Goal: Task Accomplishment & Management: Complete application form

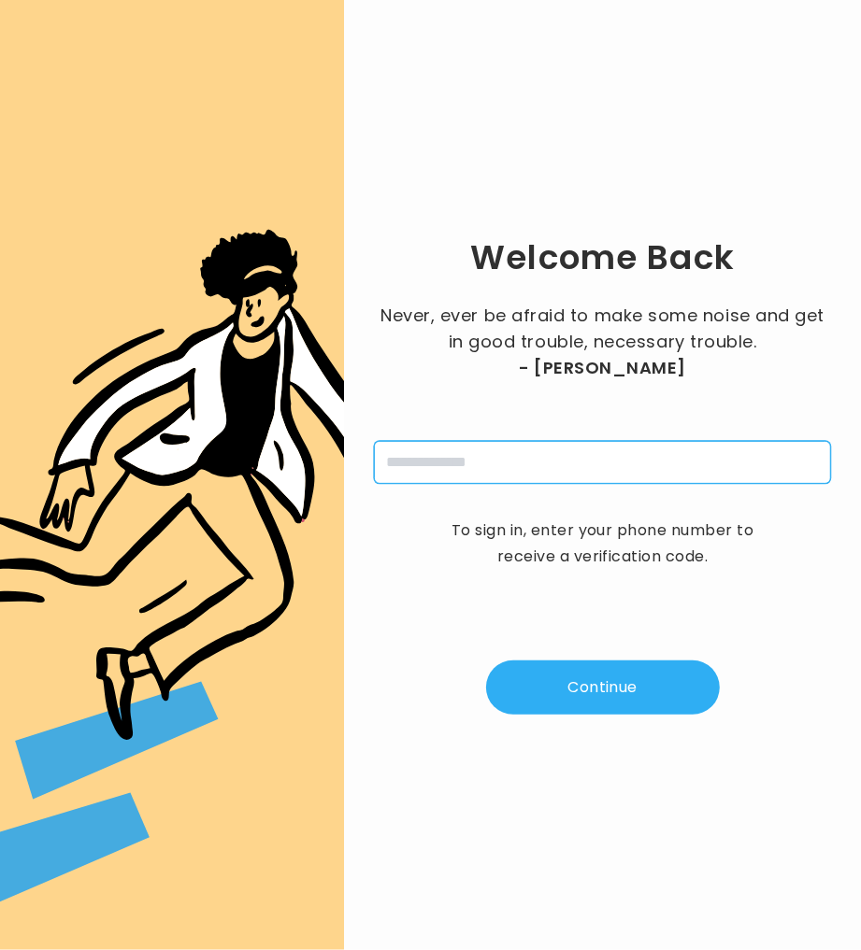
click at [467, 455] on input "tel" at bounding box center [602, 462] width 457 height 43
type input "**********"
click at [624, 672] on button "Continue" at bounding box center [603, 688] width 234 height 54
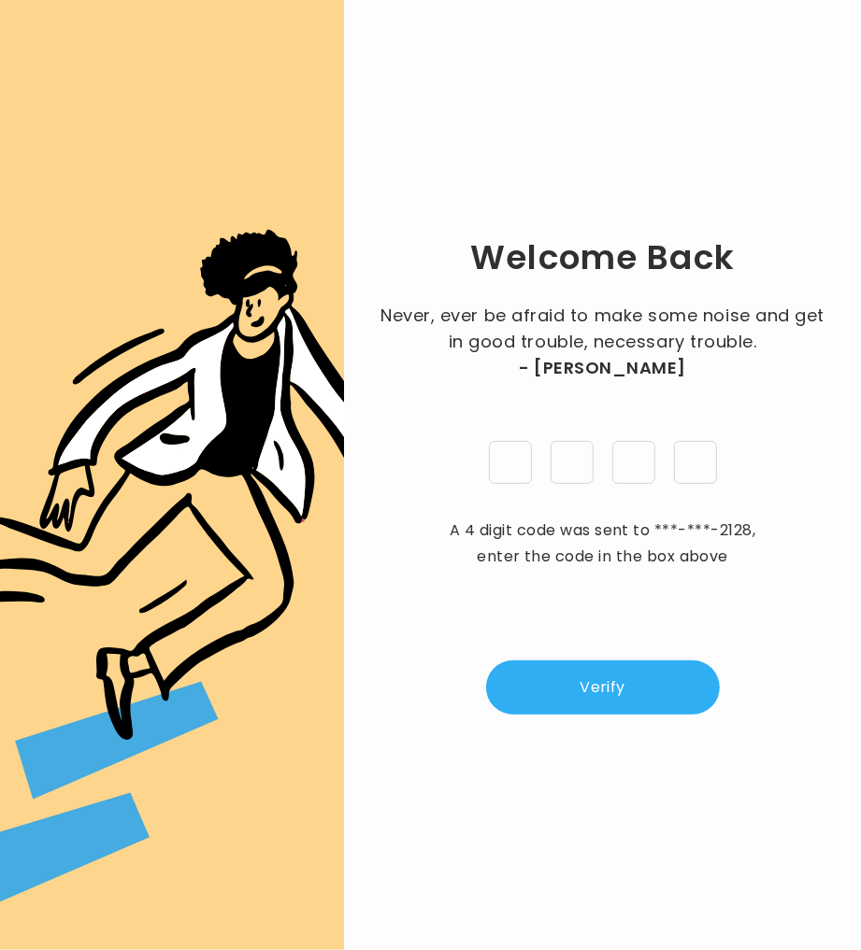
type input "*"
click at [652, 647] on div "Welcome Back Never, ever be afraid to make some noise and get in good trouble, …" at bounding box center [602, 475] width 457 height 890
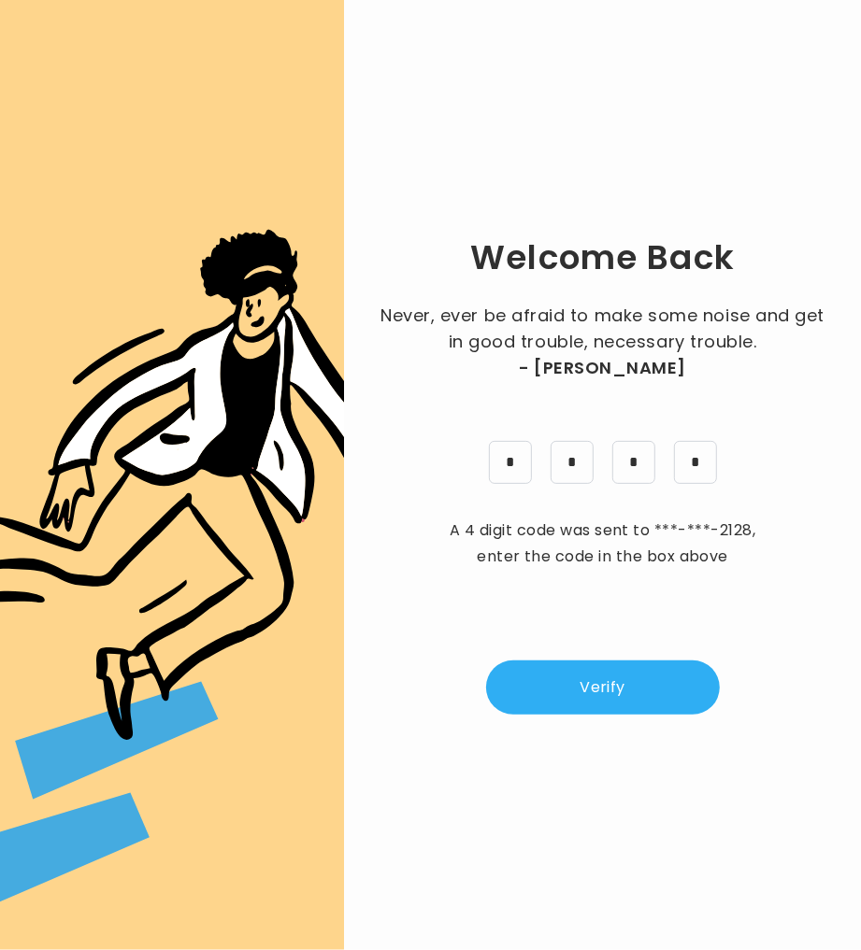
click at [650, 681] on button "Verify" at bounding box center [603, 688] width 234 height 54
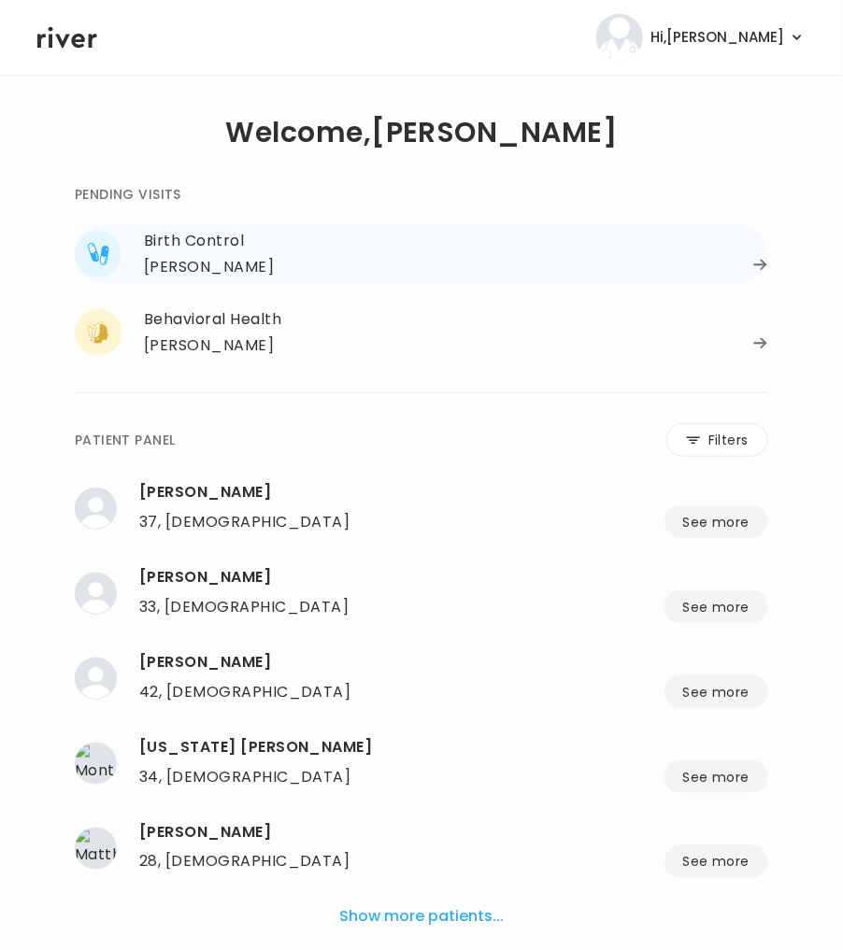
click at [268, 249] on div "Birth Control" at bounding box center [456, 241] width 624 height 26
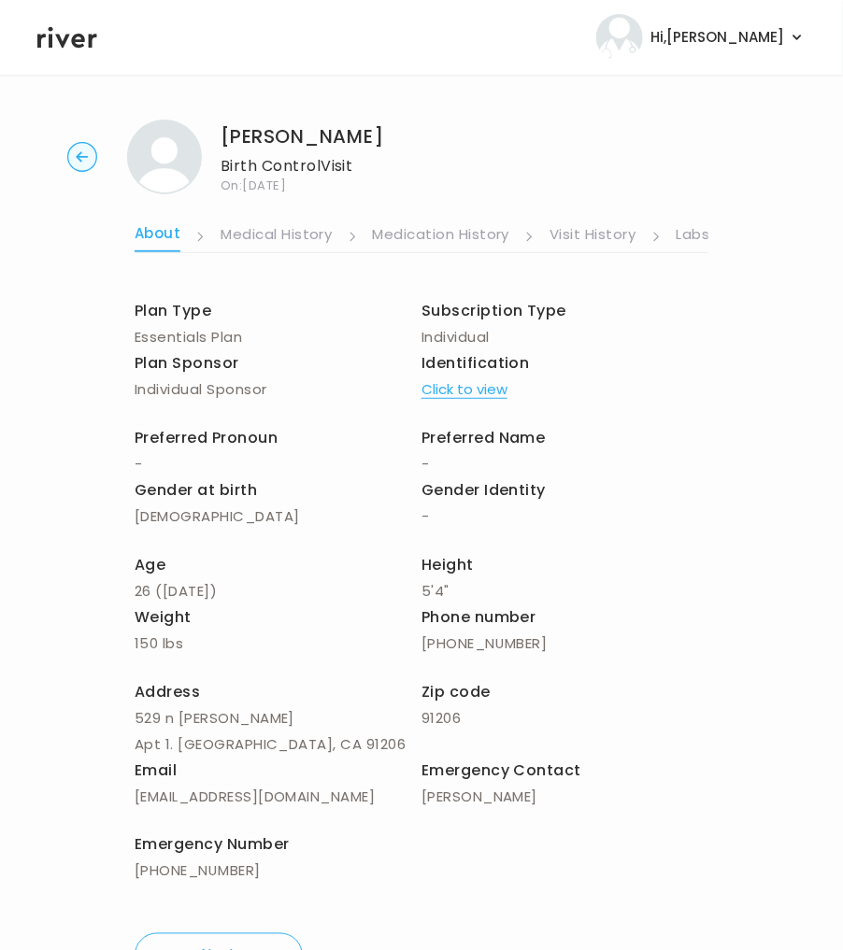
click at [693, 236] on link "Labs" at bounding box center [693, 236] width 34 height 30
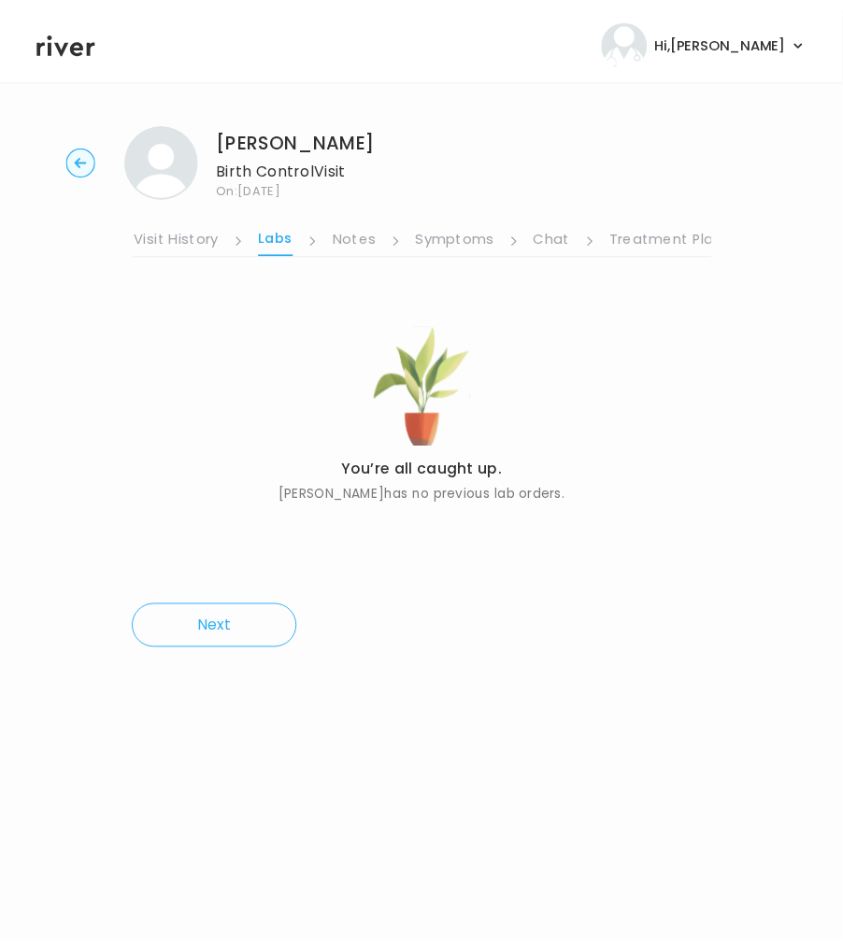
scroll to position [0, 416]
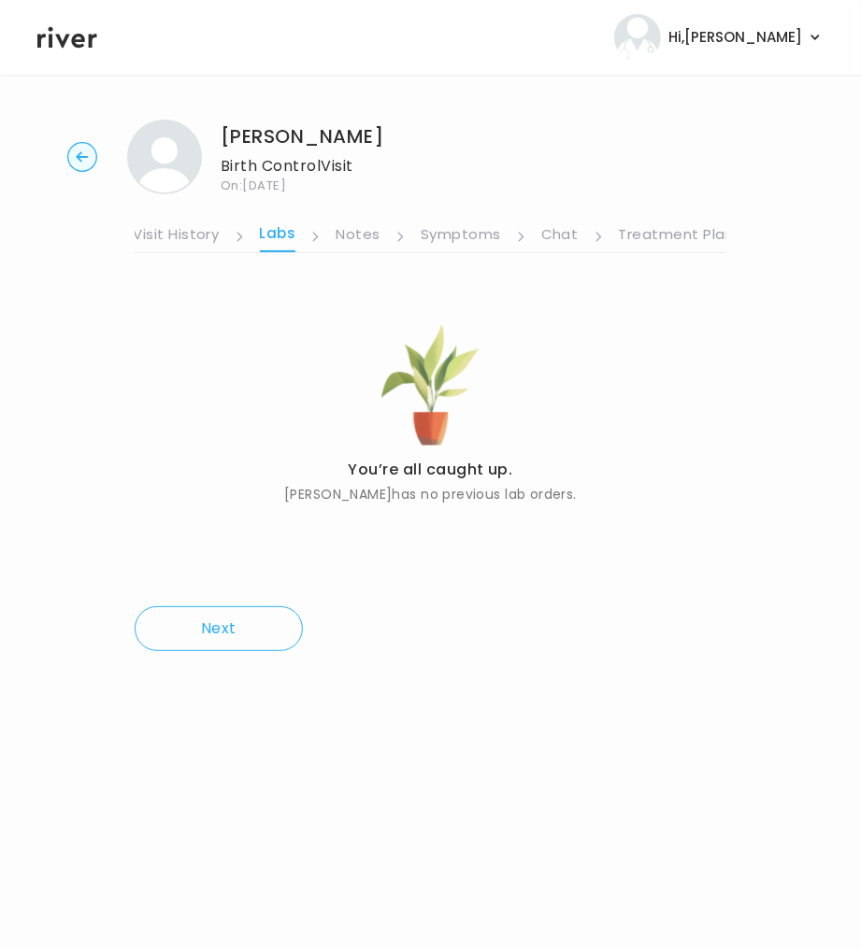
click at [199, 237] on link "Visit History" at bounding box center [176, 236] width 86 height 30
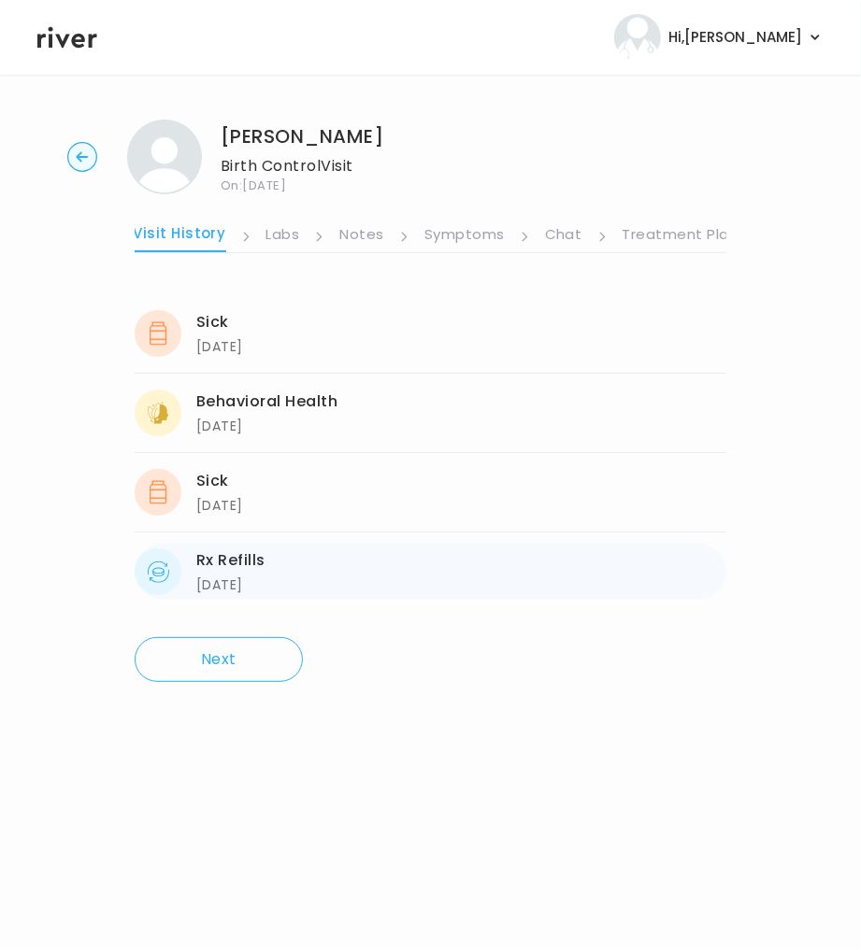
click at [265, 568] on div "Rx Refills" at bounding box center [230, 561] width 69 height 26
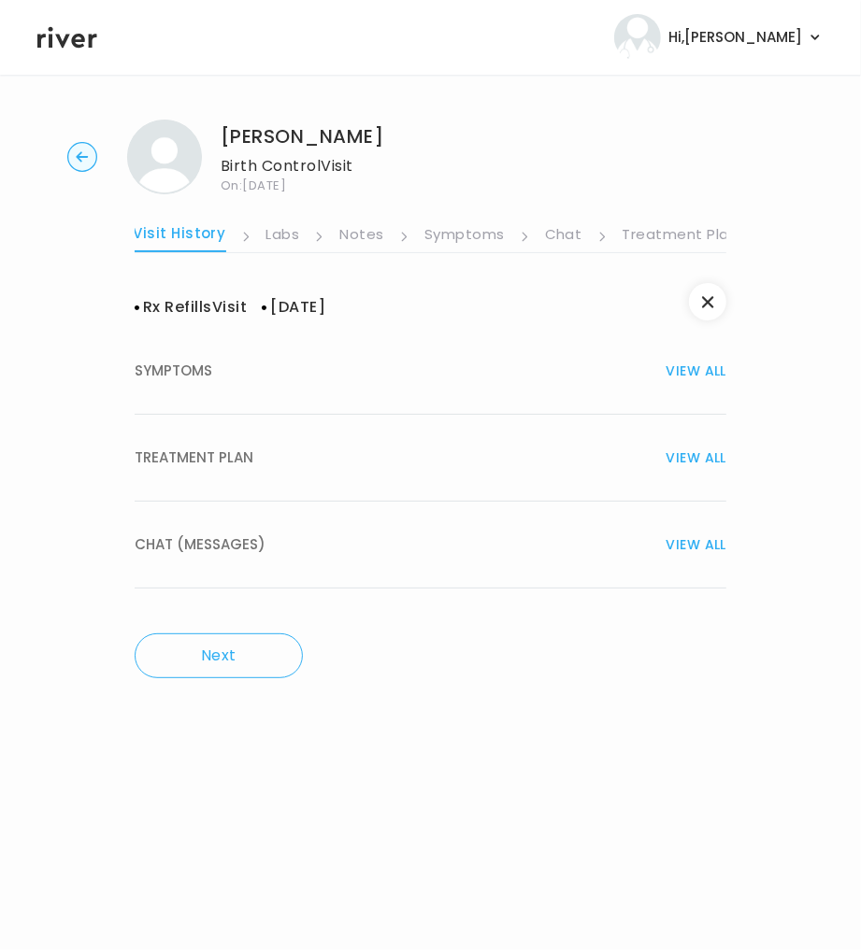
click at [201, 469] on span "TREATMENT PLAN" at bounding box center [194, 458] width 119 height 26
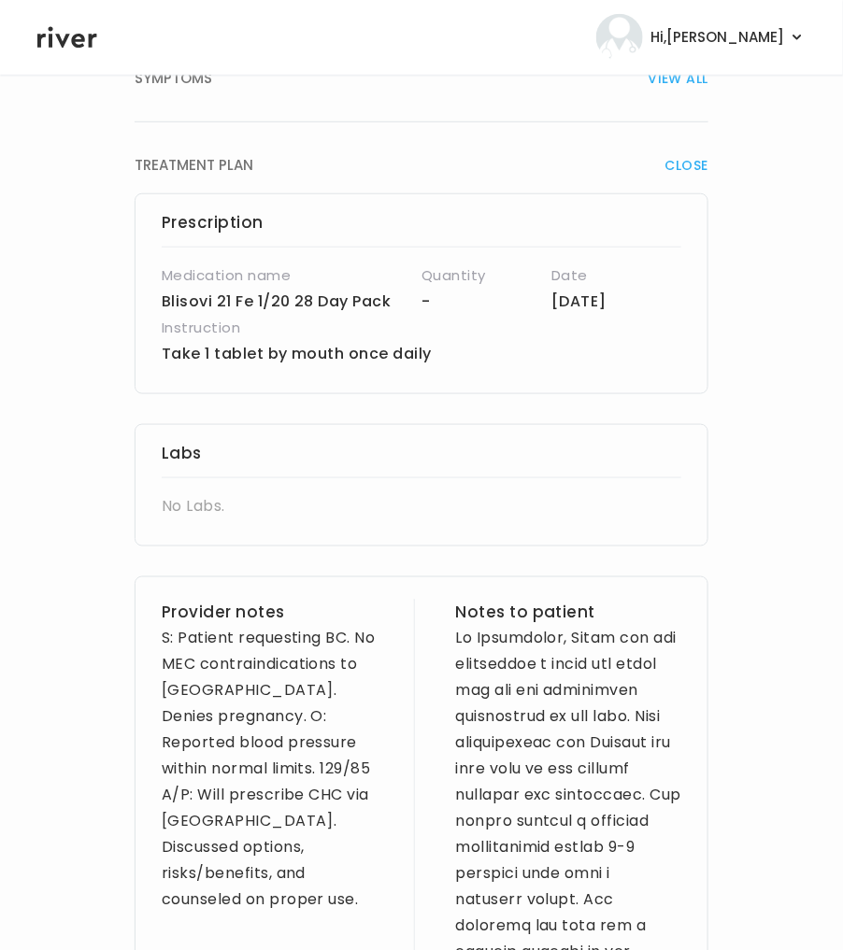
scroll to position [360, 0]
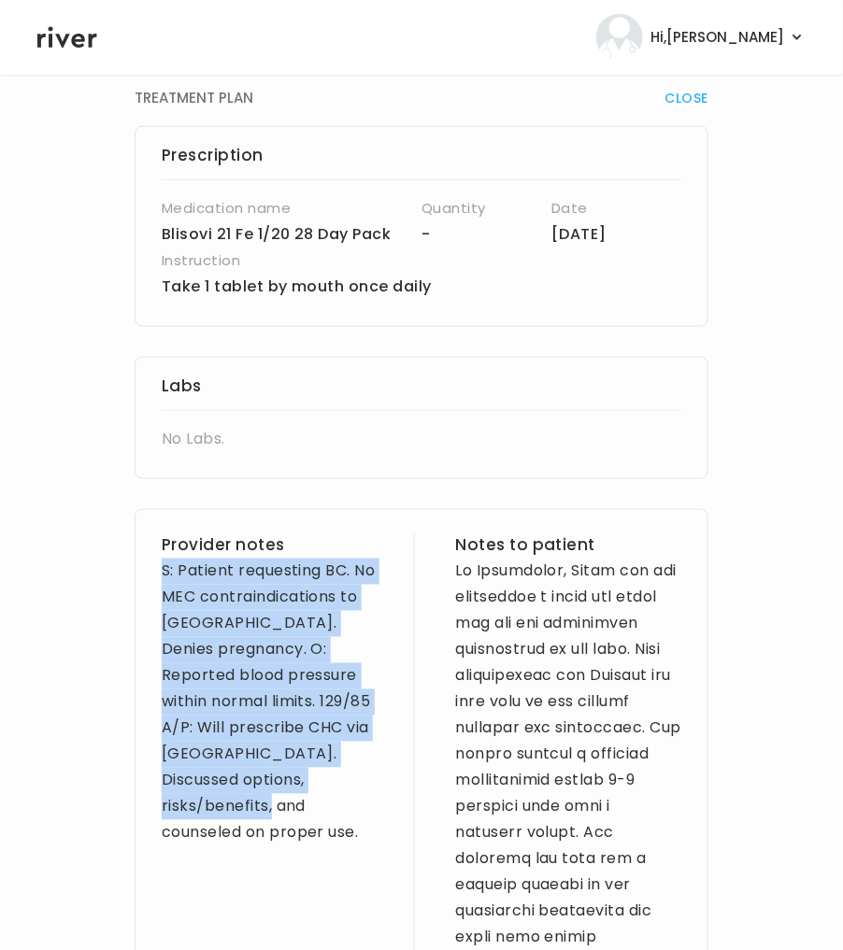
drag, startPoint x: 365, startPoint y: 780, endPoint x: 150, endPoint y: 580, distance: 293.5
copy div "S: Patient requesting BC. No MEC contraindications to CHC. Denies pregnancy. O:…"
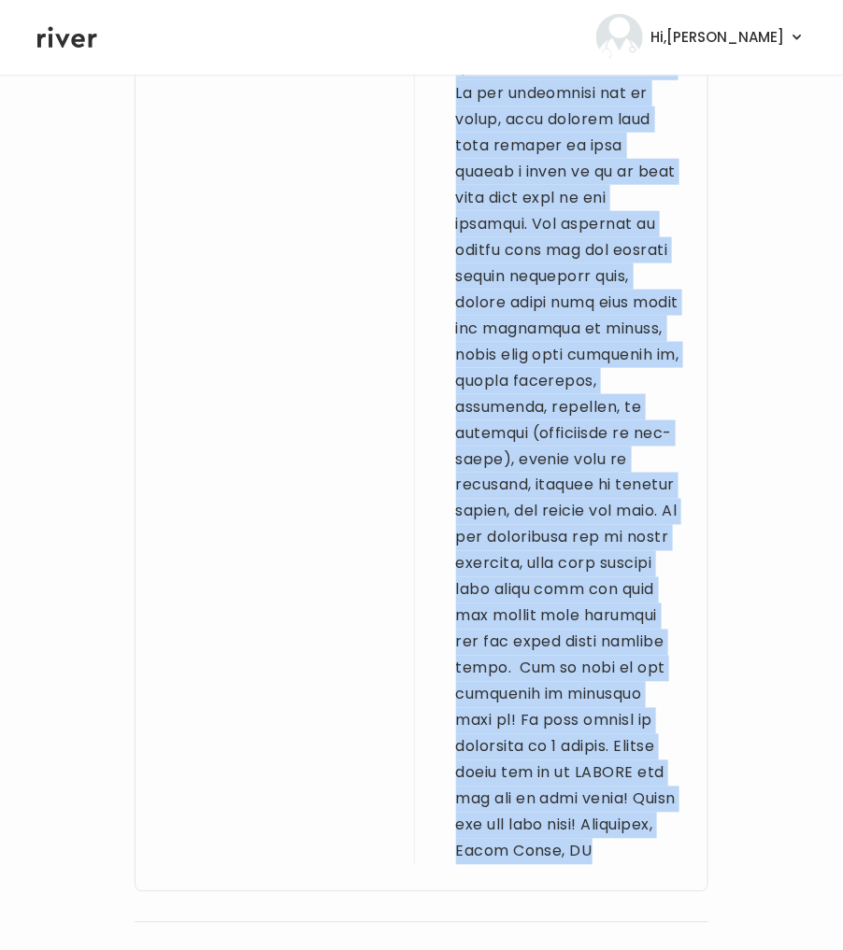
scroll to position [2046, 0]
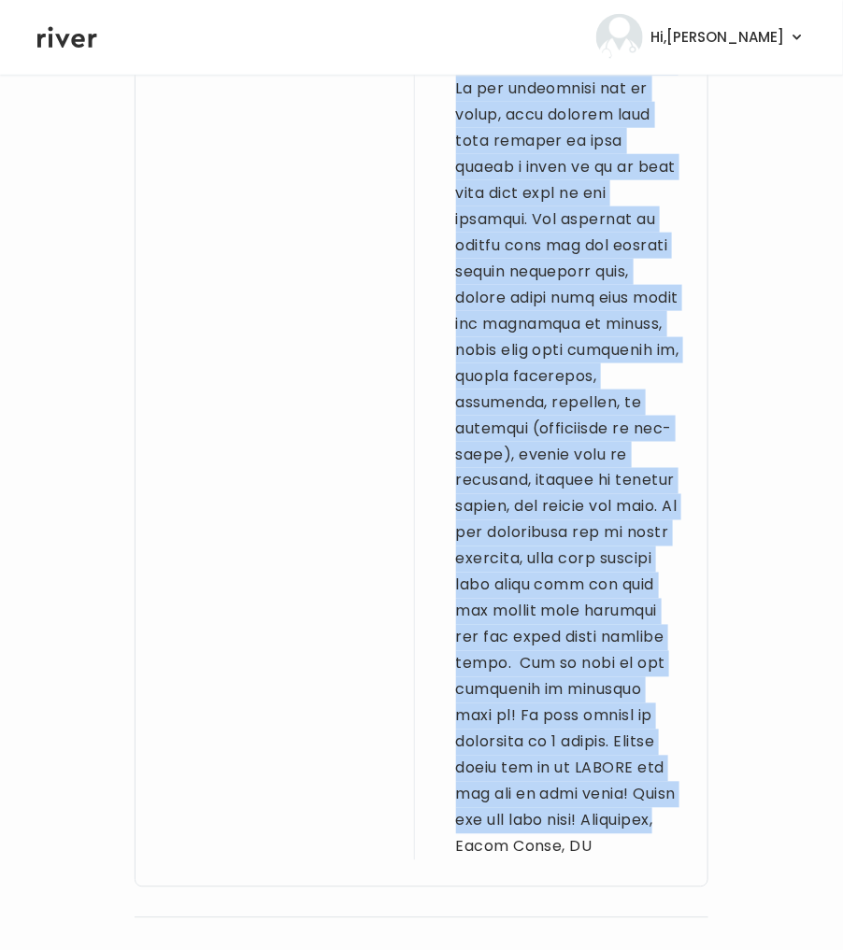
drag, startPoint x: 458, startPoint y: 575, endPoint x: 530, endPoint y: 827, distance: 262.3
copy div "Hi Alessandra, Thank you for completing a visit and thank you for the additiona…"
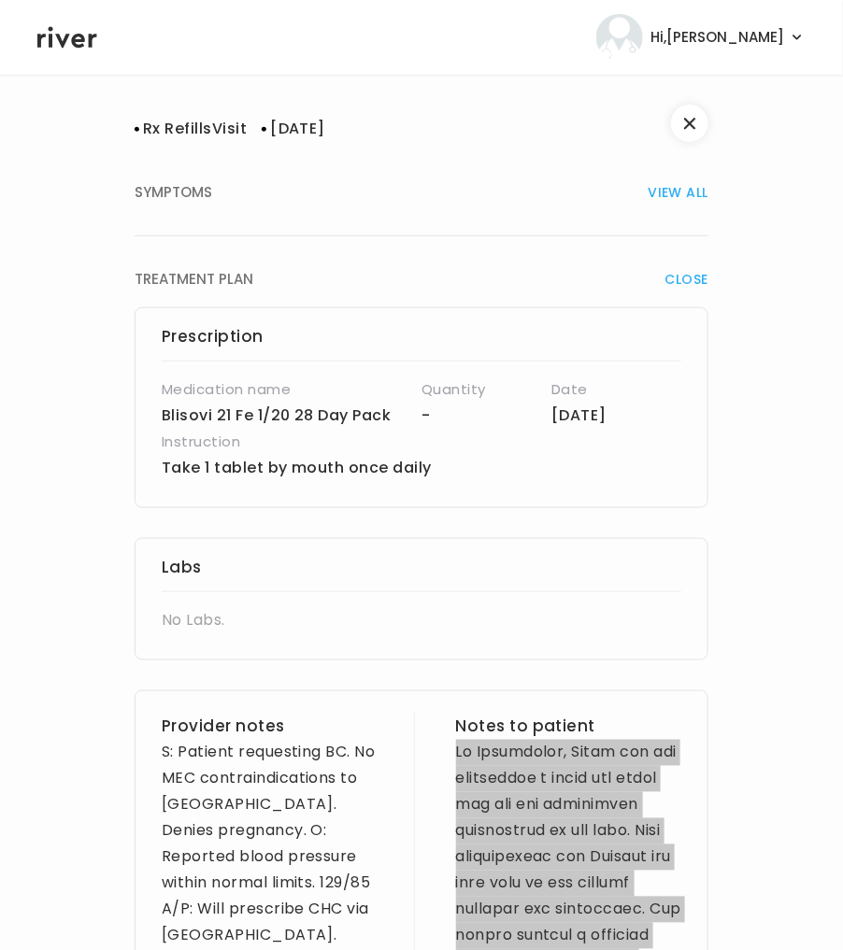
scroll to position [199, 0]
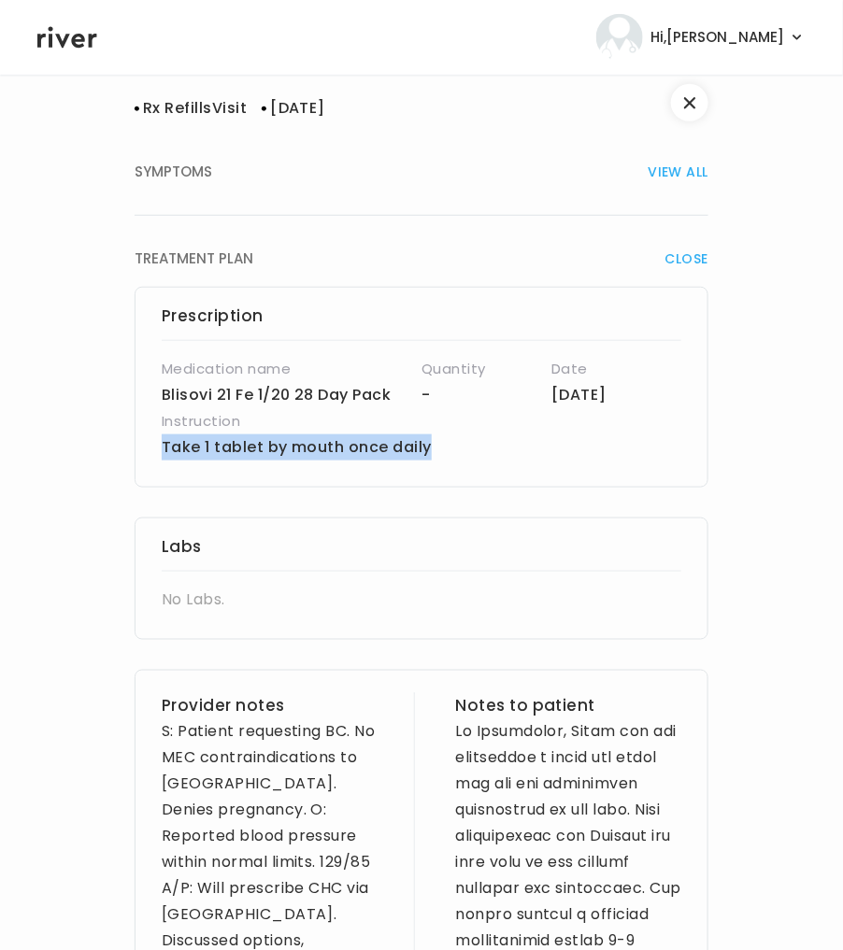
drag, startPoint x: 446, startPoint y: 442, endPoint x: 151, endPoint y: 458, distance: 294.7
click at [151, 458] on div "Prescription Medication name Blisovi 21 Fe 1/20 28 Day Pack Quantity - Date 02/…" at bounding box center [422, 387] width 574 height 201
copy p "Take 1 tablet by mouth once daily"
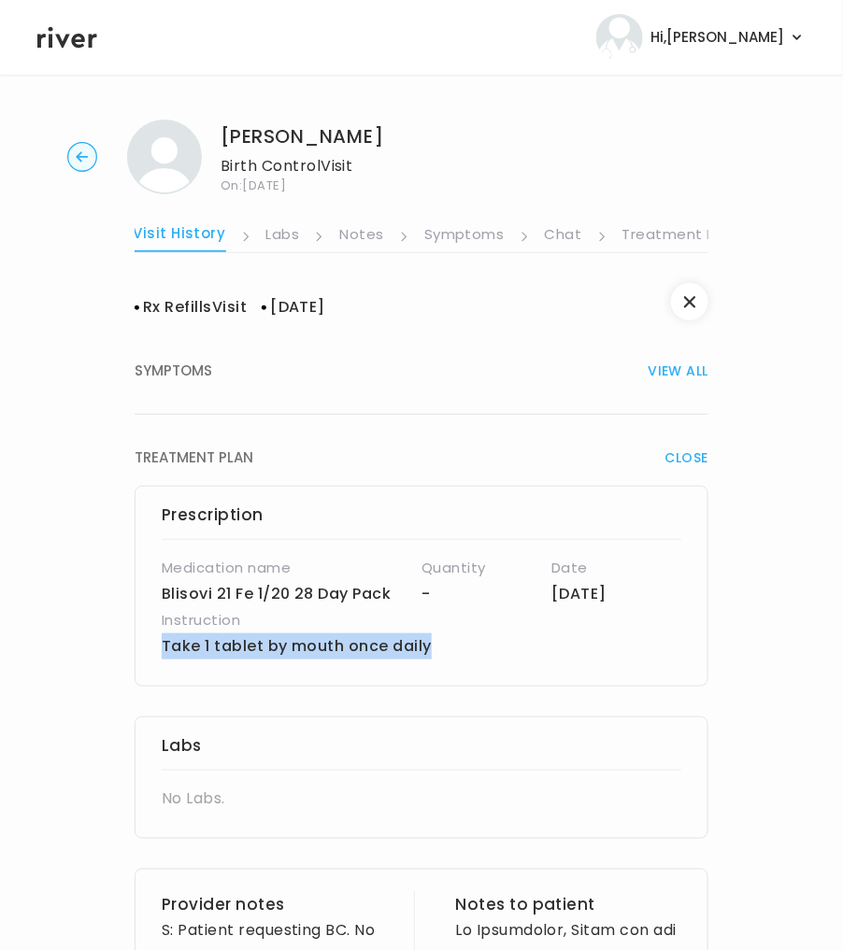
click at [647, 234] on link "Treatment Plan" at bounding box center [680, 236] width 116 height 30
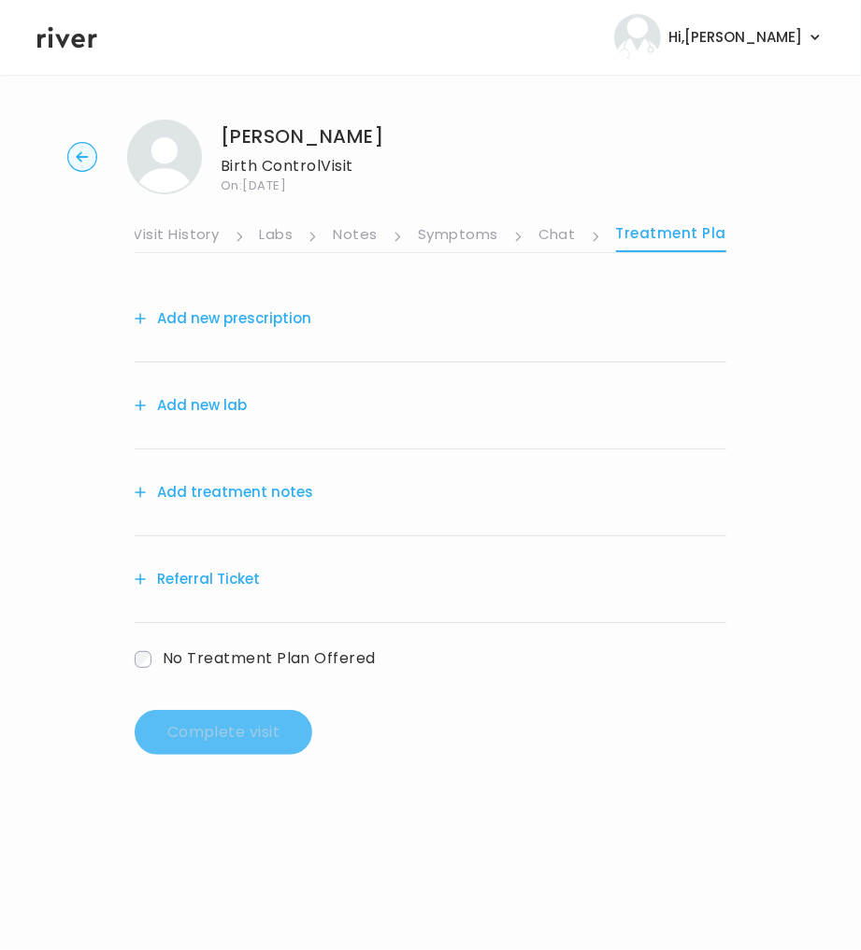
click at [476, 235] on link "Symptoms" at bounding box center [458, 236] width 80 height 30
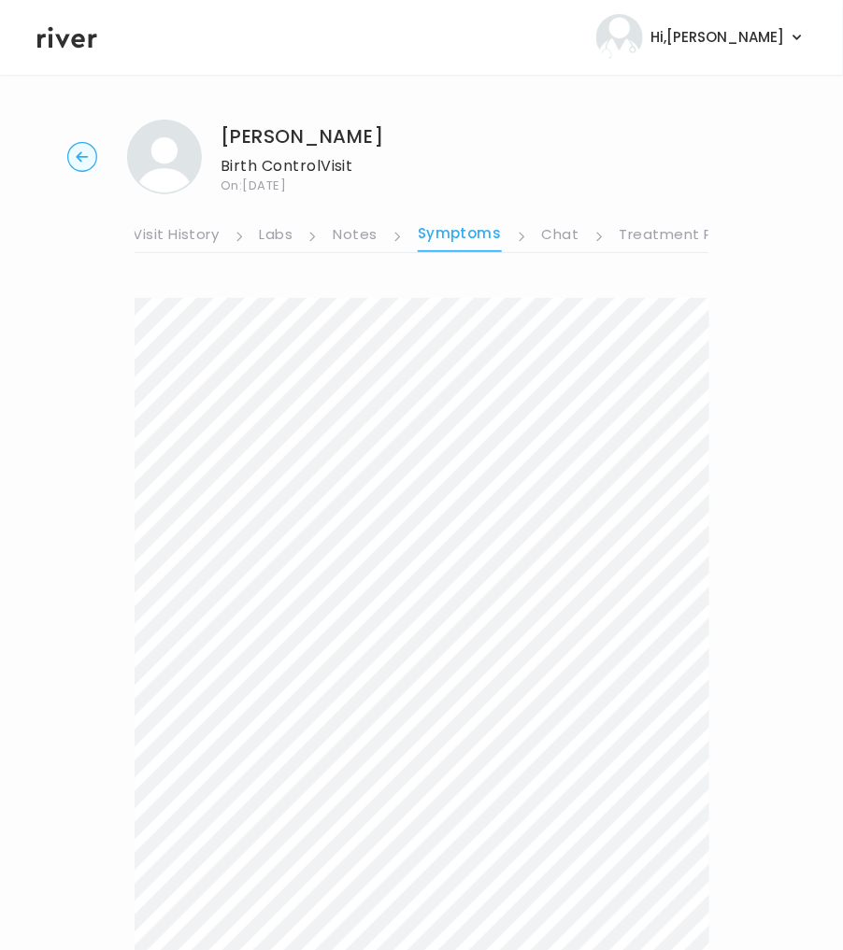
click at [673, 235] on link "Treatment Plan" at bounding box center [677, 236] width 116 height 30
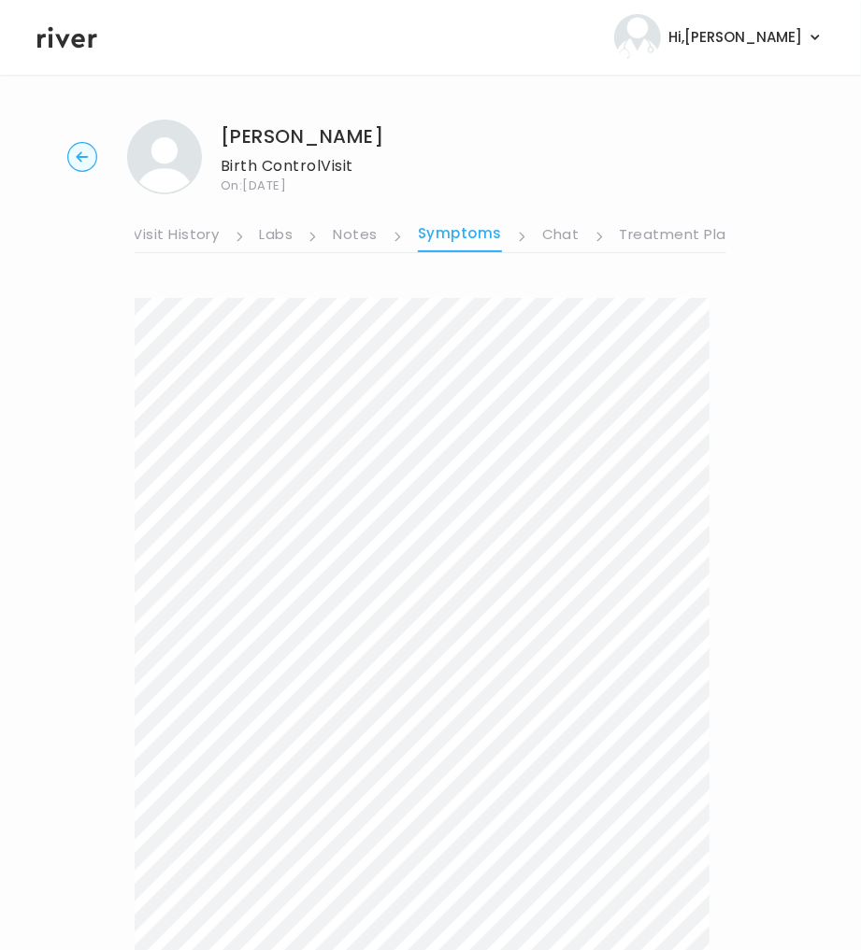
click at [673, 235] on link "Treatment Plan" at bounding box center [677, 236] width 116 height 30
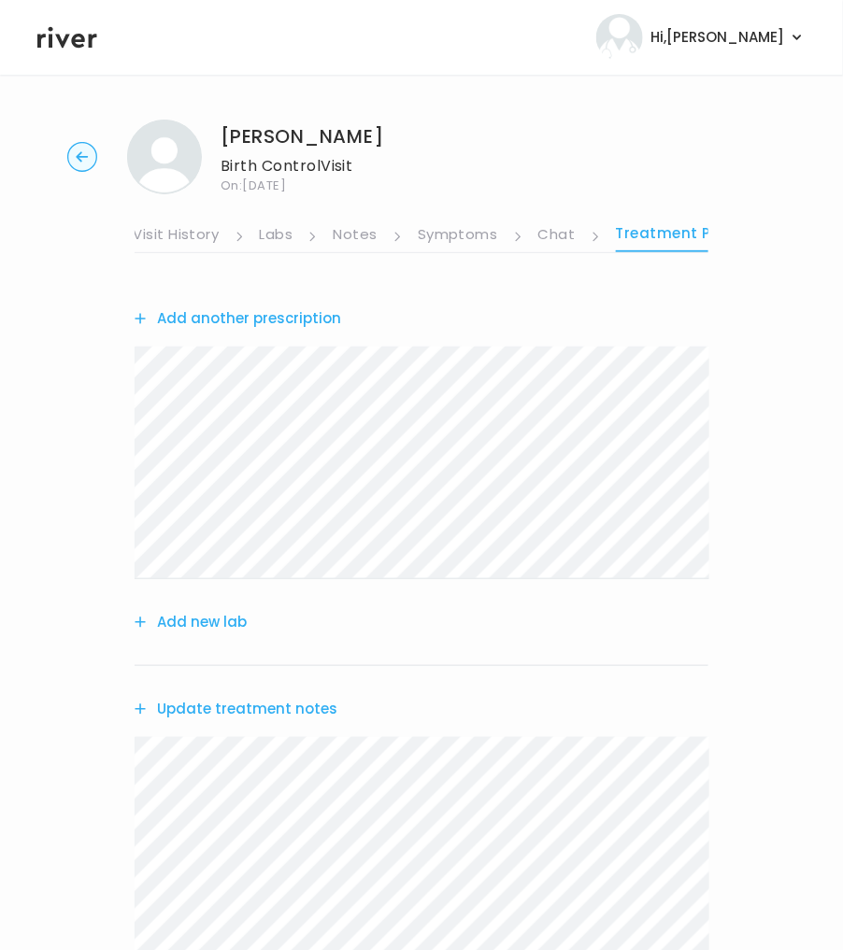
click at [80, 163] on circle "button" at bounding box center [82, 157] width 29 height 29
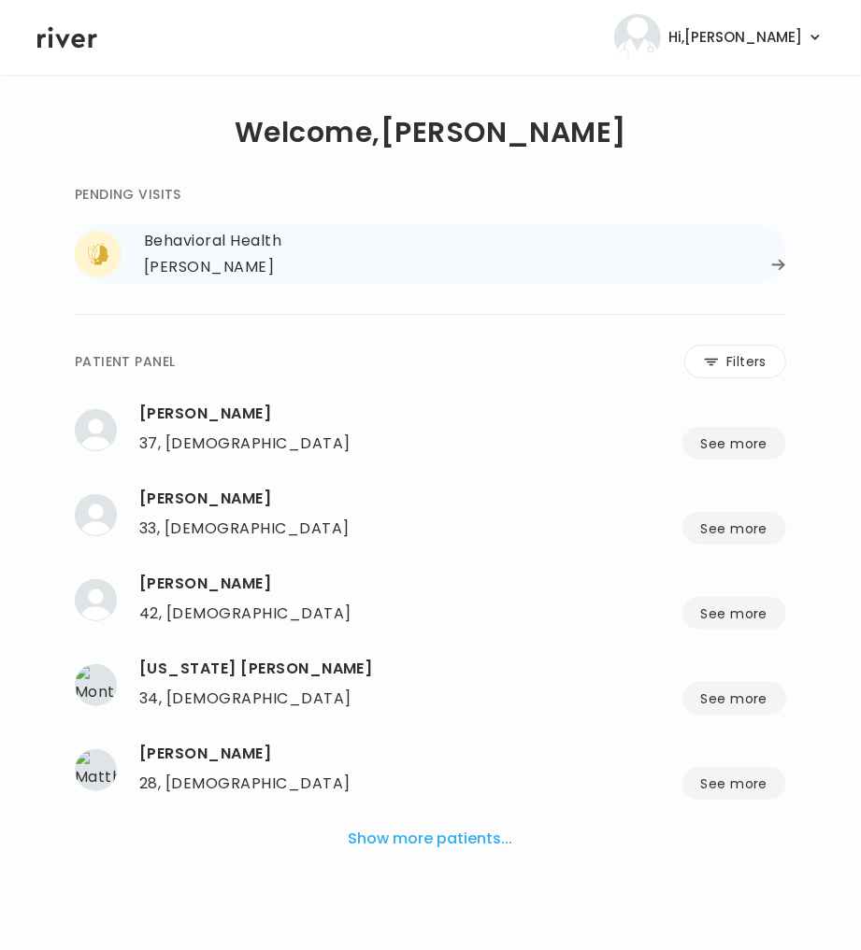
click at [238, 249] on div "Behavioral Health" at bounding box center [465, 241] width 642 height 26
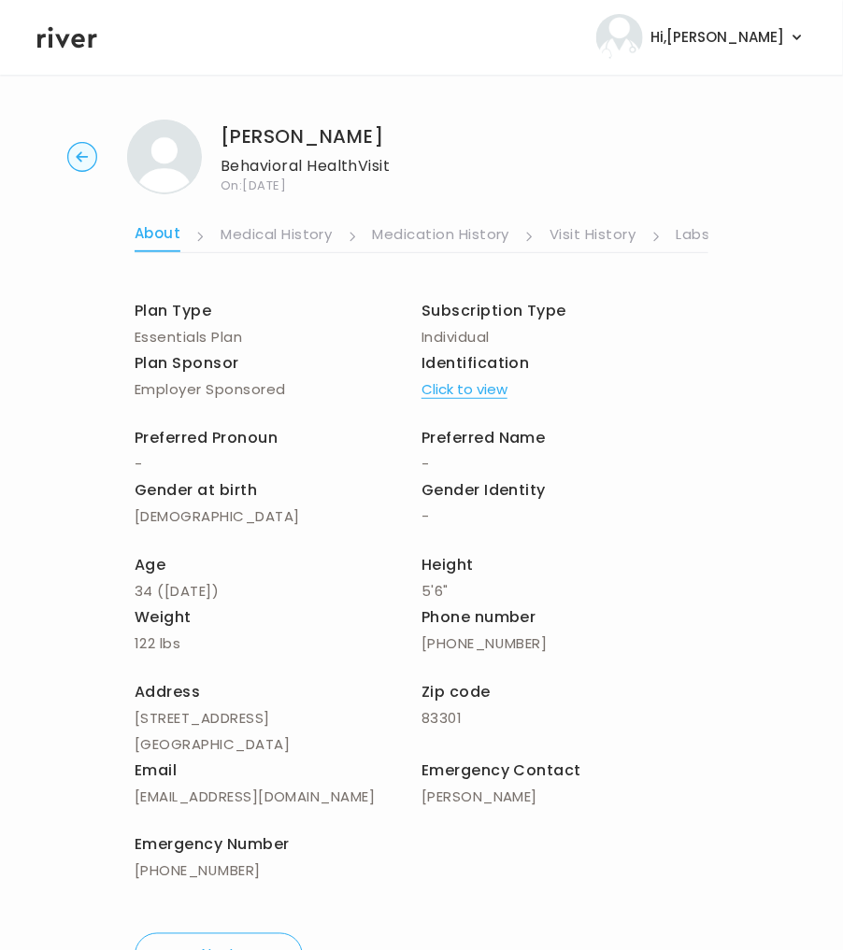
click at [698, 235] on link "Labs" at bounding box center [693, 236] width 34 height 30
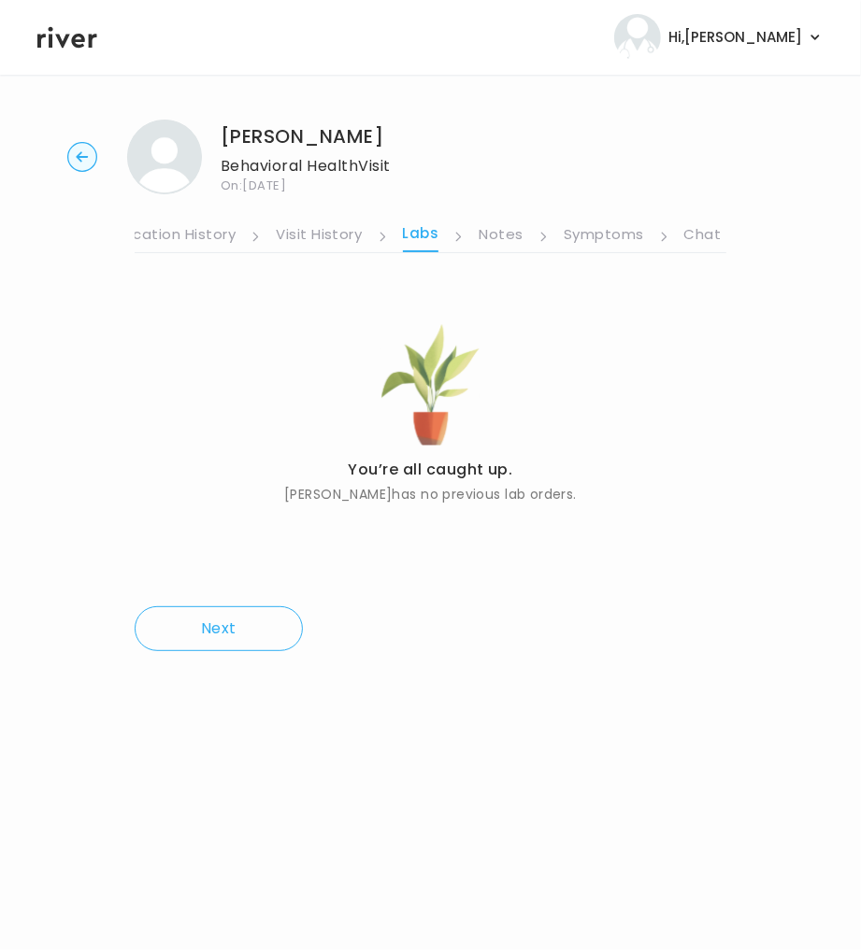
scroll to position [0, 327]
drag, startPoint x: 716, startPoint y: 235, endPoint x: 690, endPoint y: 249, distance: 28.9
click at [716, 235] on link "Treatment Plan" at bounding box center [765, 236] width 116 height 30
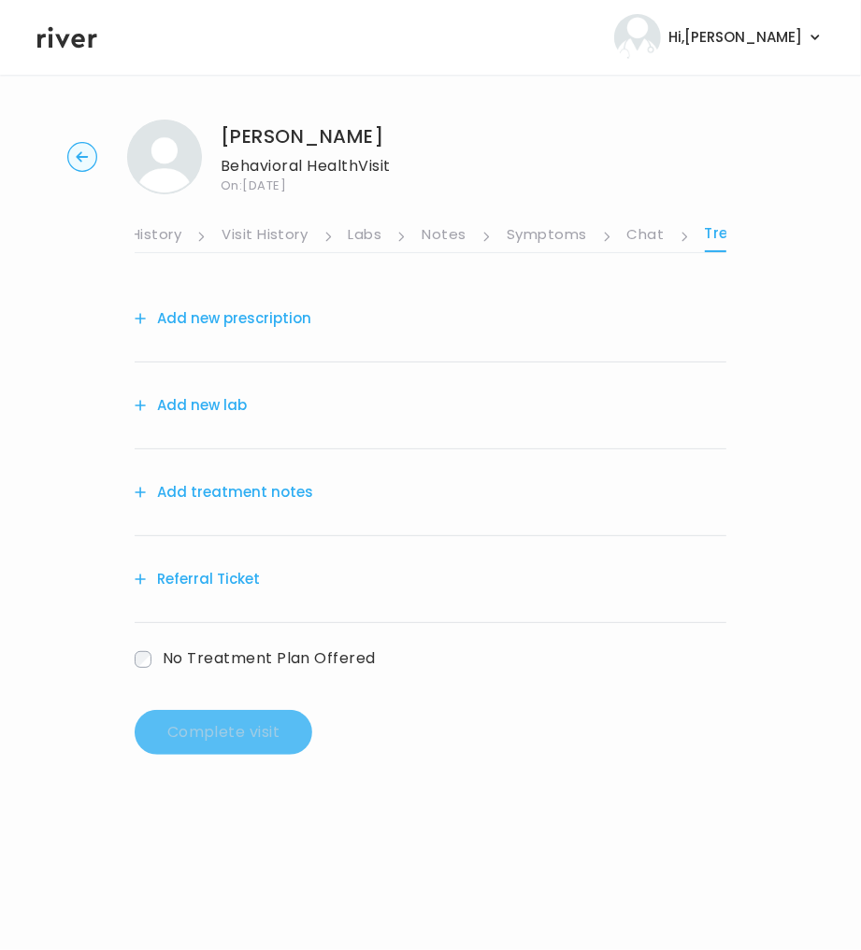
click at [245, 491] on button "Add treatment notes" at bounding box center [224, 492] width 178 height 26
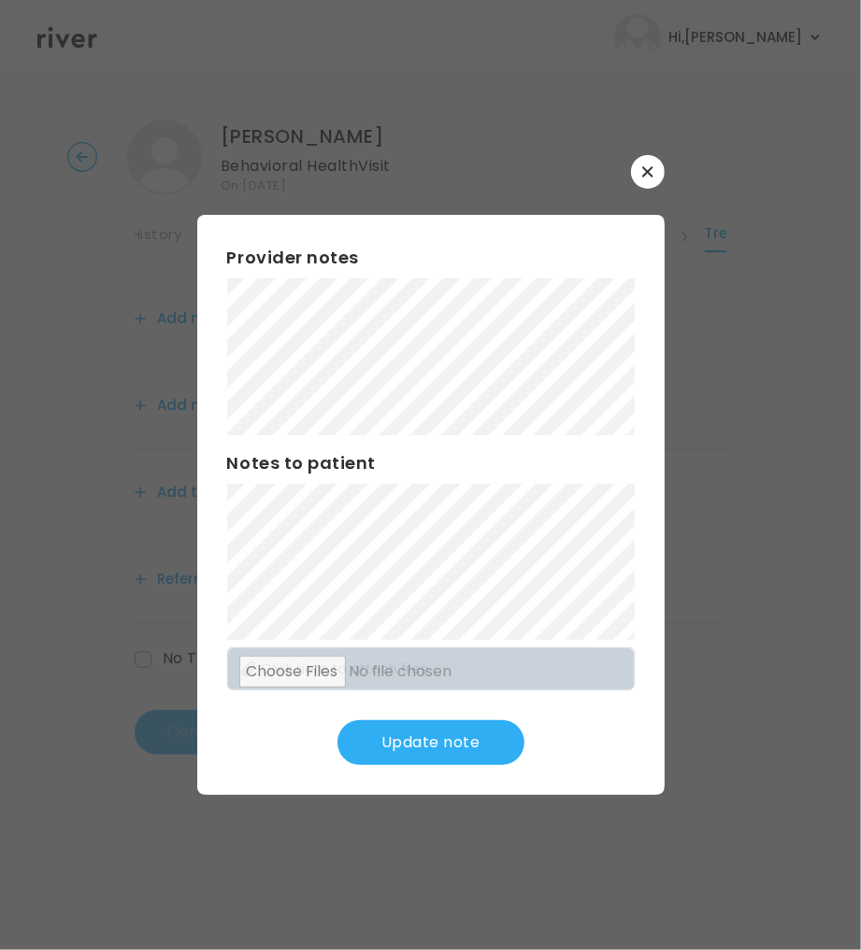
click at [448, 743] on button "Update note" at bounding box center [430, 742] width 187 height 45
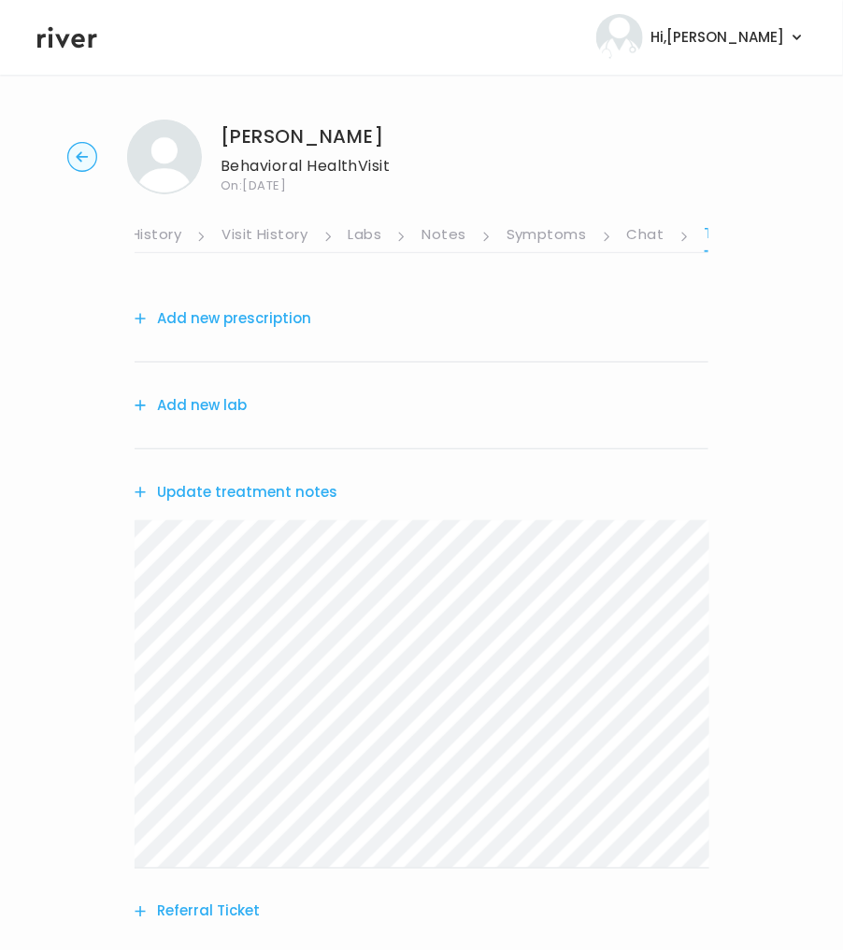
click at [166, 231] on link "Medication History" at bounding box center [113, 236] width 137 height 30
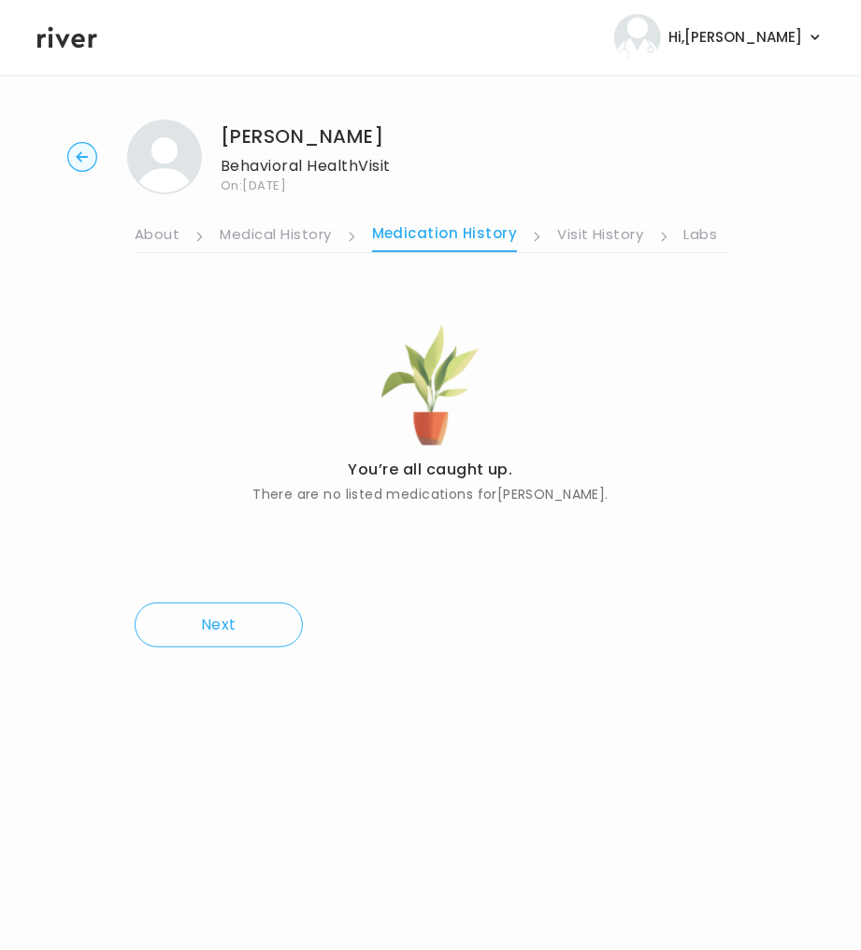
click at [169, 233] on link "About" at bounding box center [157, 236] width 45 height 30
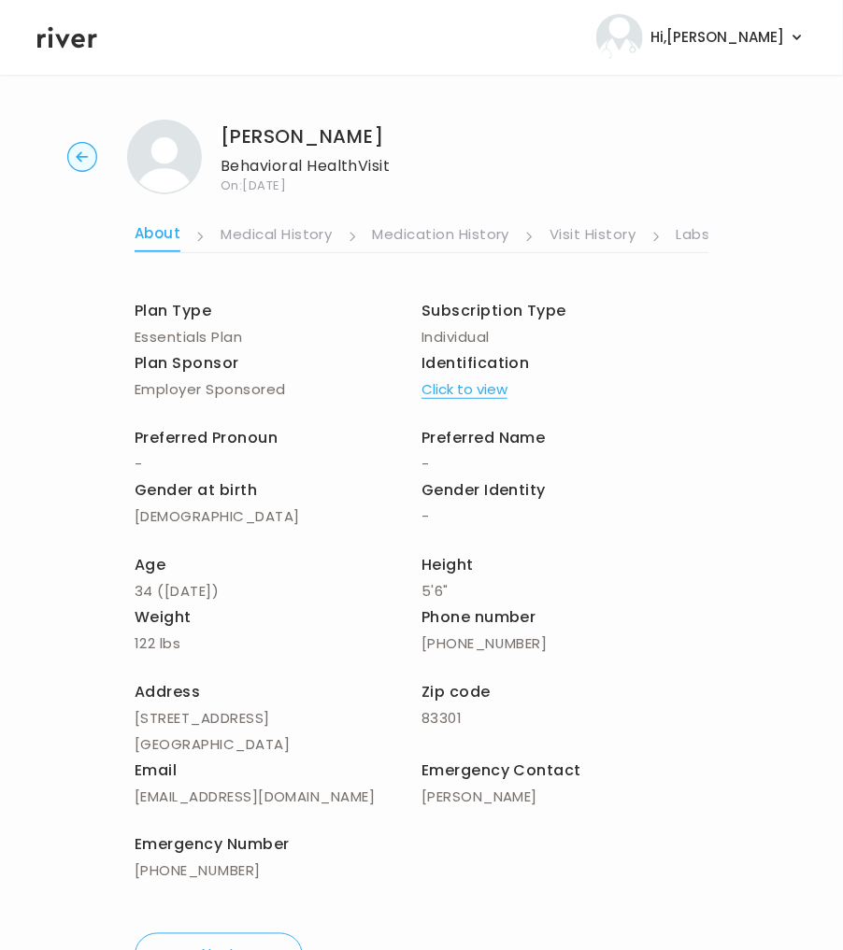
click at [693, 236] on link "Labs" at bounding box center [693, 236] width 34 height 30
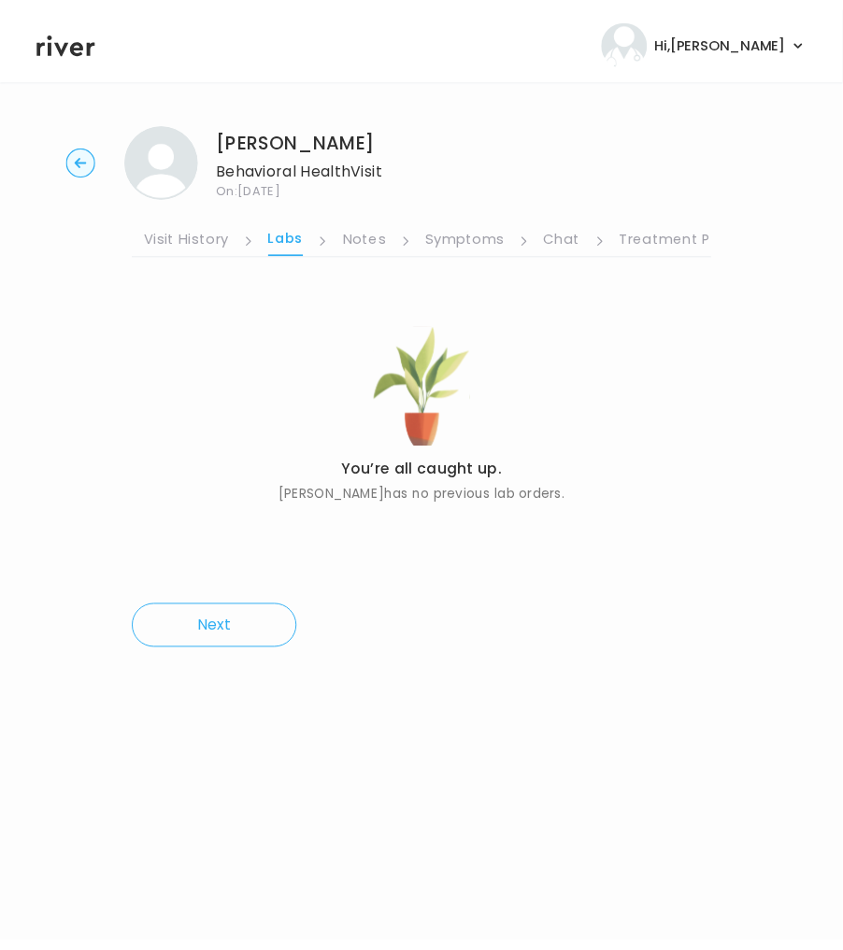
scroll to position [0, 416]
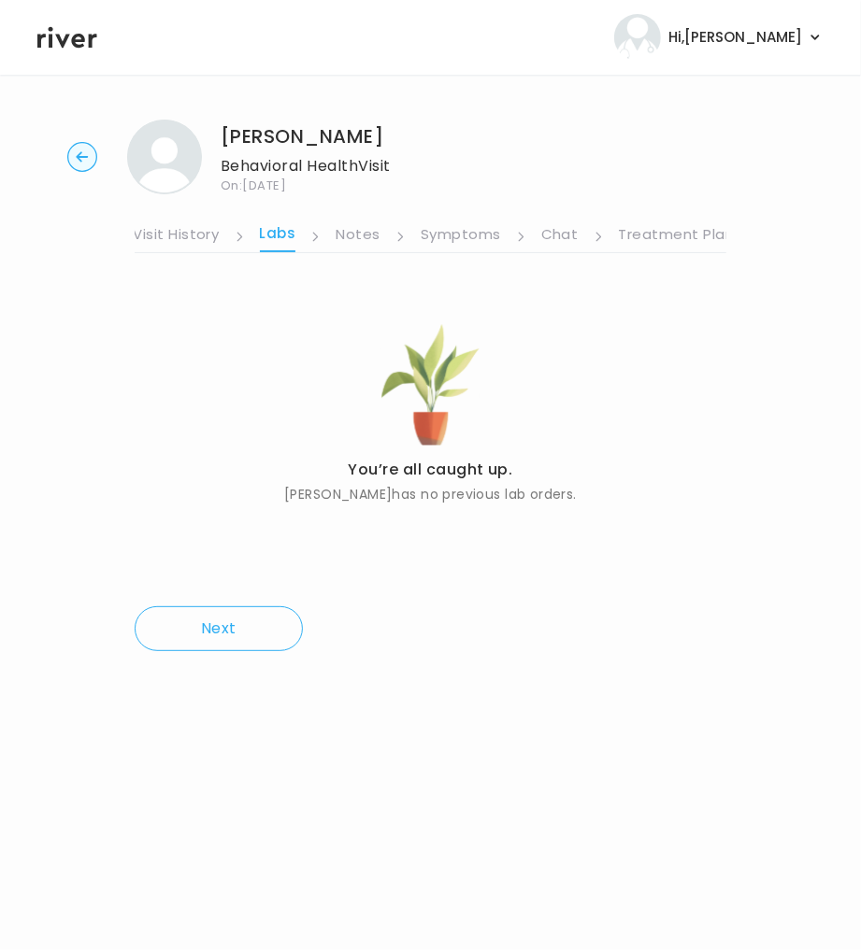
click at [556, 233] on link "Chat" at bounding box center [559, 236] width 37 height 30
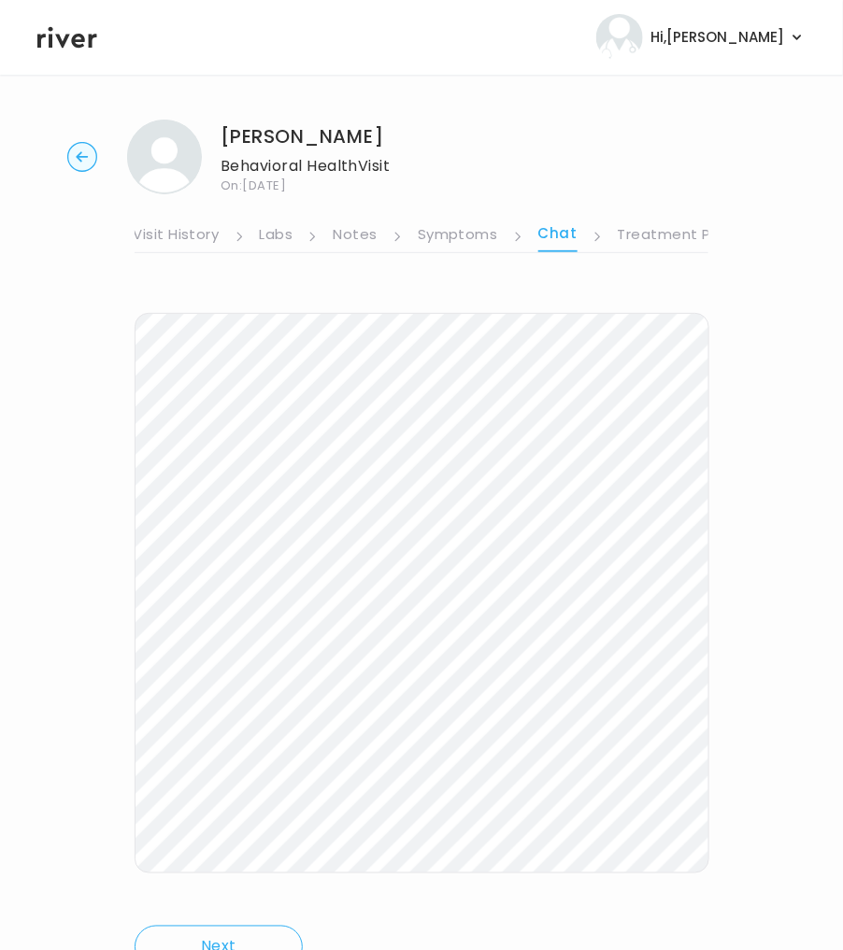
scroll to position [89, 0]
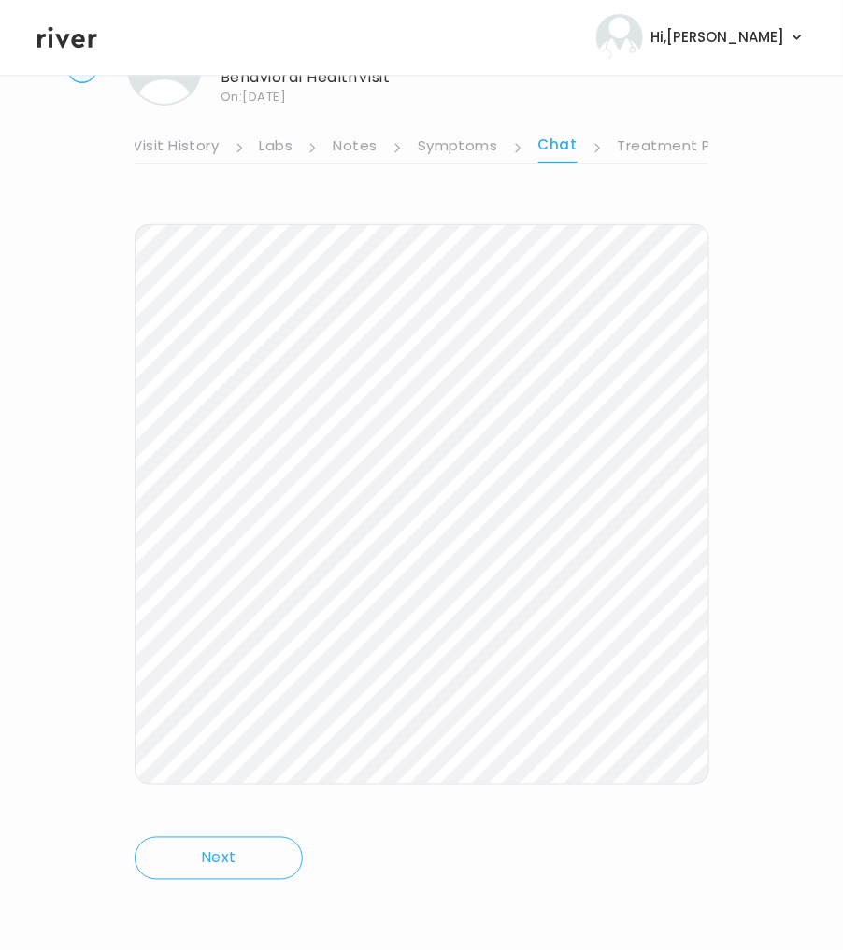
click at [662, 141] on link "Treatment Plan" at bounding box center [676, 148] width 116 height 30
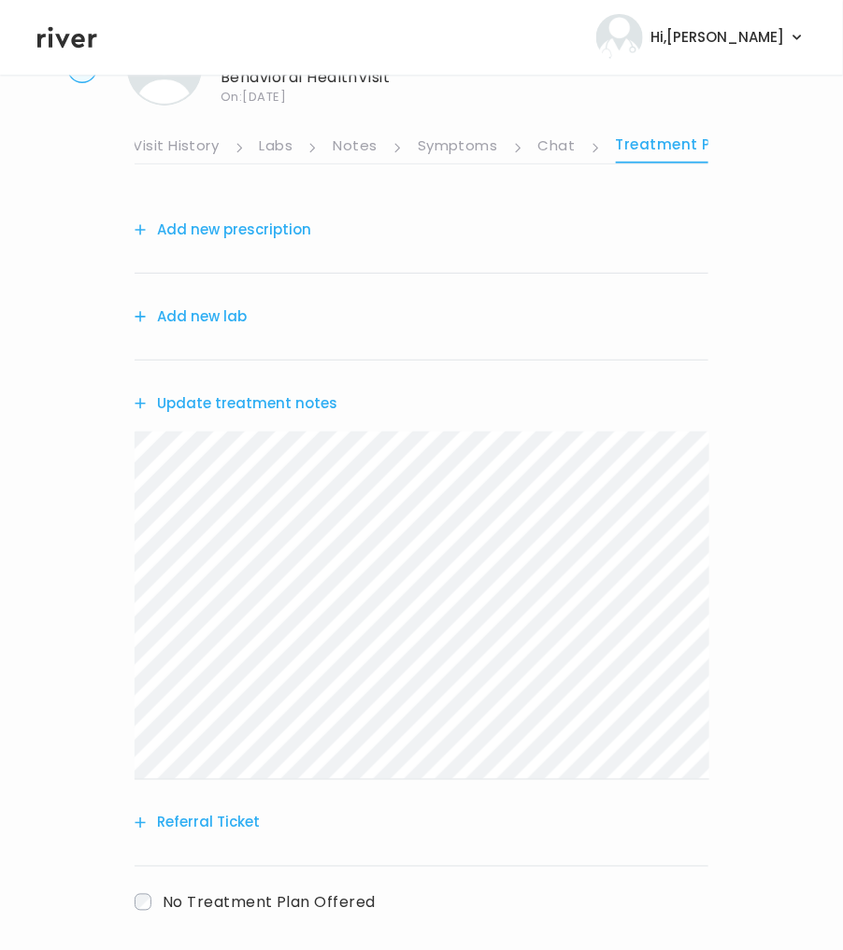
click at [221, 823] on button "Referral Ticket" at bounding box center [197, 823] width 125 height 26
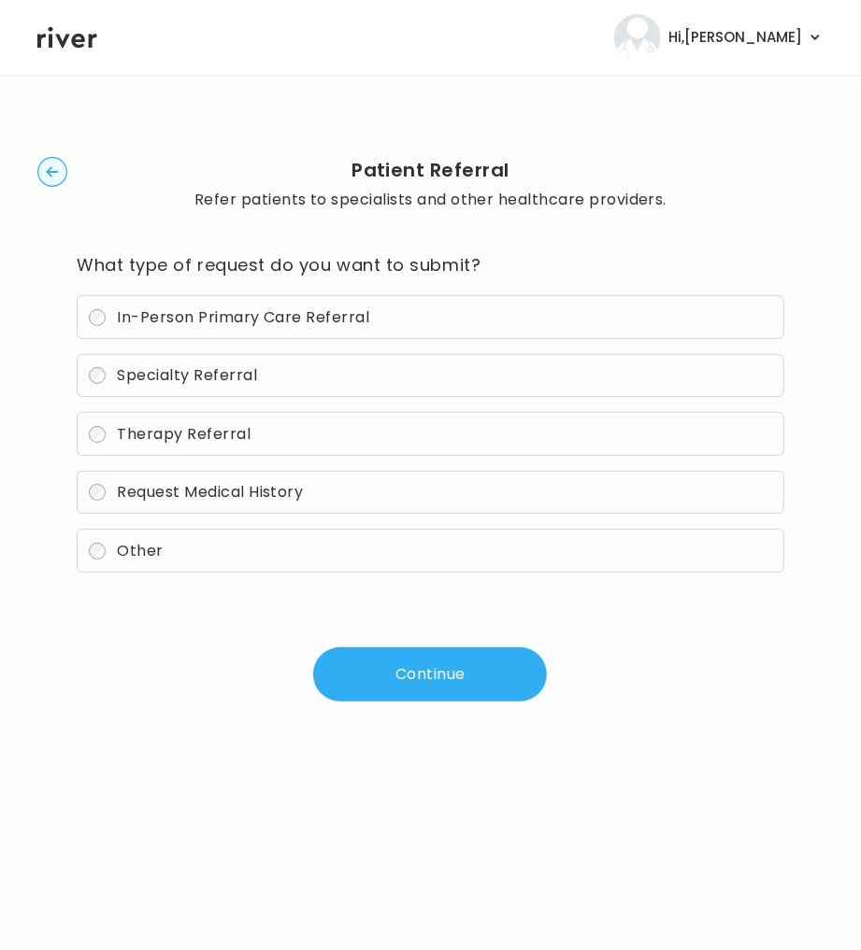
click at [393, 674] on button "Continue" at bounding box center [430, 675] width 234 height 54
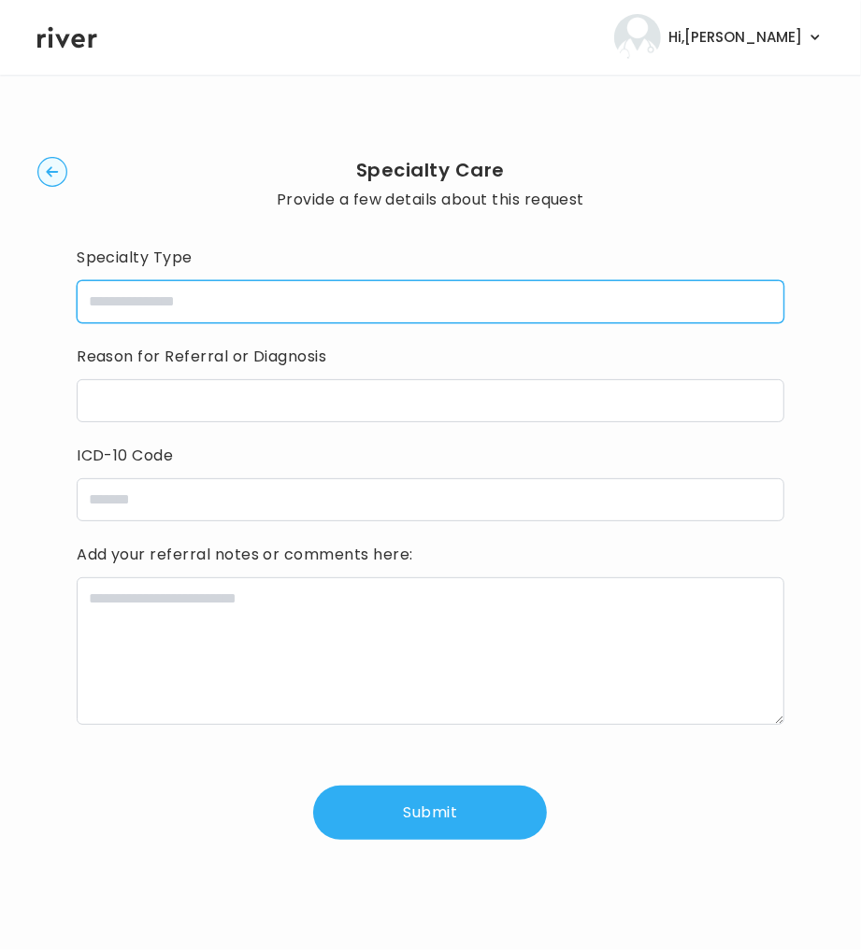
click at [192, 305] on input "specialtyType" at bounding box center [430, 301] width 707 height 43
type input "**********"
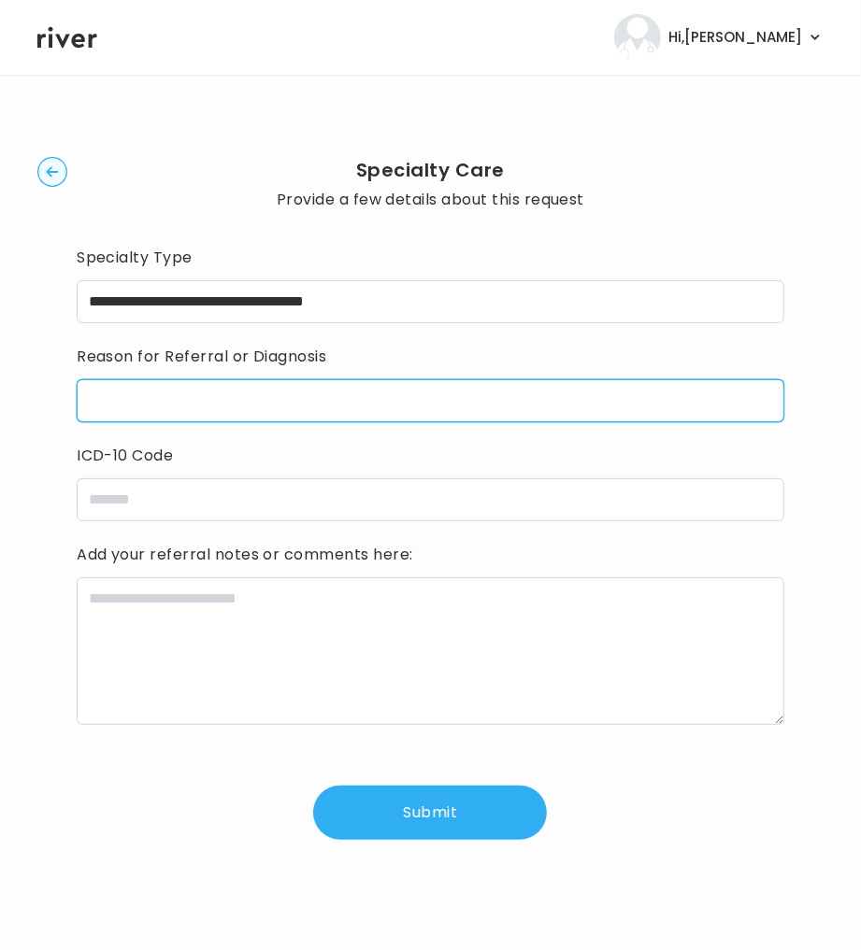
click at [208, 394] on input "reasonForReferral" at bounding box center [430, 400] width 707 height 43
type input "**********"
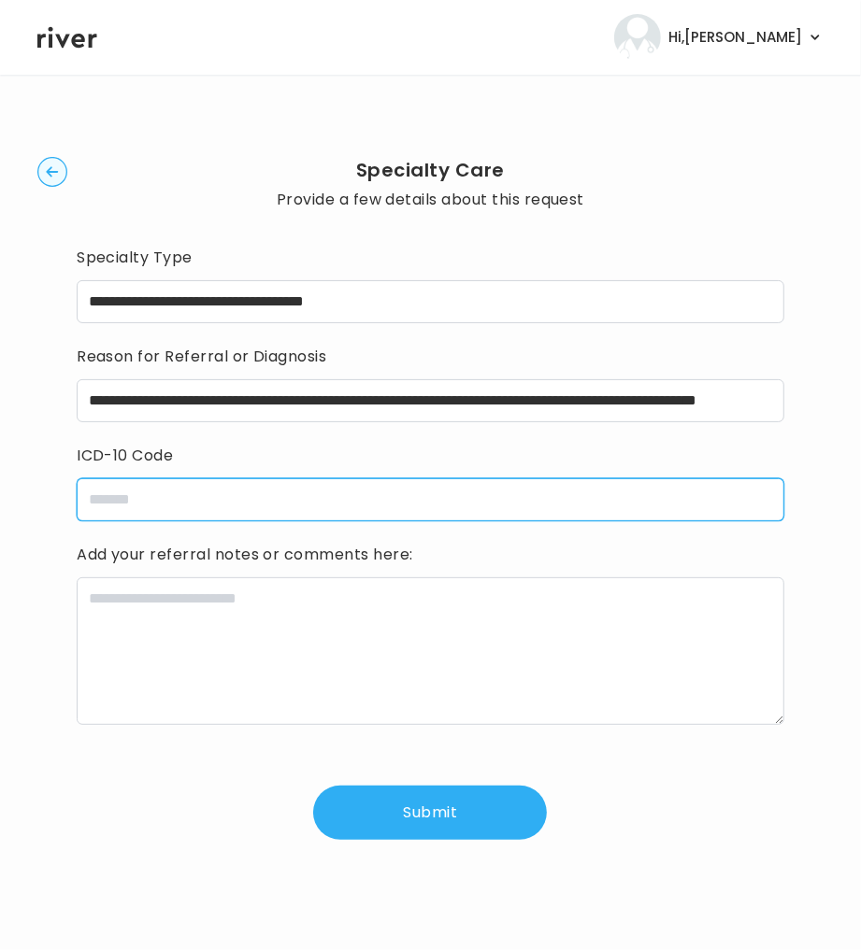
click at [244, 506] on input "icdCode" at bounding box center [430, 499] width 707 height 43
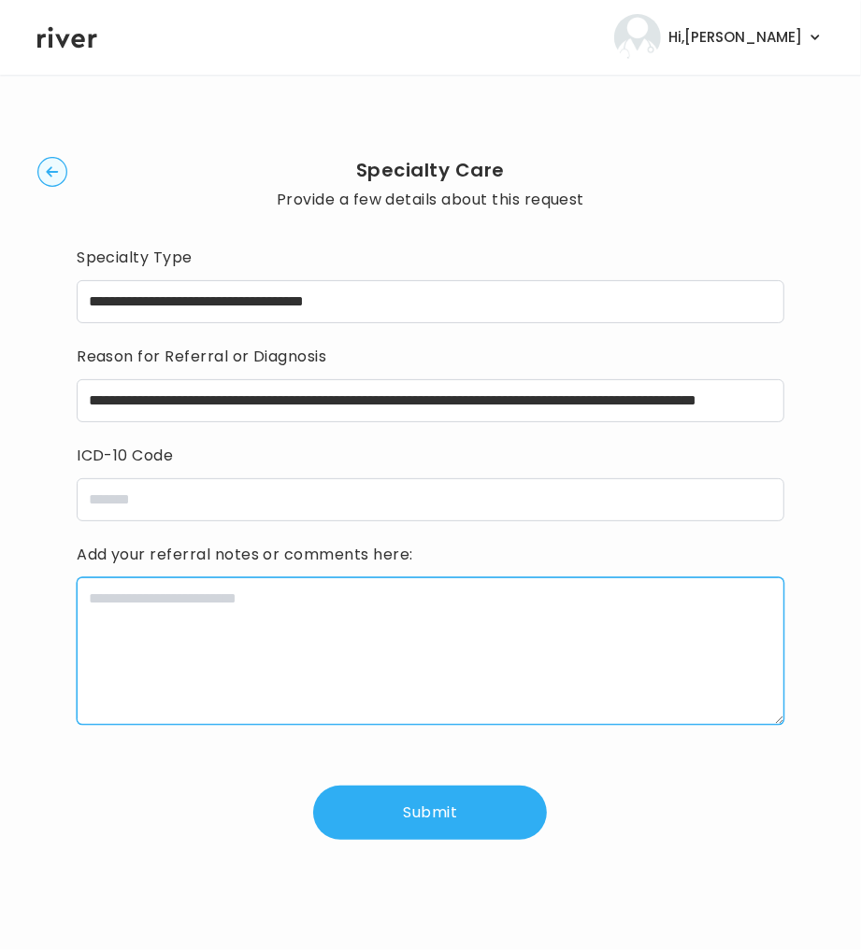
click at [121, 646] on textarea at bounding box center [430, 651] width 707 height 148
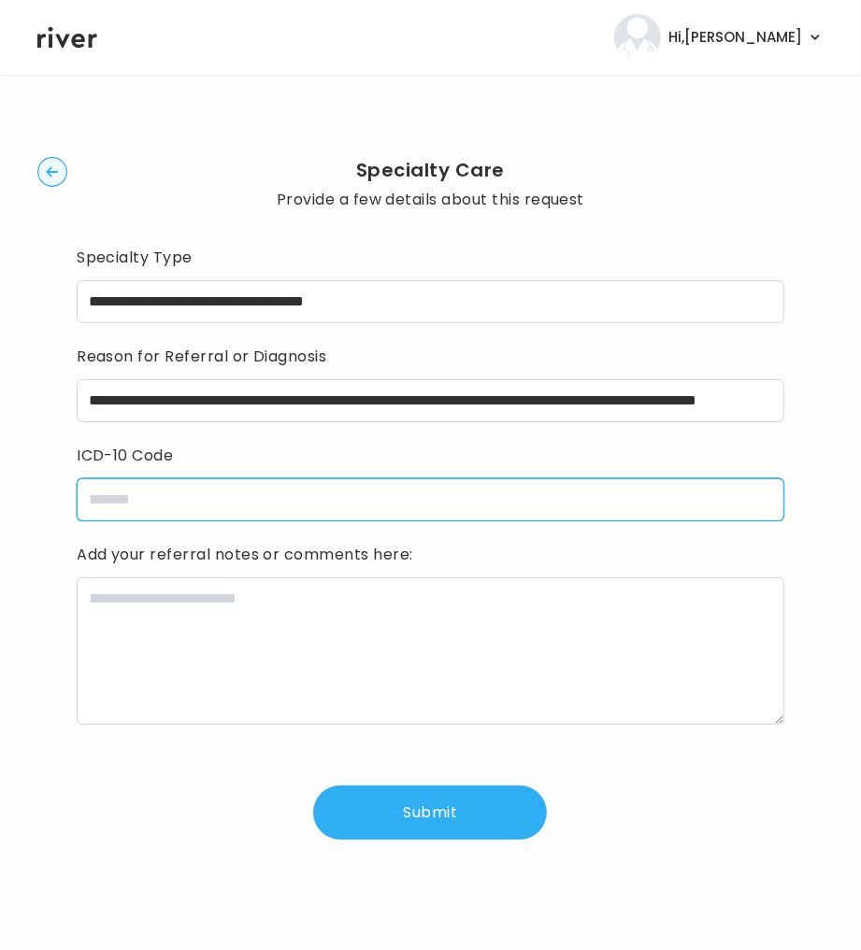
click at [263, 491] on input "icdCode" at bounding box center [430, 499] width 707 height 43
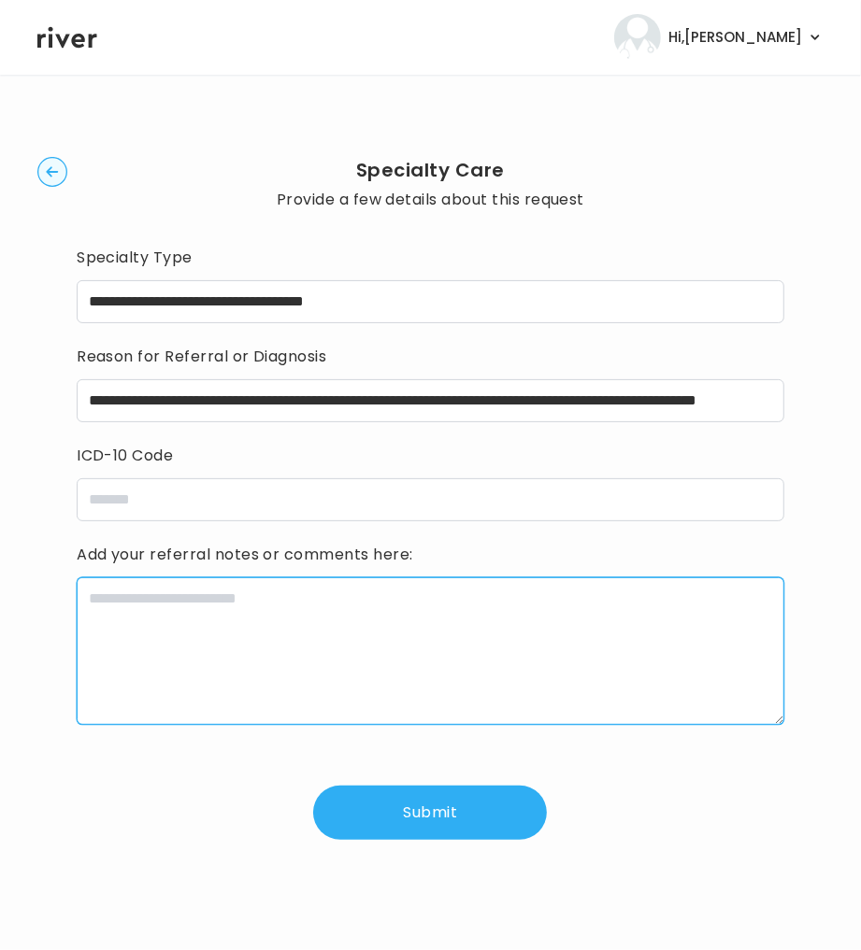
drag, startPoint x: 663, startPoint y: 674, endPoint x: 706, endPoint y: 658, distance: 45.8
click at [664, 674] on textarea at bounding box center [430, 651] width 707 height 148
click at [256, 638] on textarea at bounding box center [430, 651] width 707 height 148
paste textarea "**********"
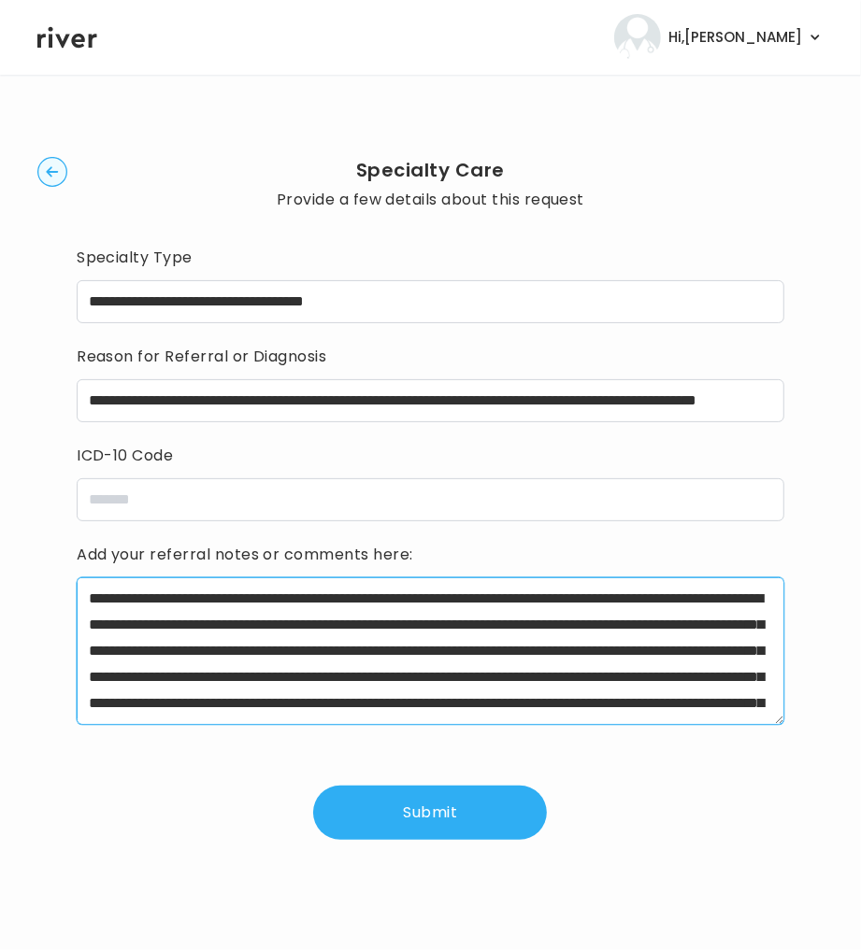
scroll to position [94, 0]
type textarea "**********"
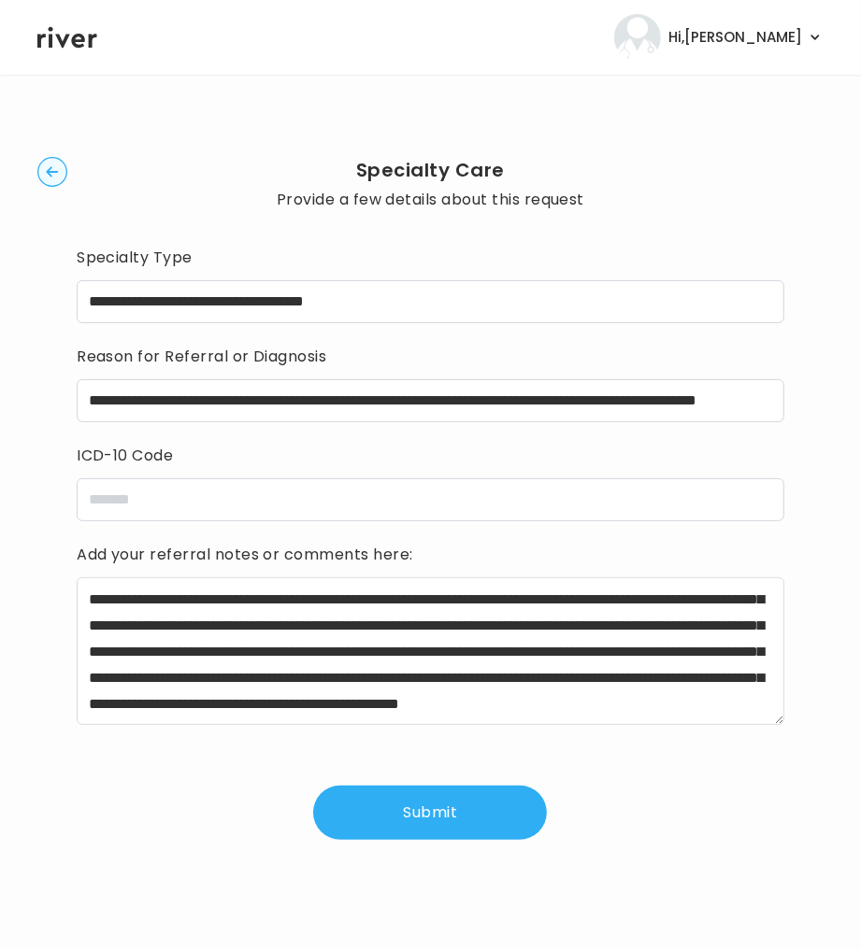
scroll to position [0, 0]
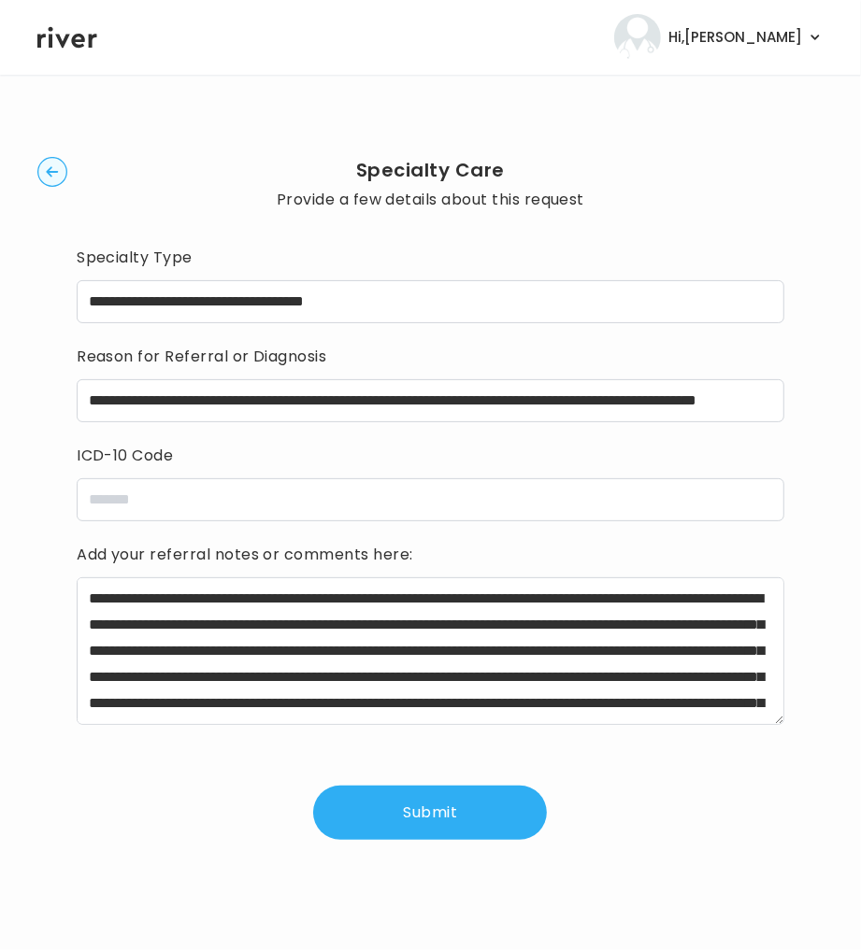
click at [434, 817] on button "Submit" at bounding box center [430, 813] width 234 height 54
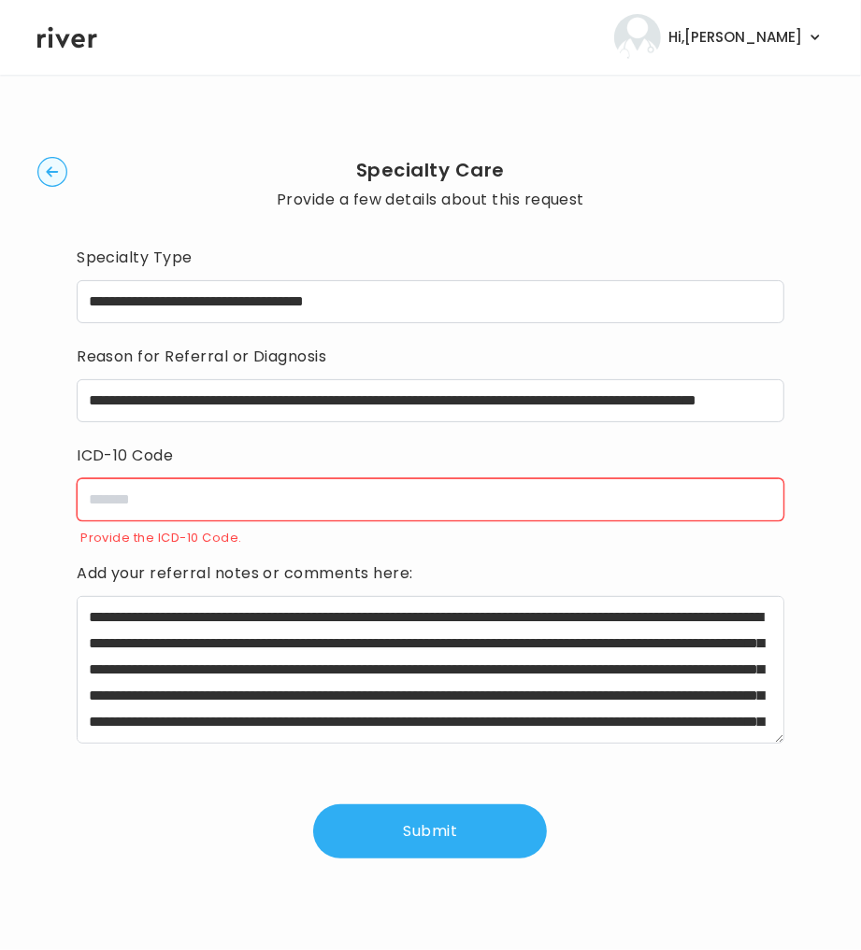
click at [253, 495] on input "icdCode" at bounding box center [430, 499] width 707 height 43
paste input "**********"
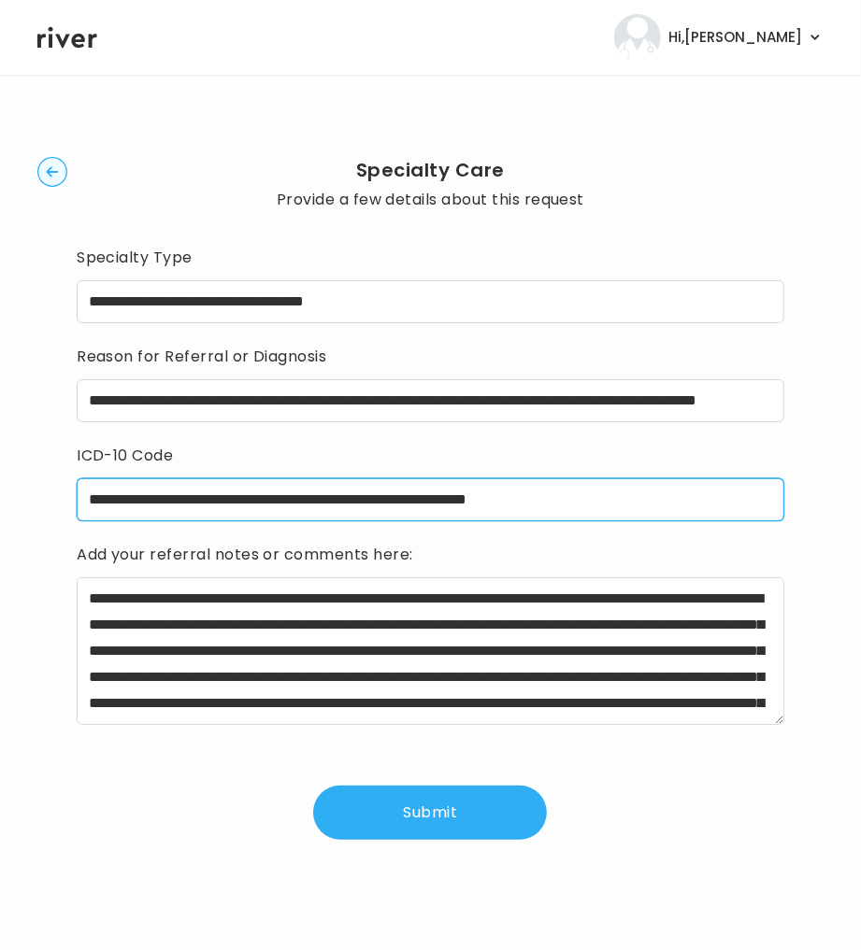
paste input "**********"
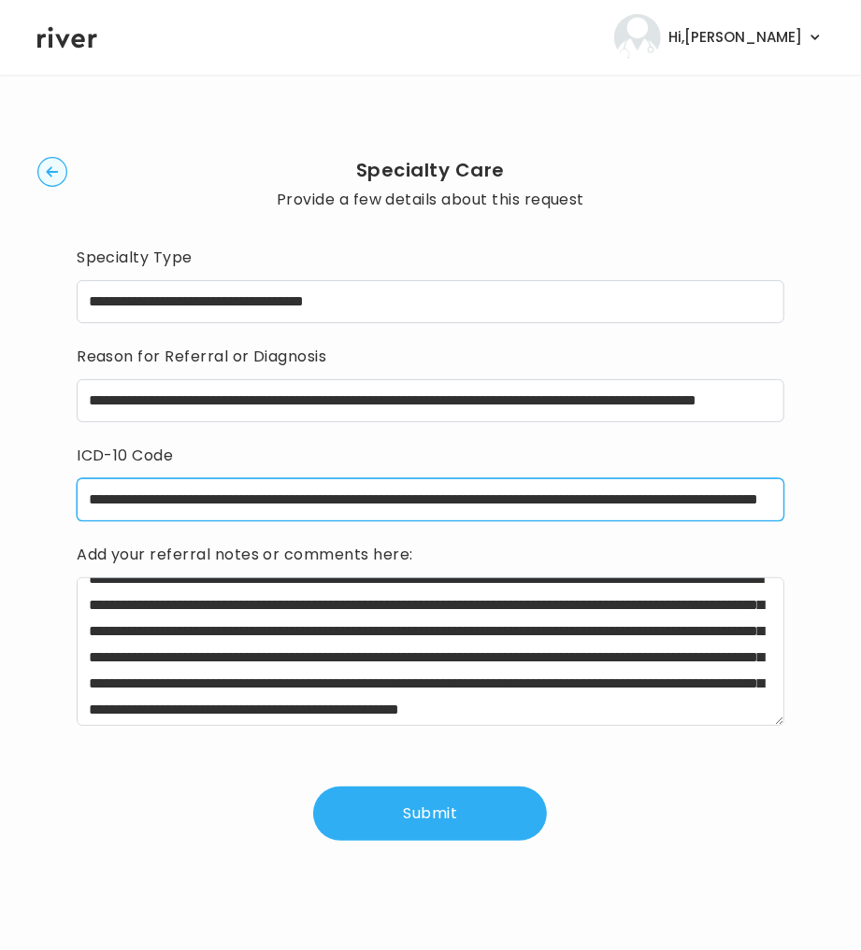
scroll to position [21, 0]
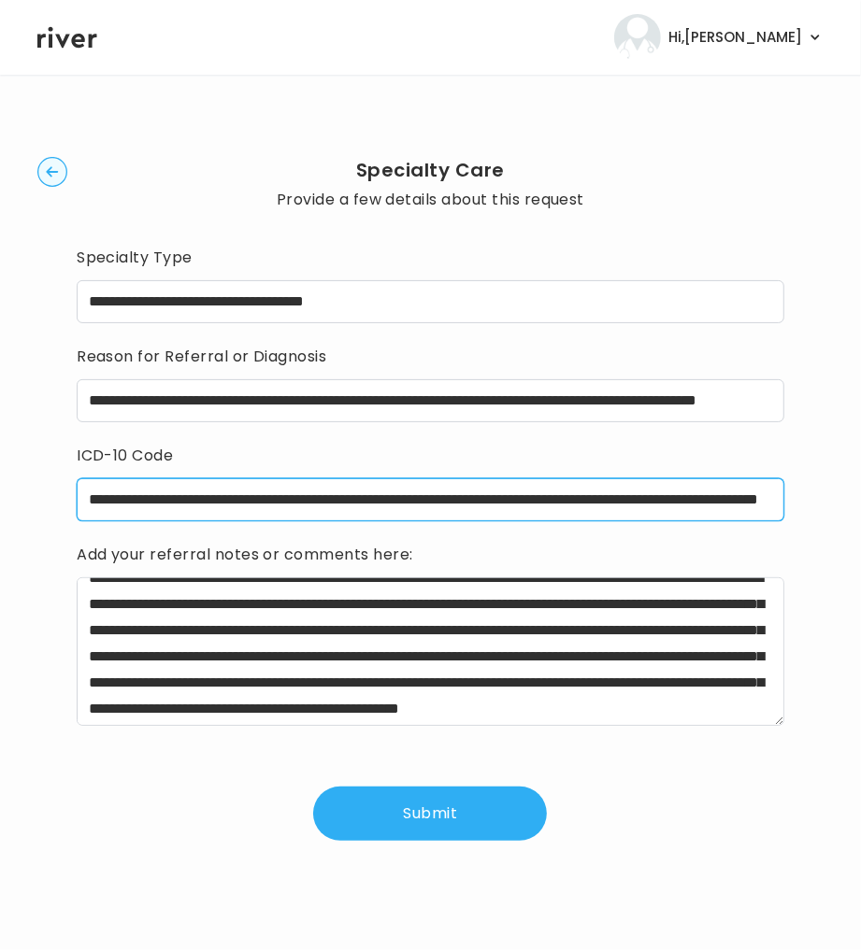
type input "**********"
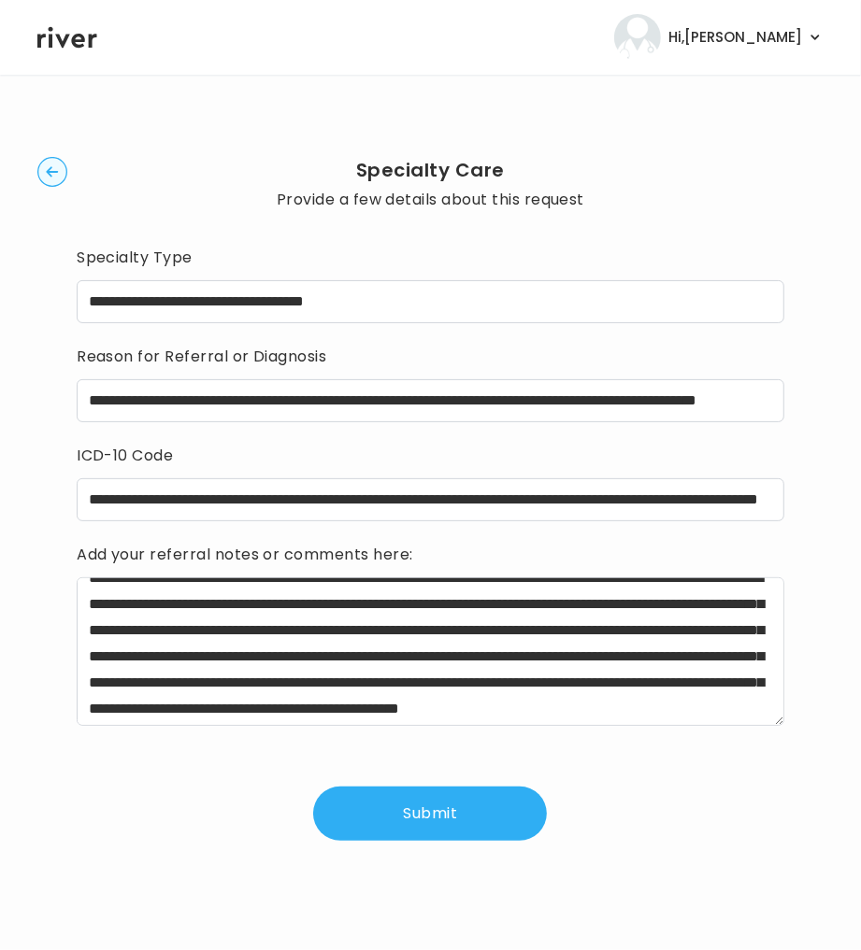
scroll to position [0, 0]
click at [453, 821] on button "Submit" at bounding box center [430, 814] width 234 height 54
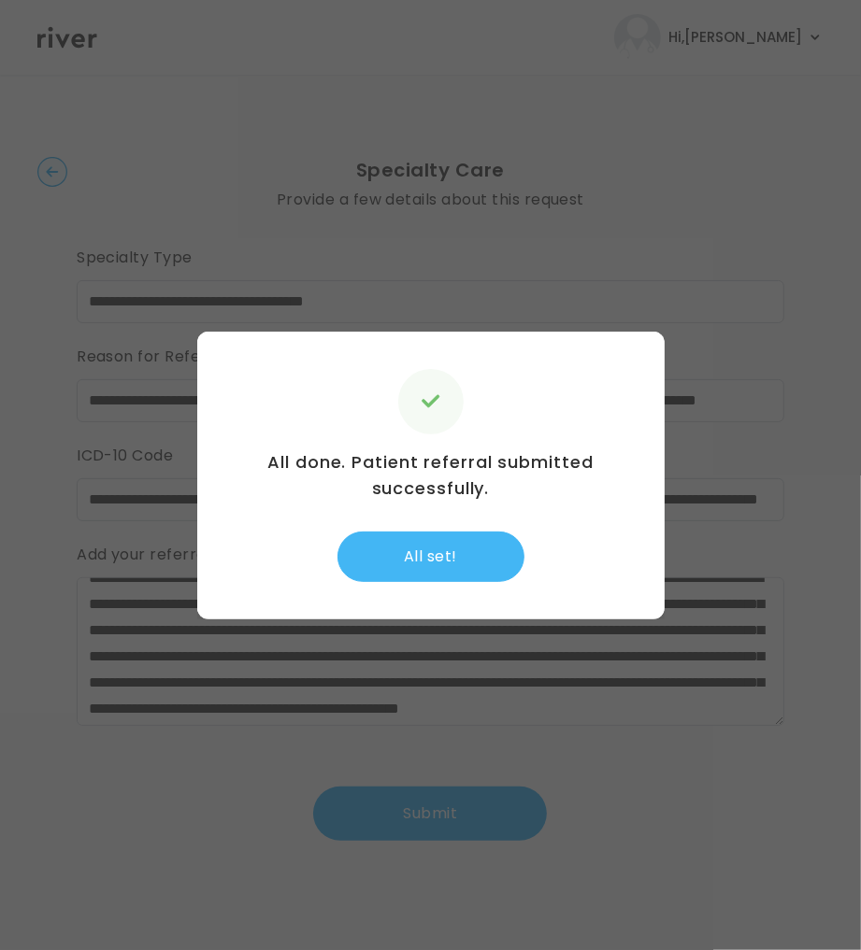
click at [463, 558] on button "All set!" at bounding box center [430, 557] width 187 height 50
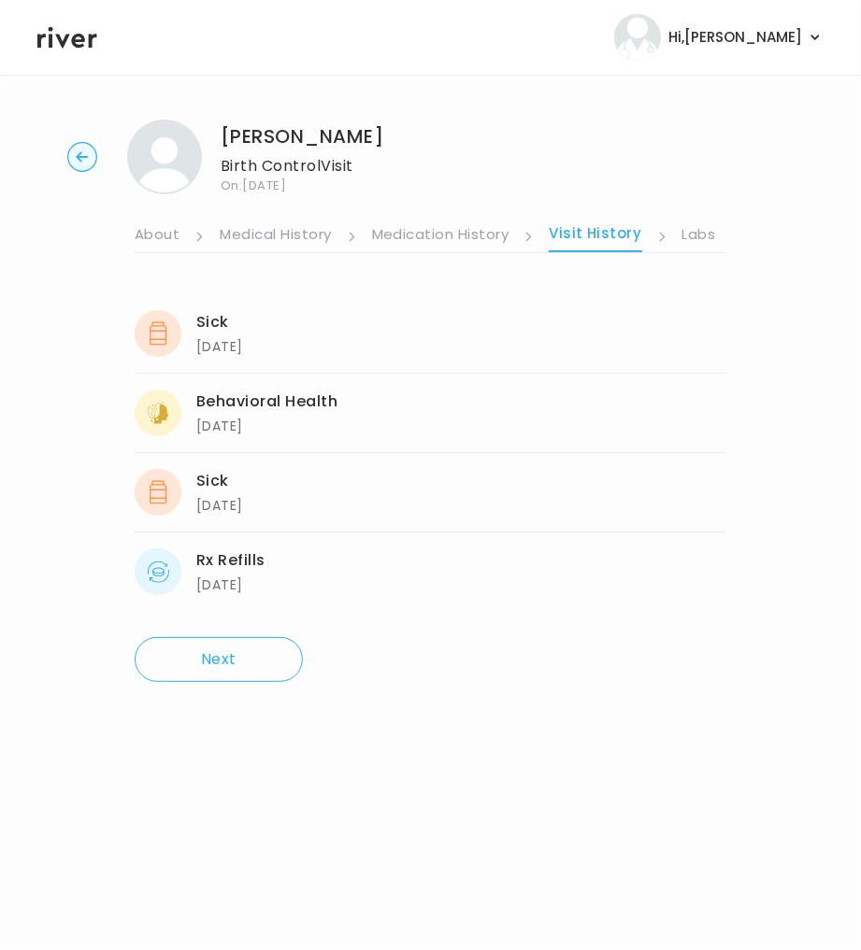
click at [694, 233] on link "Labs" at bounding box center [699, 236] width 34 height 30
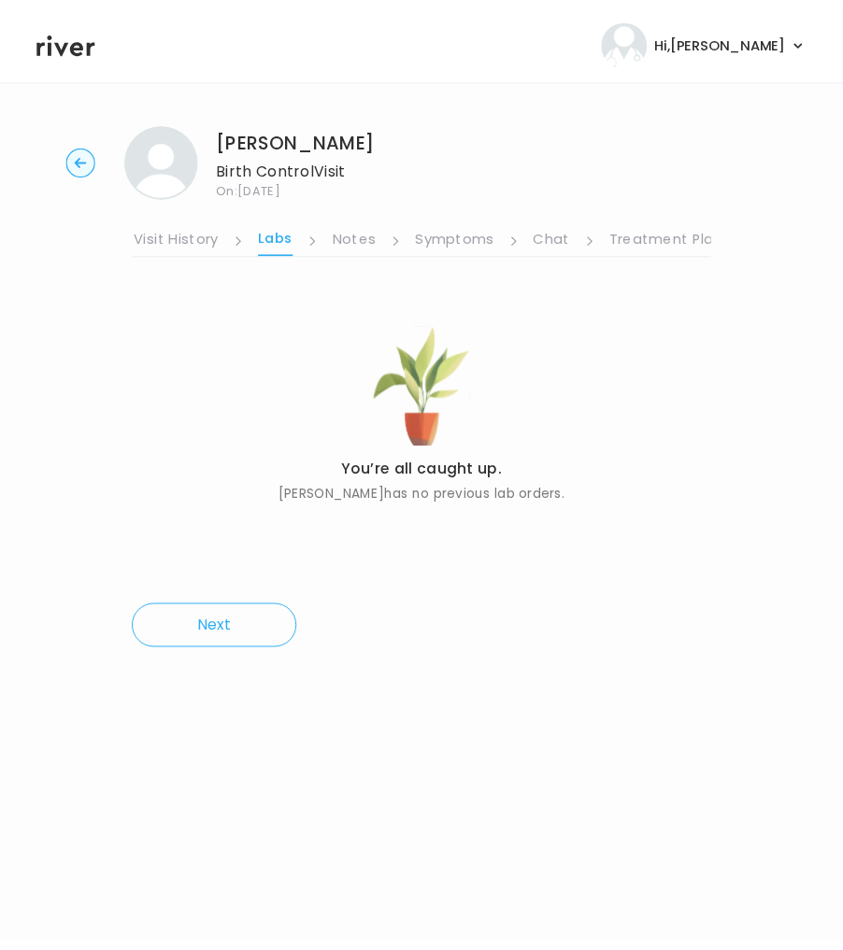
scroll to position [0, 416]
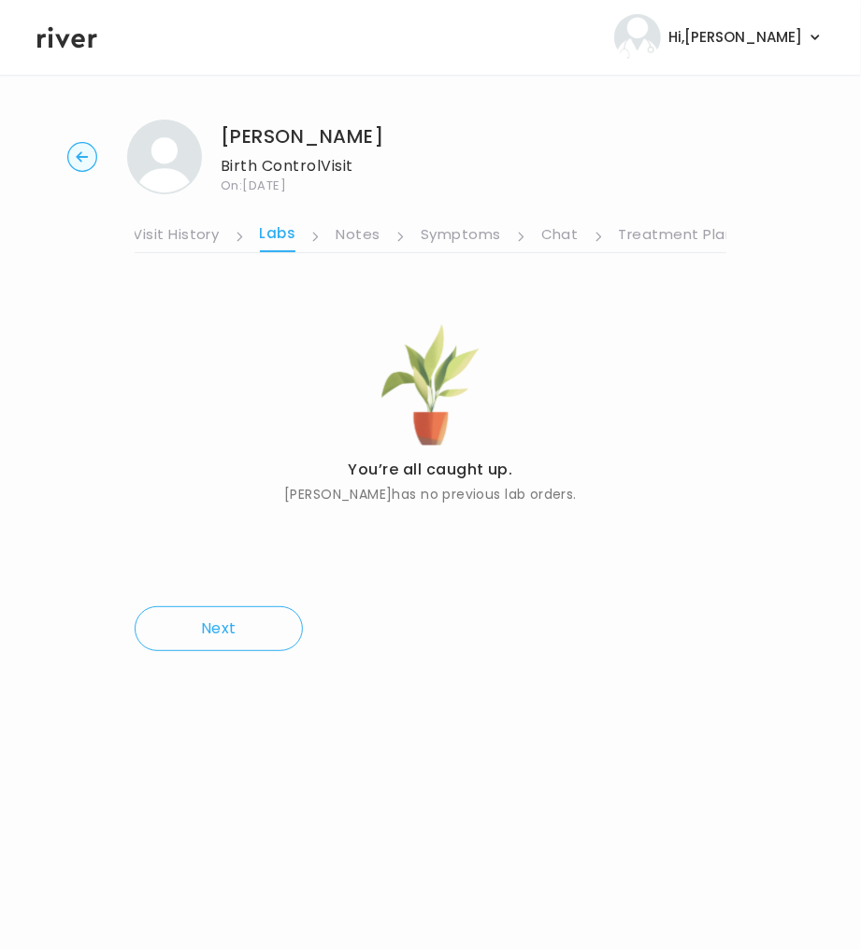
click at [433, 241] on link "Symptoms" at bounding box center [460, 236] width 80 height 30
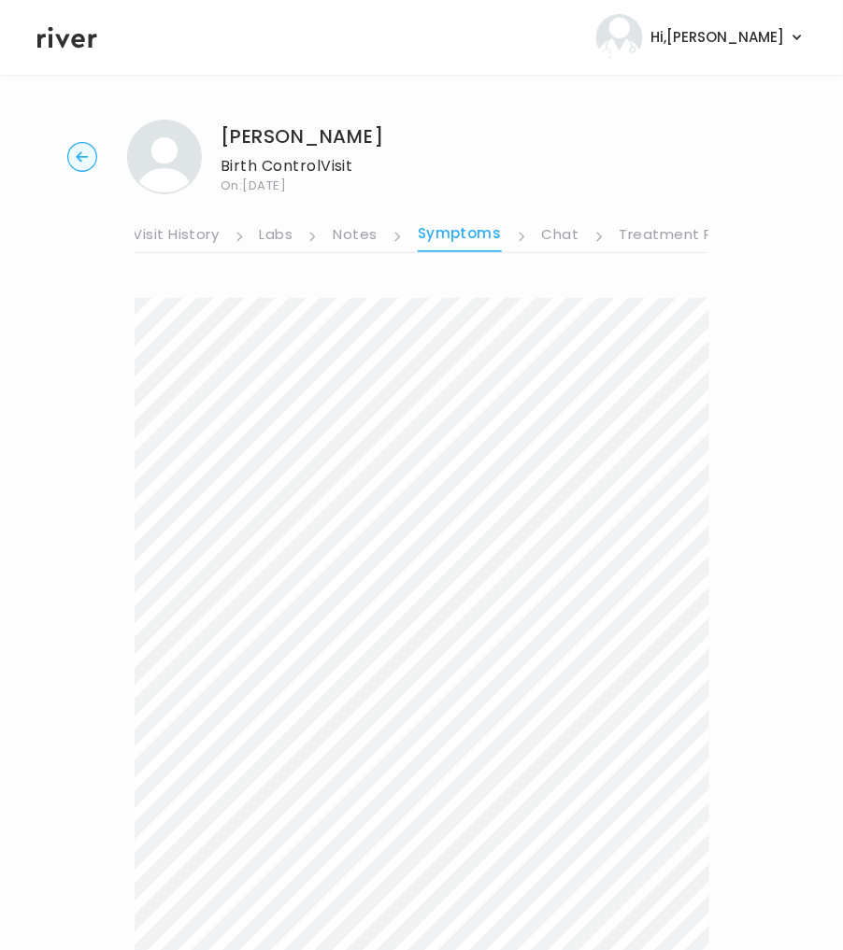
click at [662, 229] on link "Treatment Plan" at bounding box center [677, 236] width 116 height 30
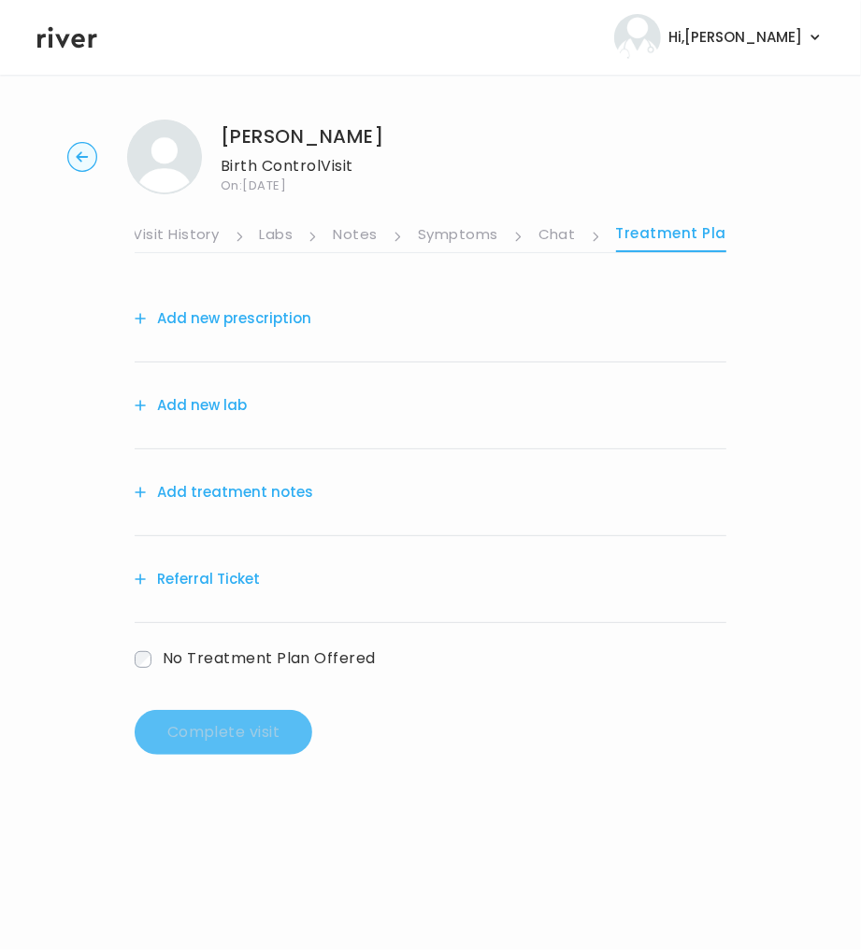
click at [204, 498] on button "Add treatment notes" at bounding box center [224, 492] width 178 height 26
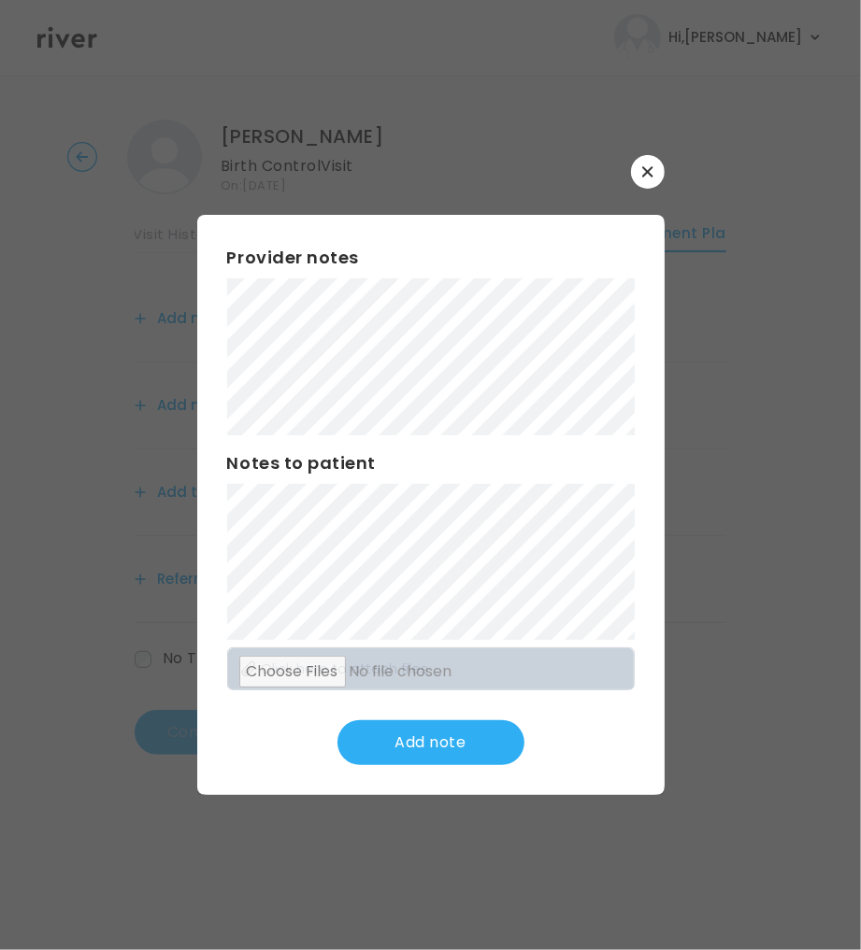
click at [207, 313] on div "Provider notes Notes to patient Click here to attach files Add note" at bounding box center [430, 505] width 467 height 580
click at [193, 292] on div "​ Provider notes Notes to patient Click here to attach files Add note" at bounding box center [430, 475] width 861 height 950
click at [99, 449] on div "​ Provider notes Notes to patient Click here to attach files Update note" at bounding box center [430, 475] width 861 height 950
click at [432, 718] on div "Provider notes Notes to patient Click here to attach files Update note" at bounding box center [430, 505] width 467 height 580
click at [407, 756] on button "Update note" at bounding box center [430, 742] width 187 height 45
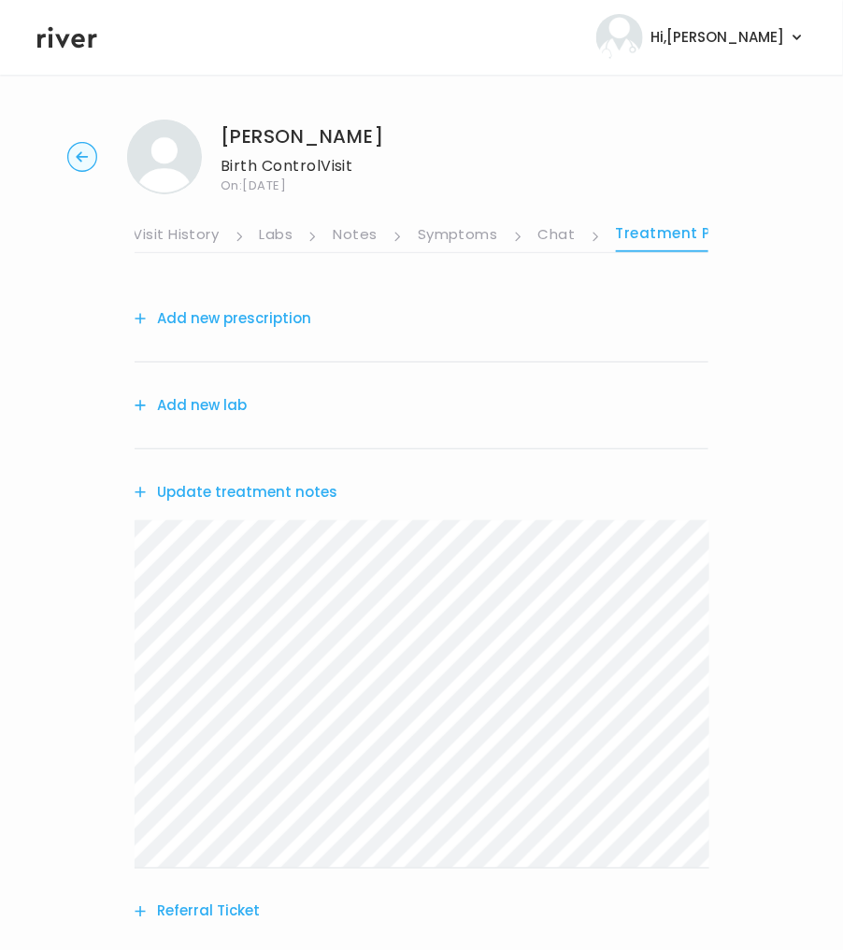
click at [232, 313] on button "Add new prescription" at bounding box center [223, 319] width 177 height 26
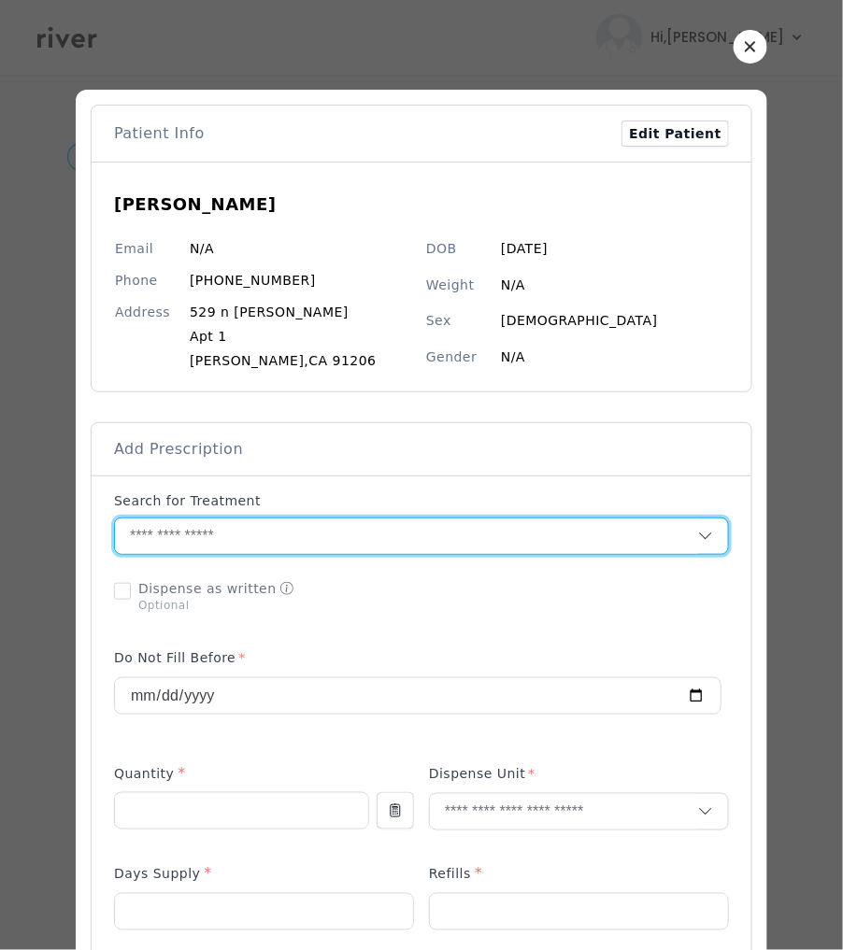
click at [247, 545] on input "text" at bounding box center [406, 537] width 583 height 36
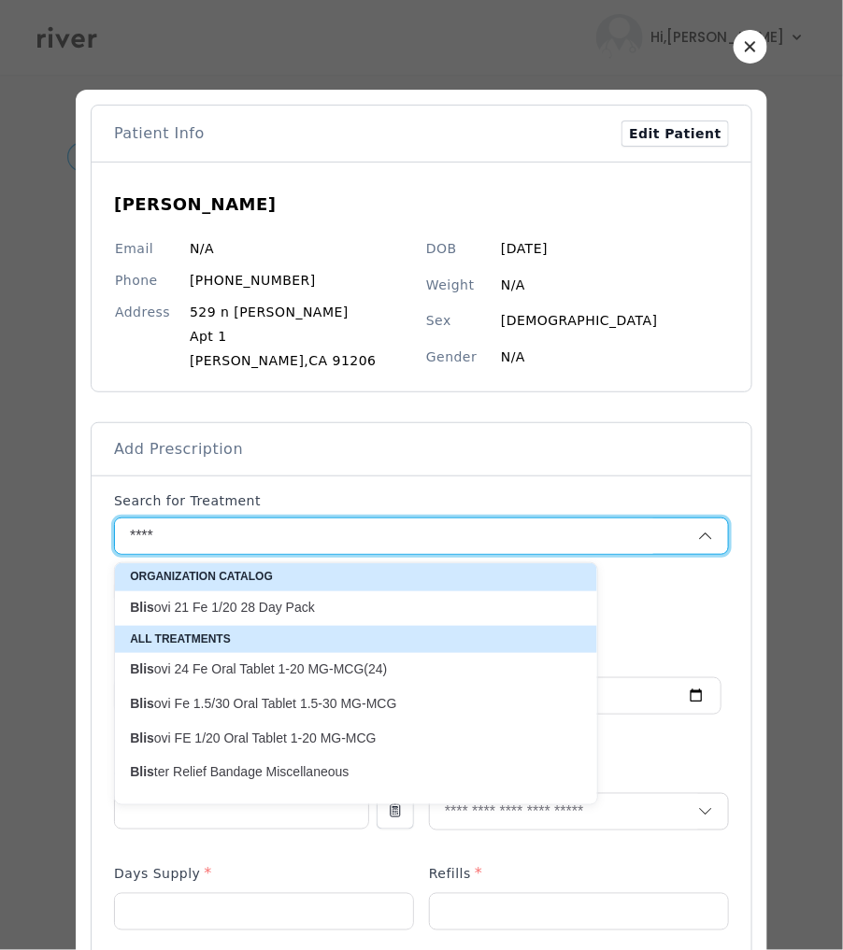
click at [238, 609] on p "Blis ovi 21 Fe 1/20 28 Day Pack" at bounding box center [345, 608] width 430 height 18
type input "**********"
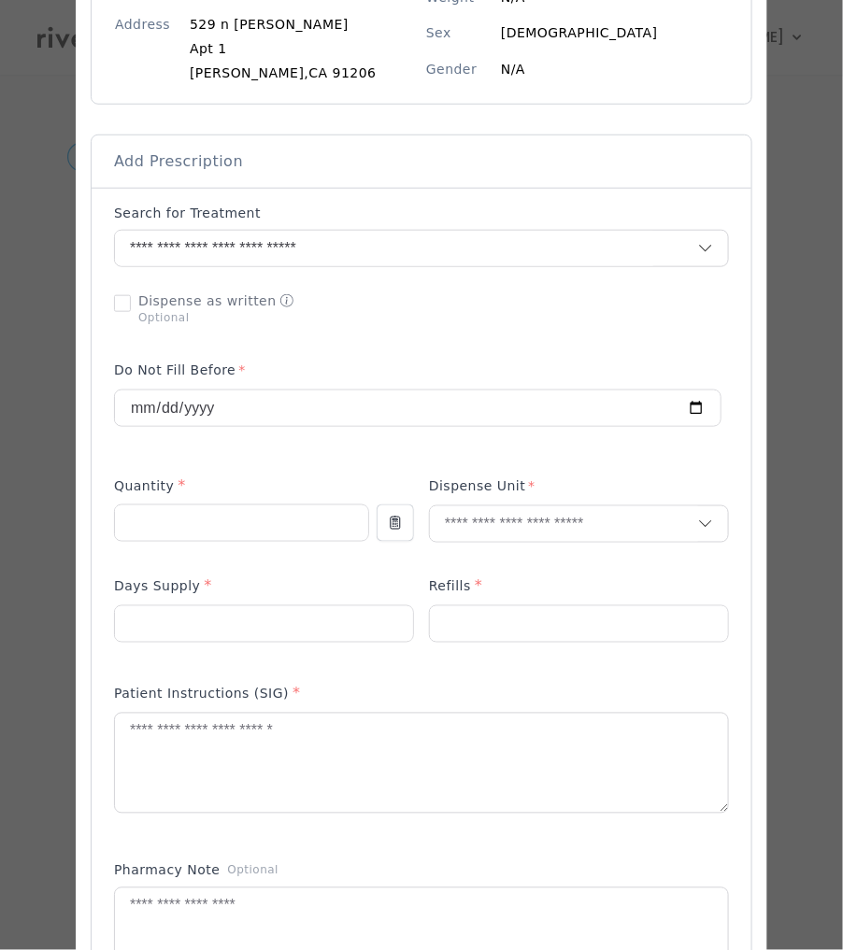
scroll to position [290, 0]
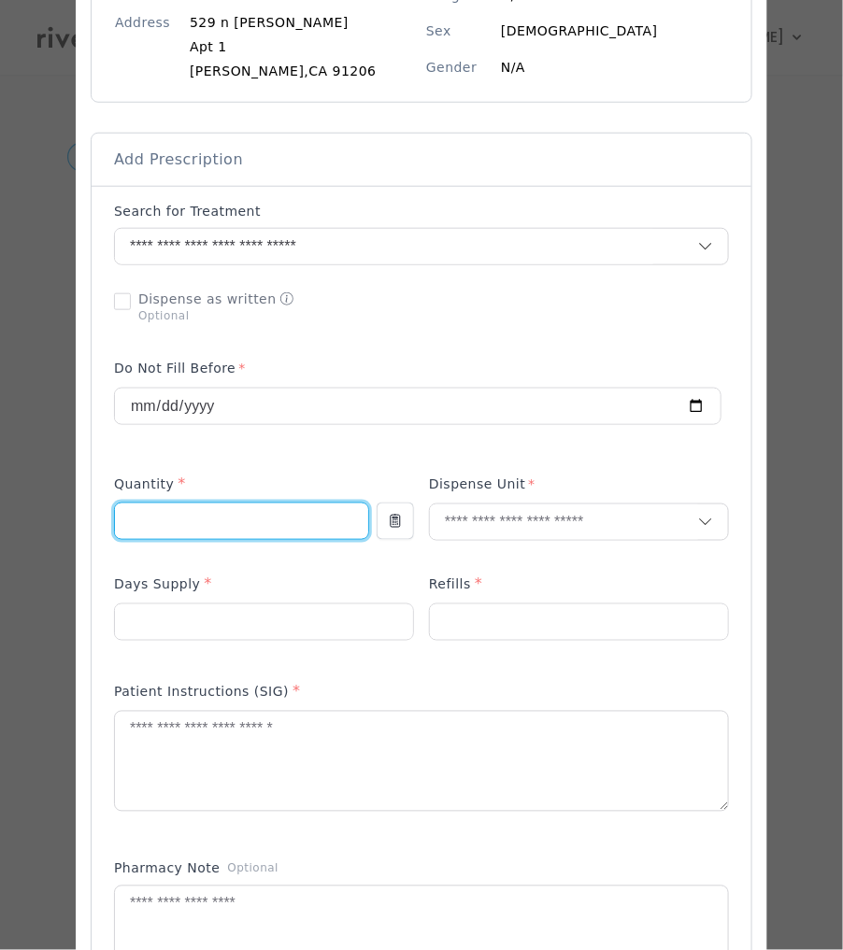
click at [246, 515] on input "number" at bounding box center [241, 522] width 253 height 36
click at [172, 534] on input "*" at bounding box center [241, 522] width 253 height 36
drag, startPoint x: 115, startPoint y: 519, endPoint x: 34, endPoint y: 522, distance: 81.3
click at [34, 522] on div "​" at bounding box center [421, 691] width 843 height 1962
type input "*"
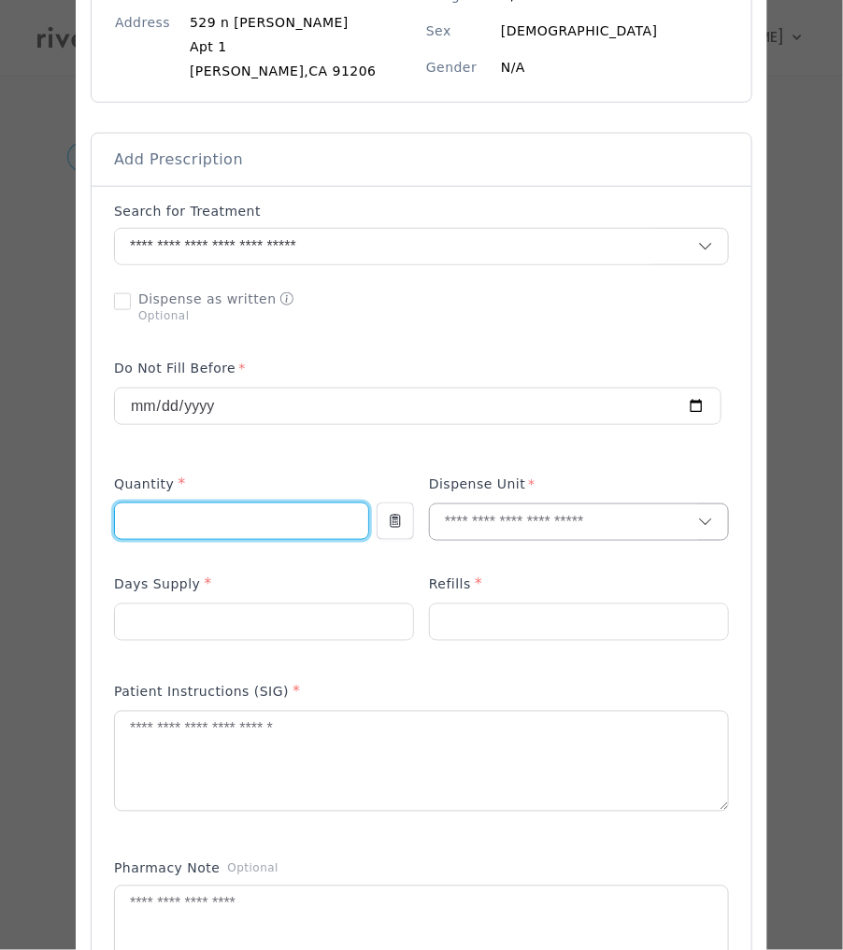
type input "*"
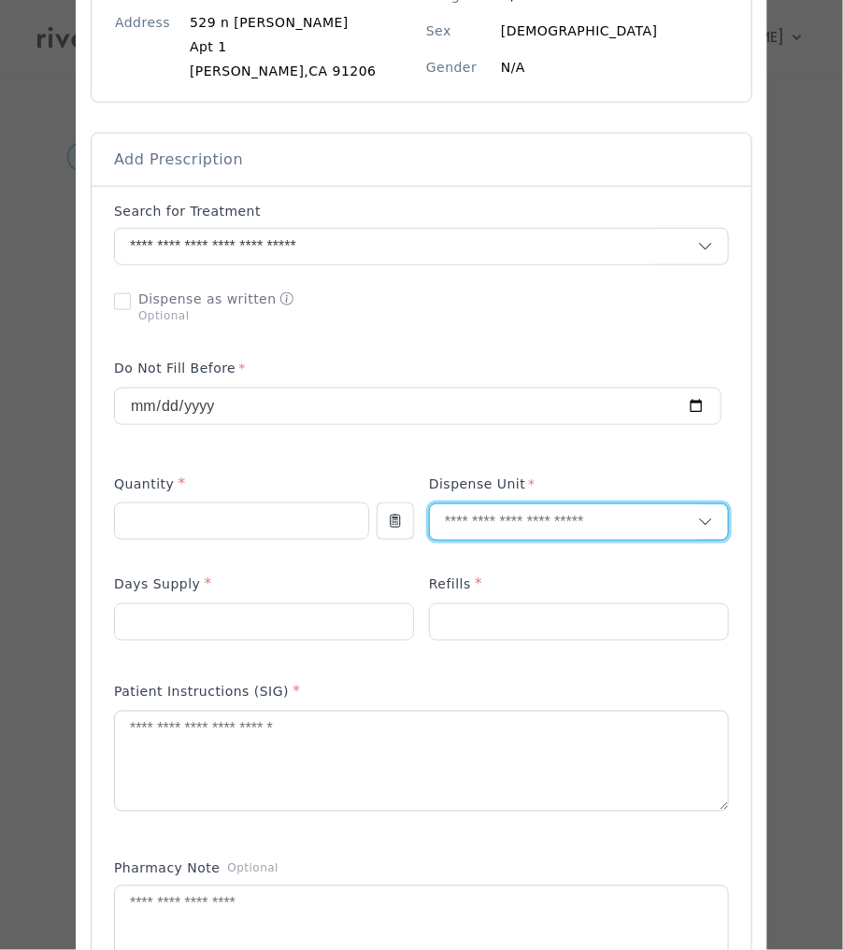
click at [534, 528] on input "text" at bounding box center [564, 523] width 268 height 36
type input "*"
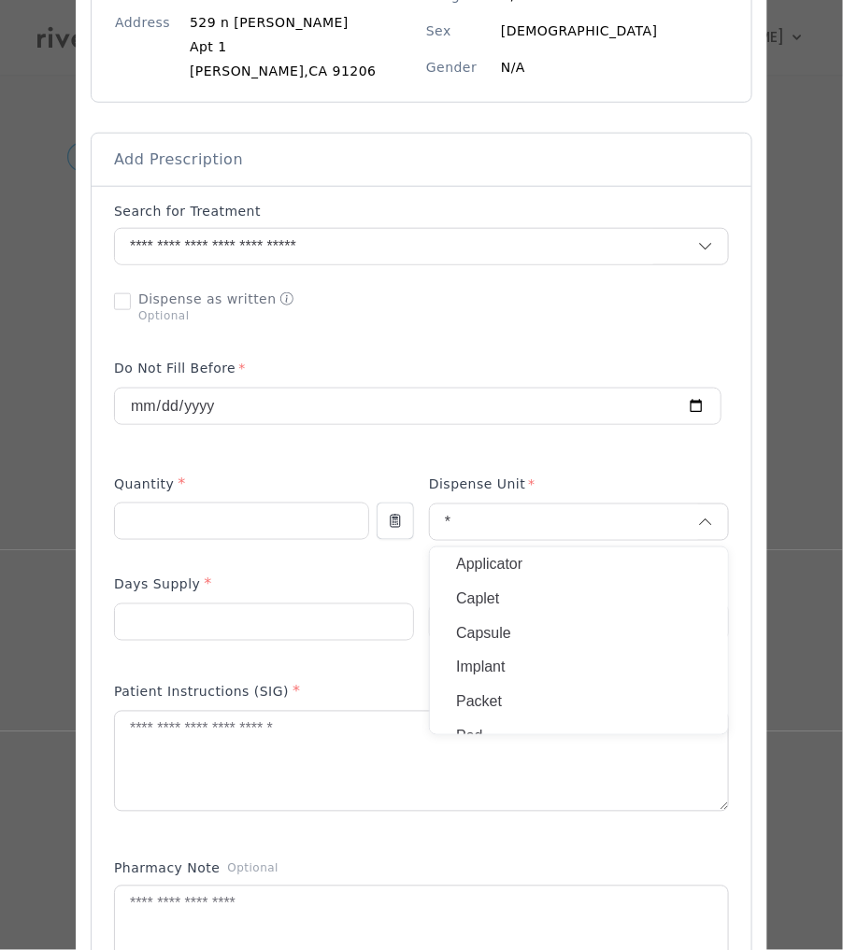
click at [494, 693] on p "Packet" at bounding box center [579, 702] width 246 height 27
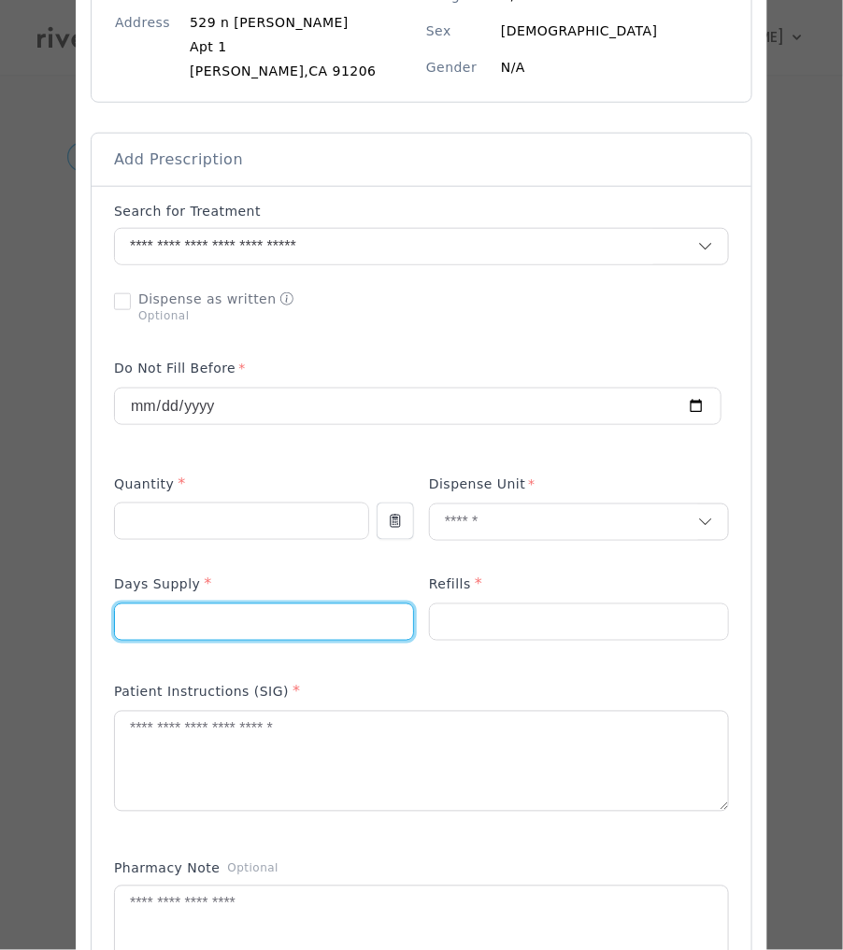
click at [265, 630] on input "number" at bounding box center [264, 623] width 298 height 36
type input "**"
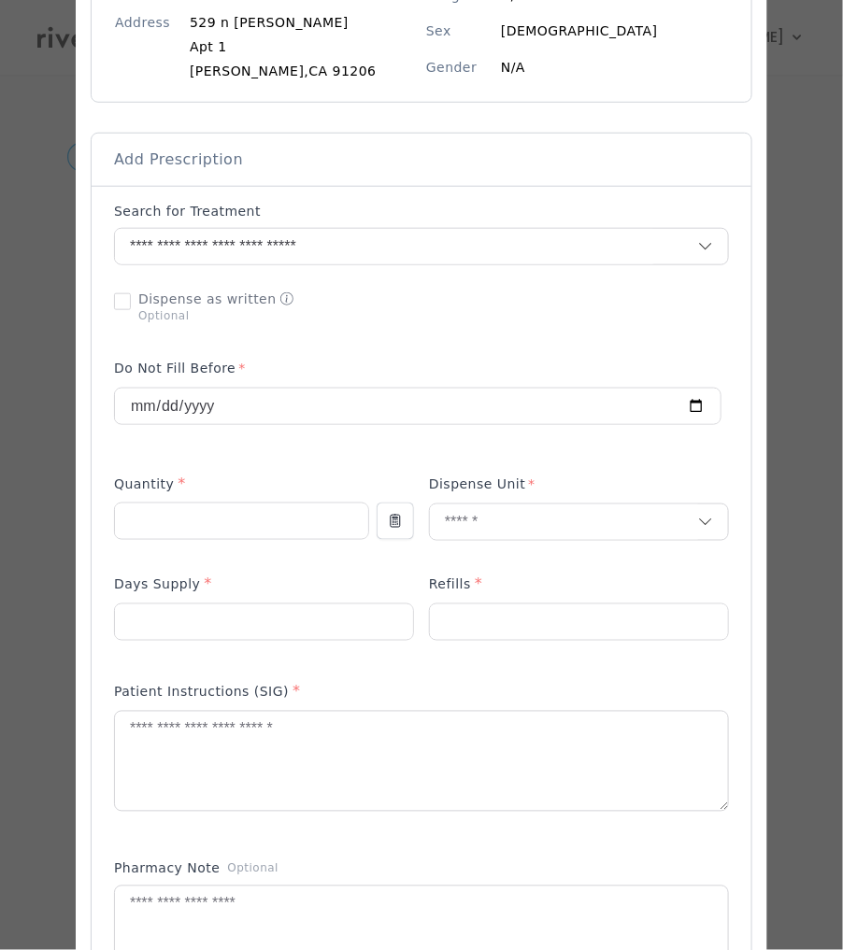
click at [498, 600] on div "Refills *" at bounding box center [579, 589] width 300 height 30
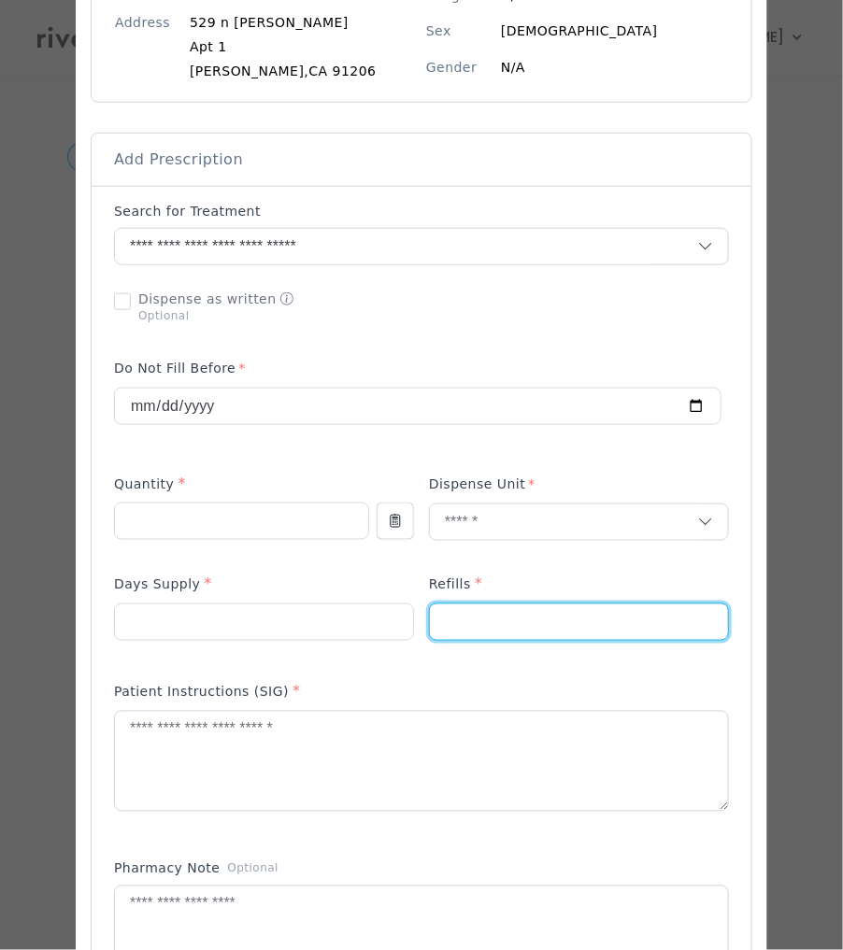
click at [495, 616] on input "number" at bounding box center [579, 623] width 298 height 36
type input "*"
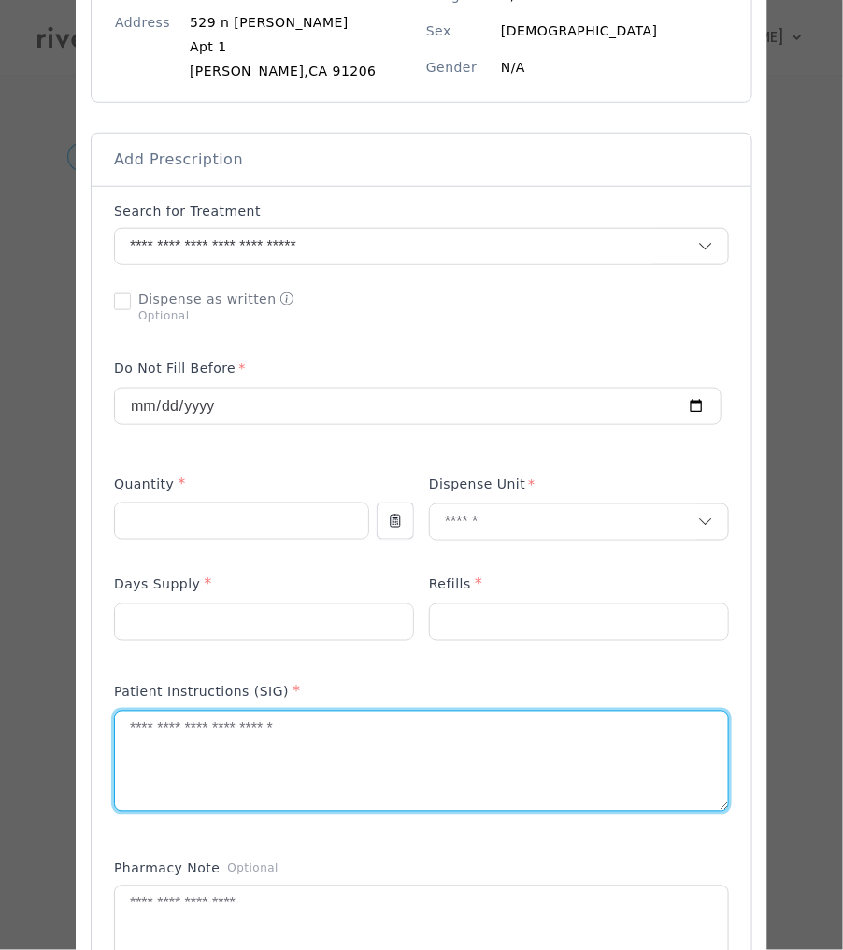
click at [154, 763] on textarea at bounding box center [421, 761] width 613 height 99
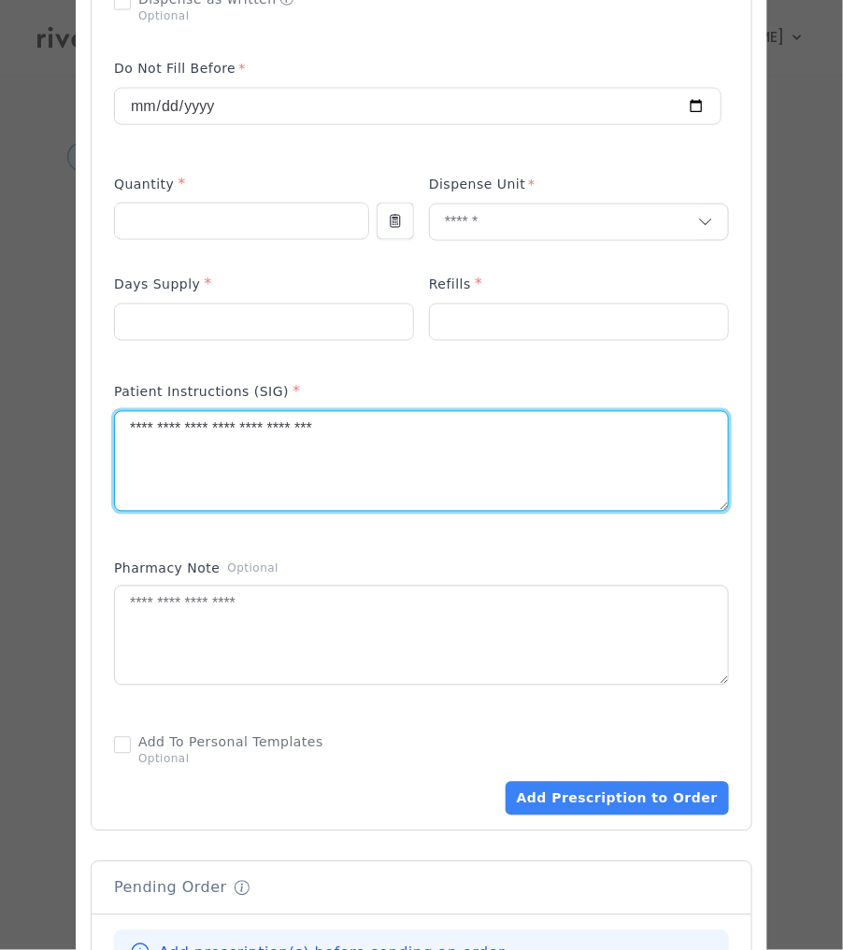
scroll to position [591, 0]
type textarea "**********"
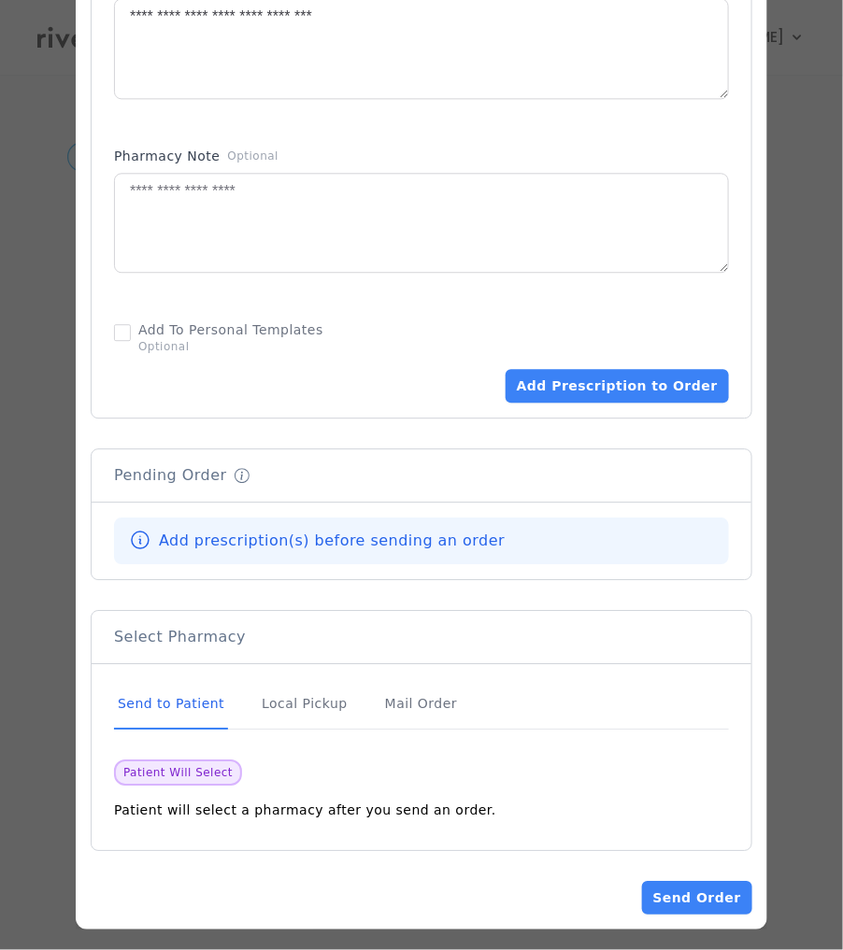
scroll to position [1016, 0]
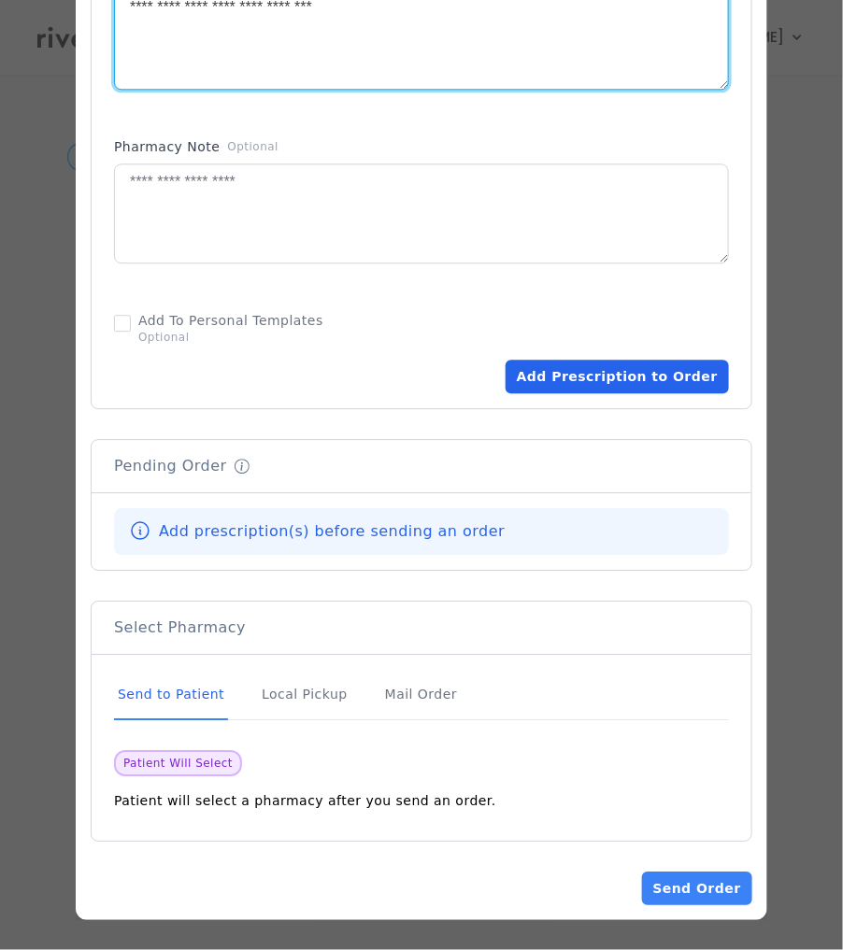
click at [635, 383] on button "Add Prescription to Order" at bounding box center [616, 377] width 223 height 34
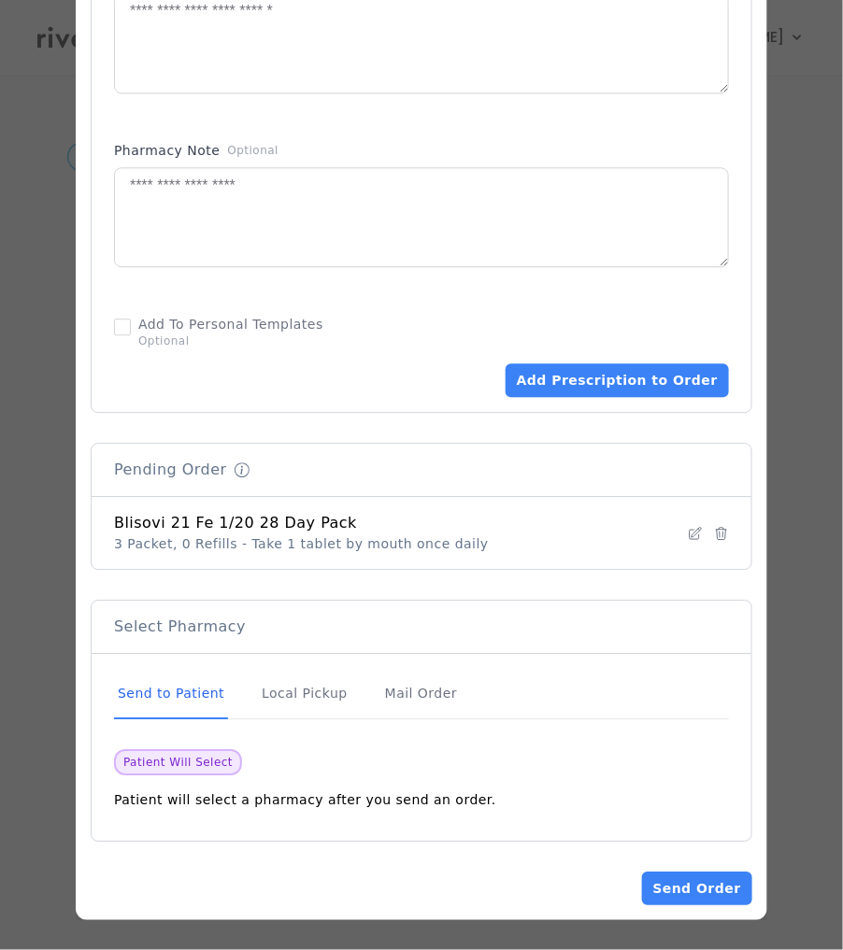
scroll to position [1011, 0]
click at [665, 901] on button "Send Order" at bounding box center [697, 889] width 110 height 34
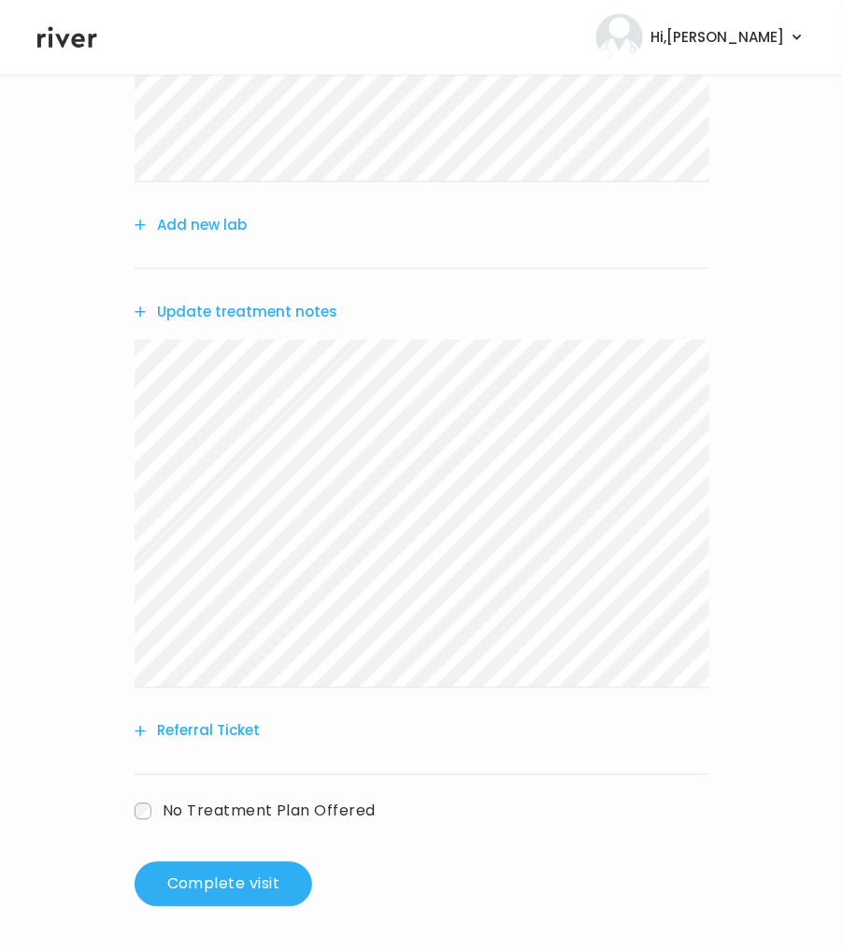
scroll to position [398, 0]
click at [249, 886] on button "Complete visit" at bounding box center [224, 883] width 178 height 45
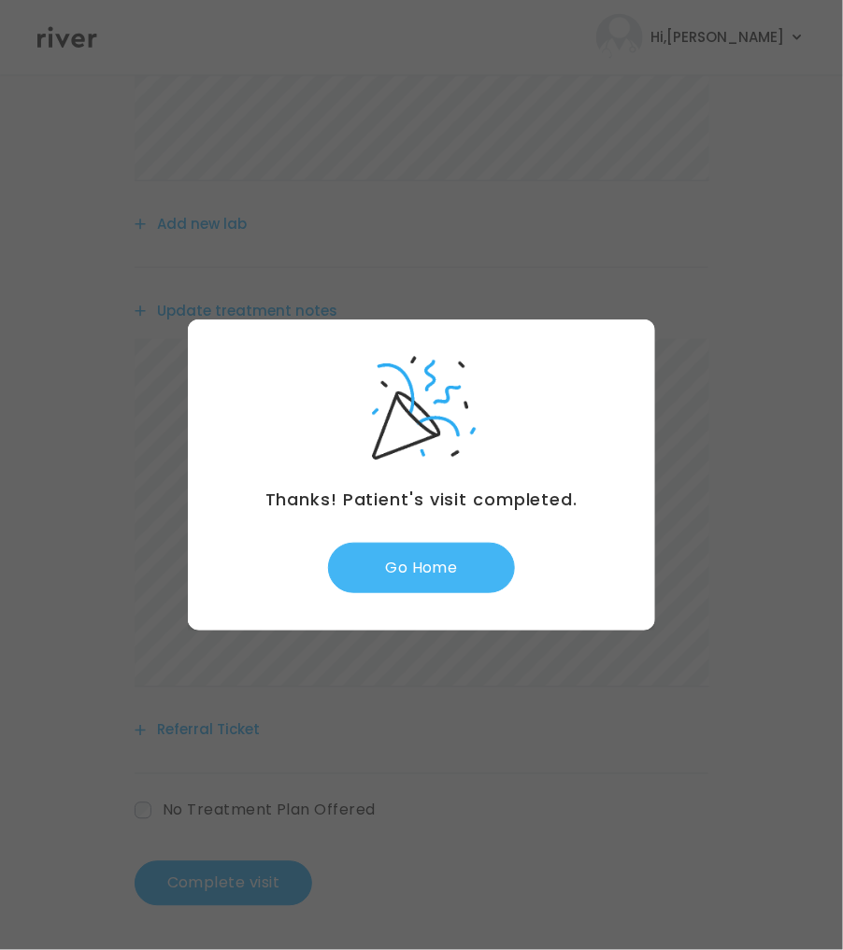
drag, startPoint x: 452, startPoint y: 544, endPoint x: 451, endPoint y: 554, distance: 10.3
click at [451, 554] on button "Go Home" at bounding box center [421, 568] width 187 height 50
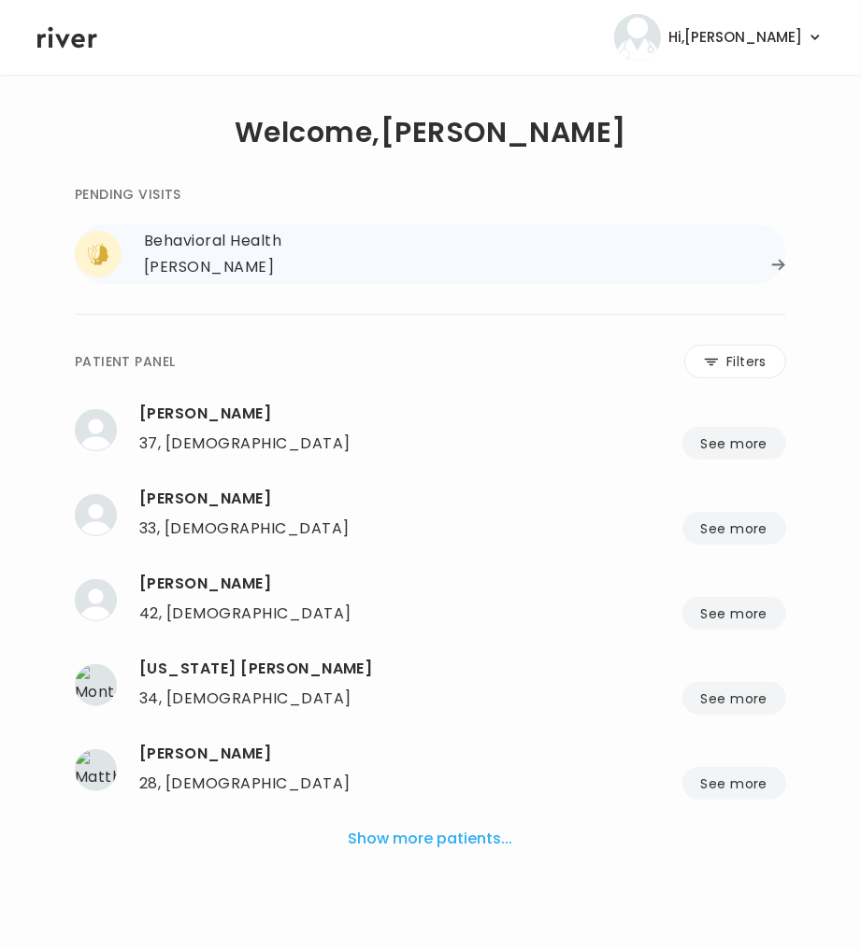
click at [253, 269] on div "[PERSON_NAME]" at bounding box center [209, 267] width 130 height 26
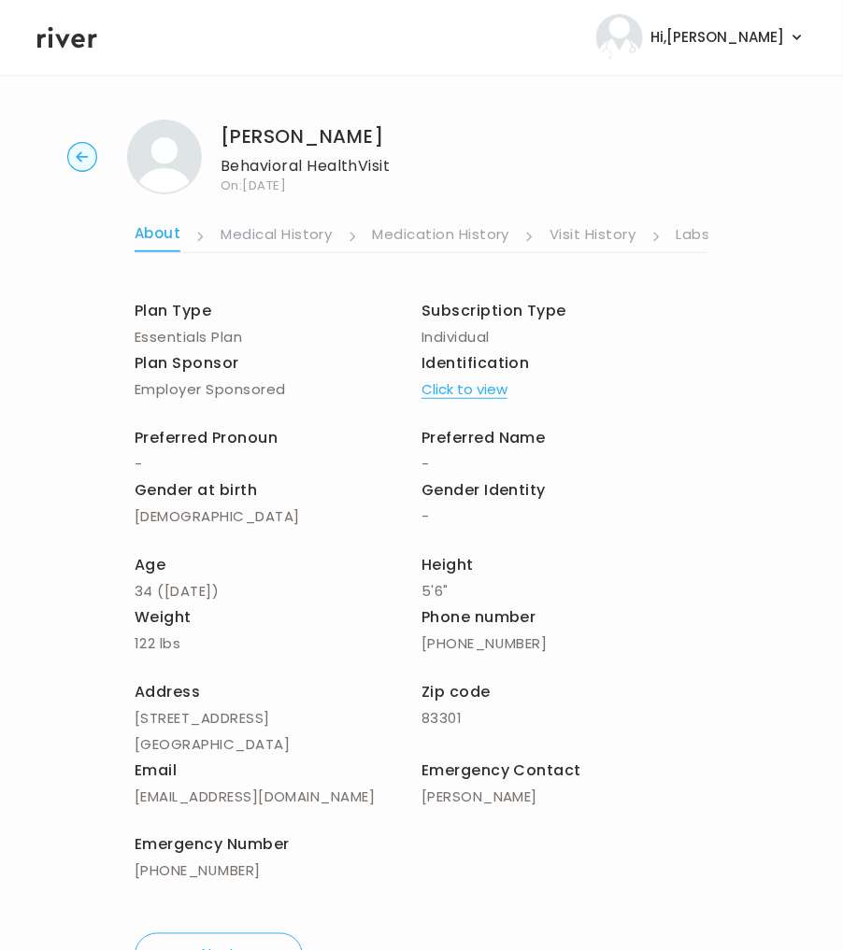
click at [696, 233] on link "Labs" at bounding box center [693, 236] width 34 height 30
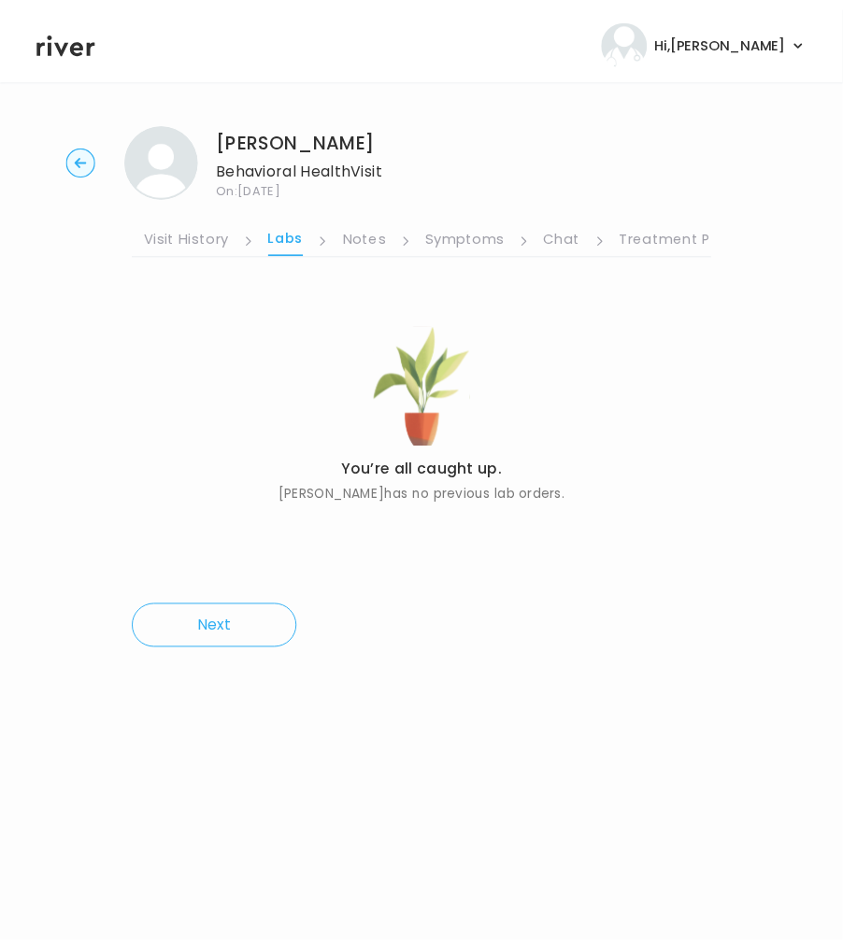
scroll to position [0, 416]
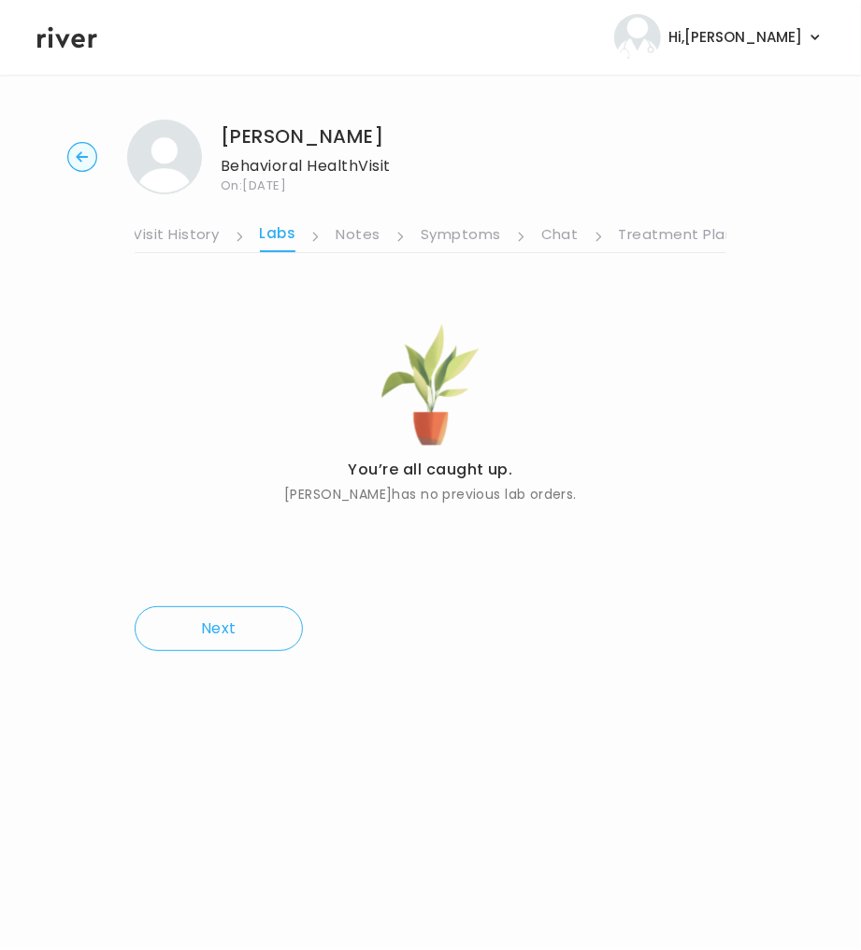
click at [454, 229] on link "Symptoms" at bounding box center [460, 236] width 80 height 30
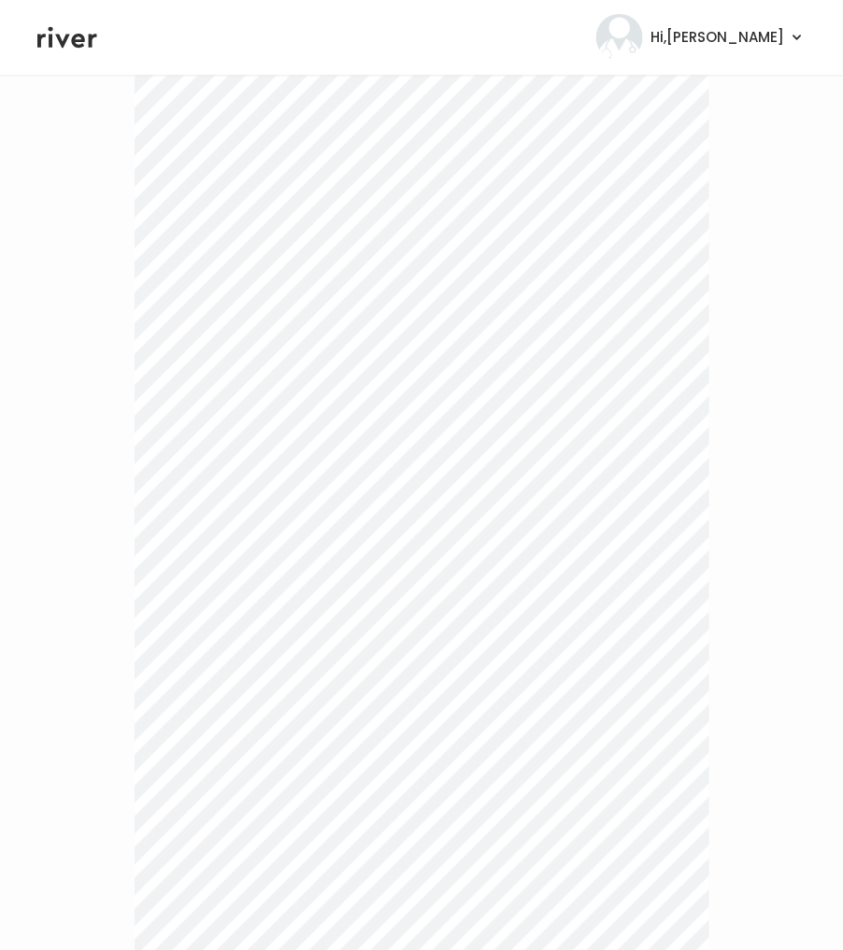
scroll to position [5453, 0]
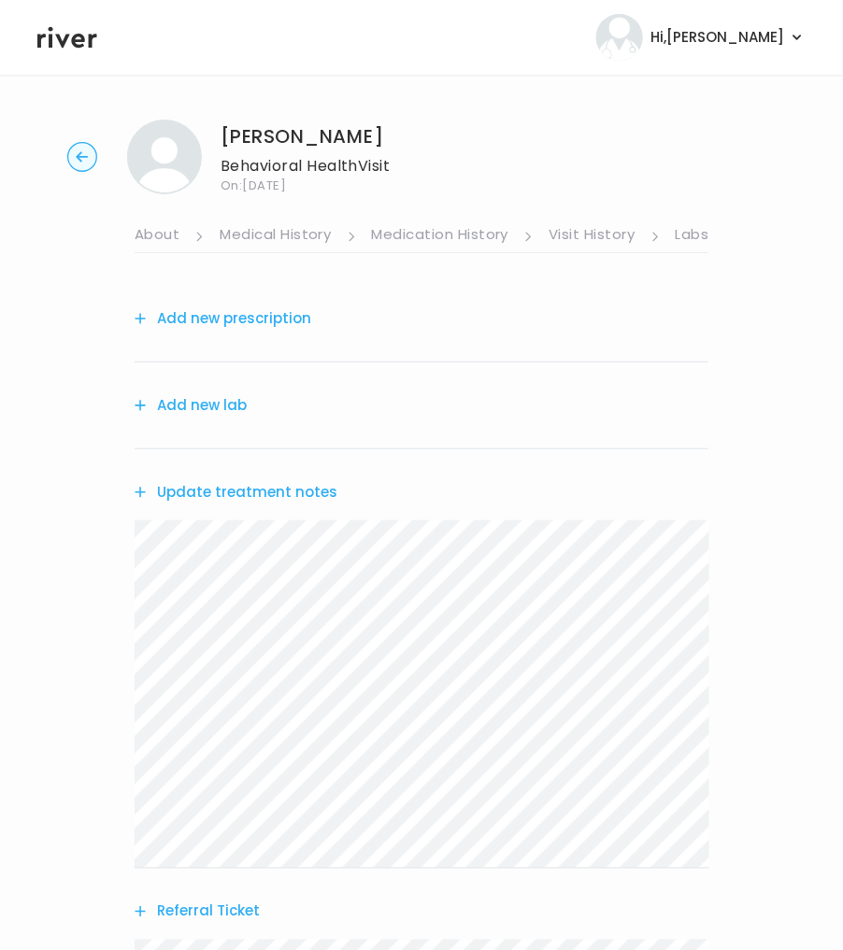
click at [159, 910] on button "Referral Ticket" at bounding box center [197, 912] width 125 height 26
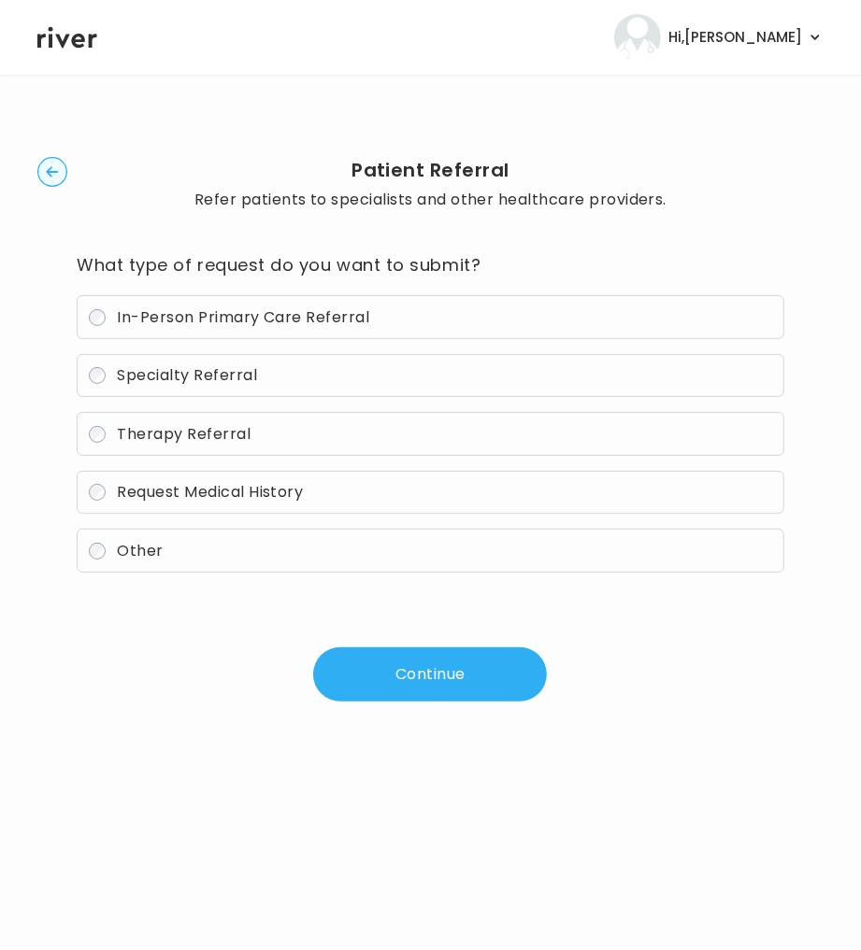
click at [203, 435] on span "Therapy Referral" at bounding box center [184, 433] width 134 height 21
click at [389, 661] on button "Continue" at bounding box center [430, 675] width 234 height 54
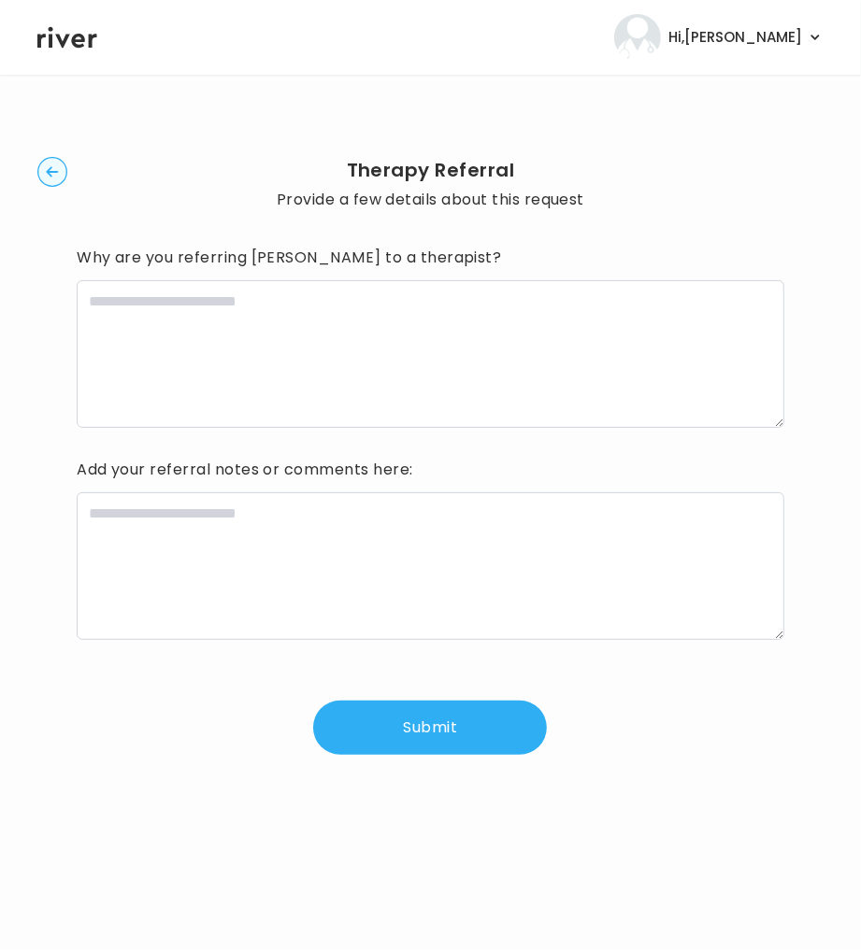
click at [452, 370] on textarea at bounding box center [430, 354] width 707 height 148
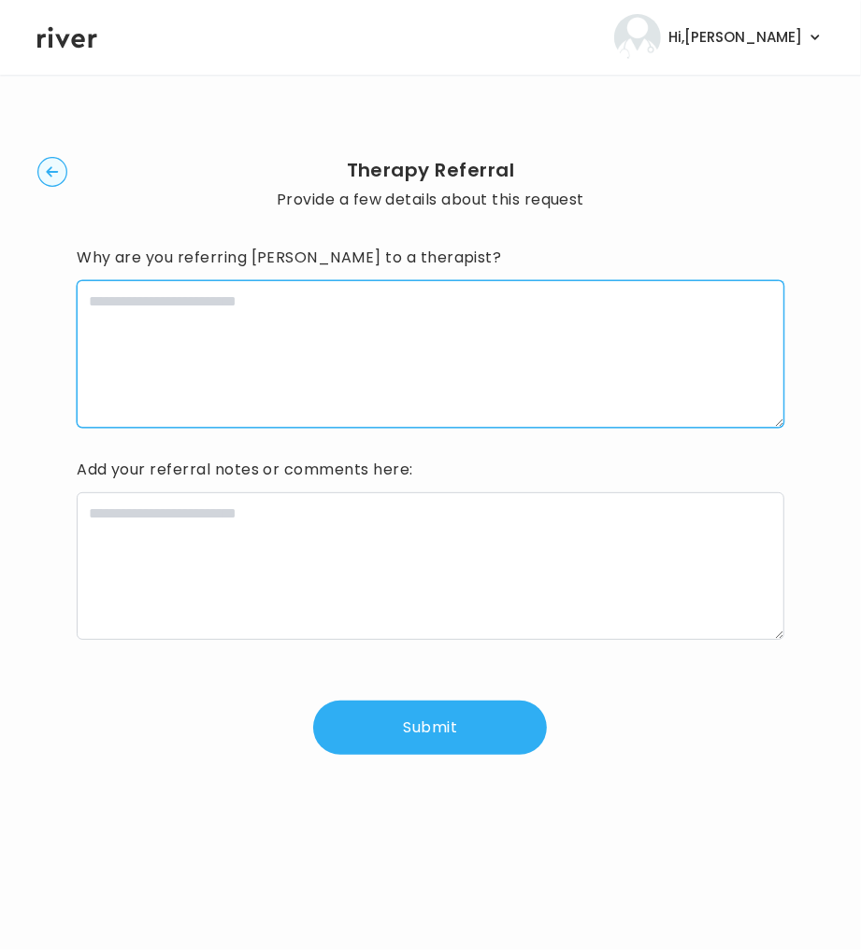
click at [452, 370] on textarea at bounding box center [430, 354] width 707 height 148
paste textarea "**********"
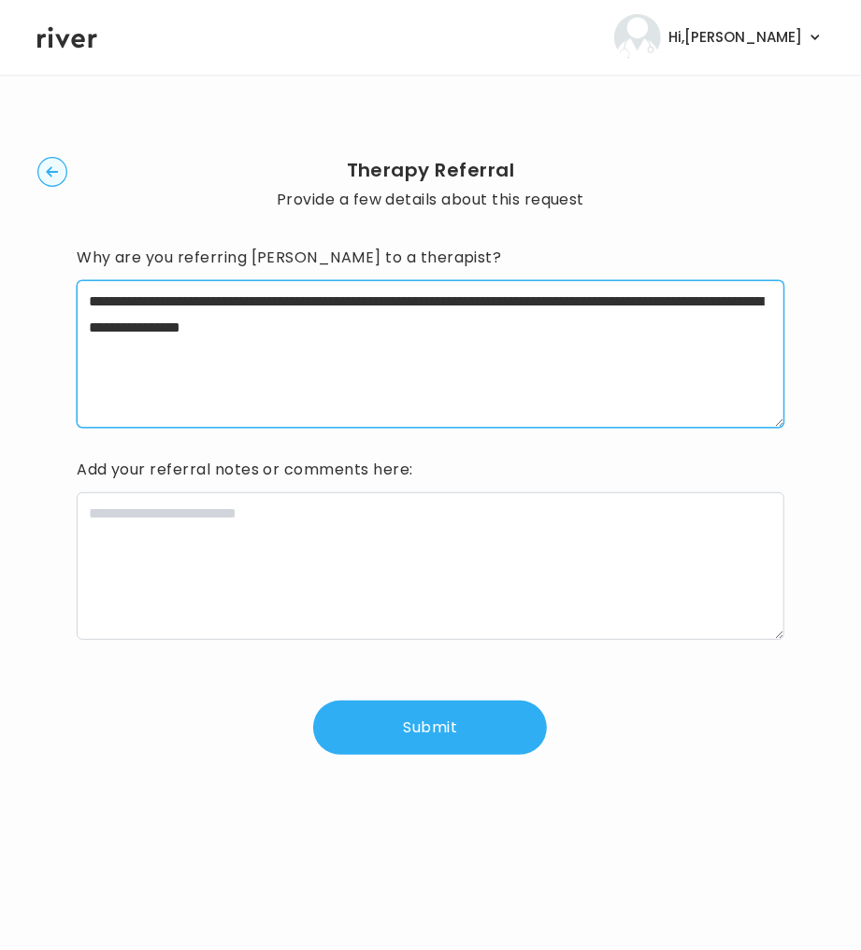
type textarea "**********"
click at [504, 582] on textarea at bounding box center [430, 566] width 707 height 148
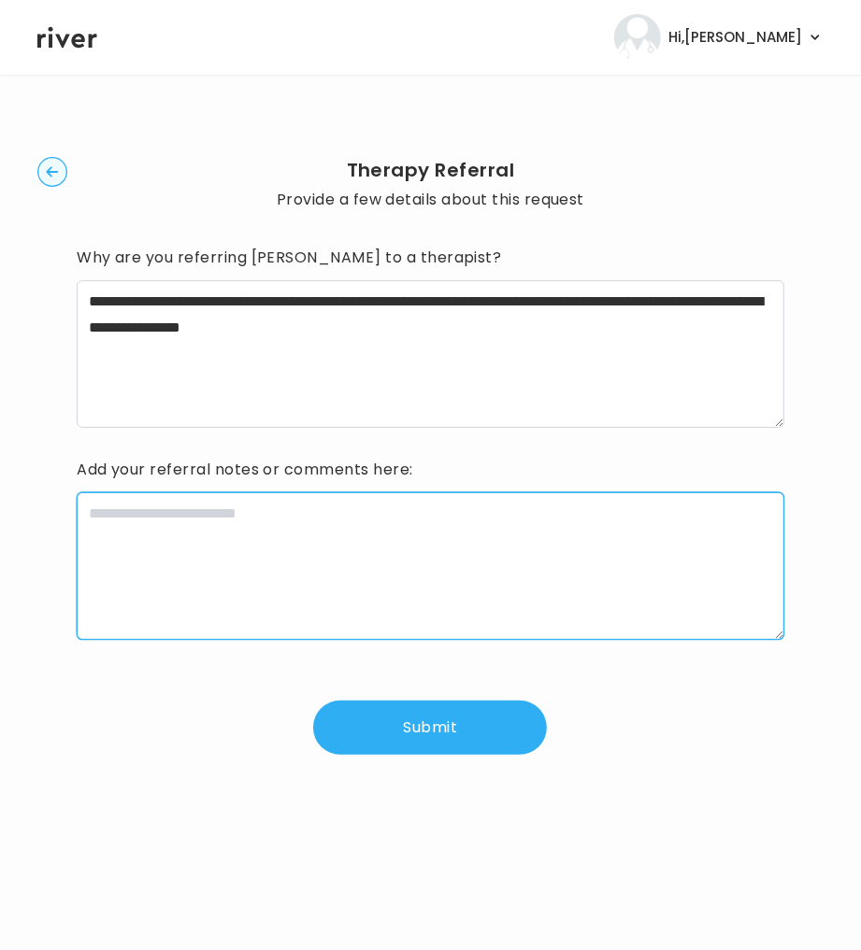
click at [504, 582] on textarea at bounding box center [430, 566] width 707 height 148
paste textarea "**********"
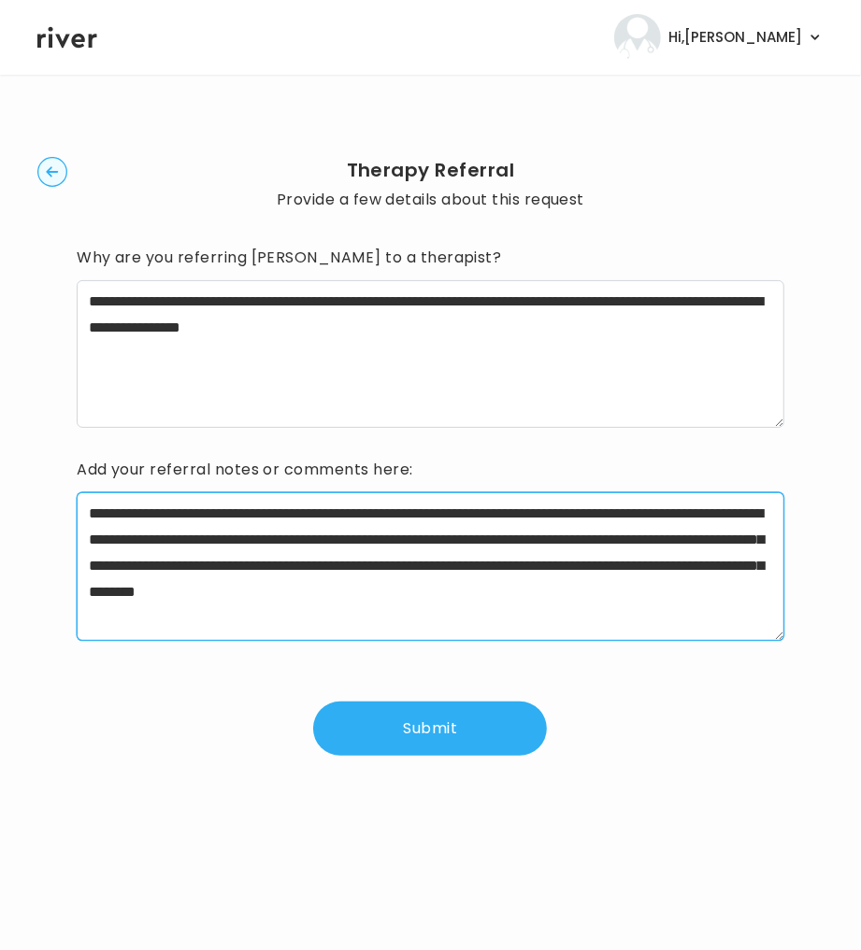
type textarea "**********"
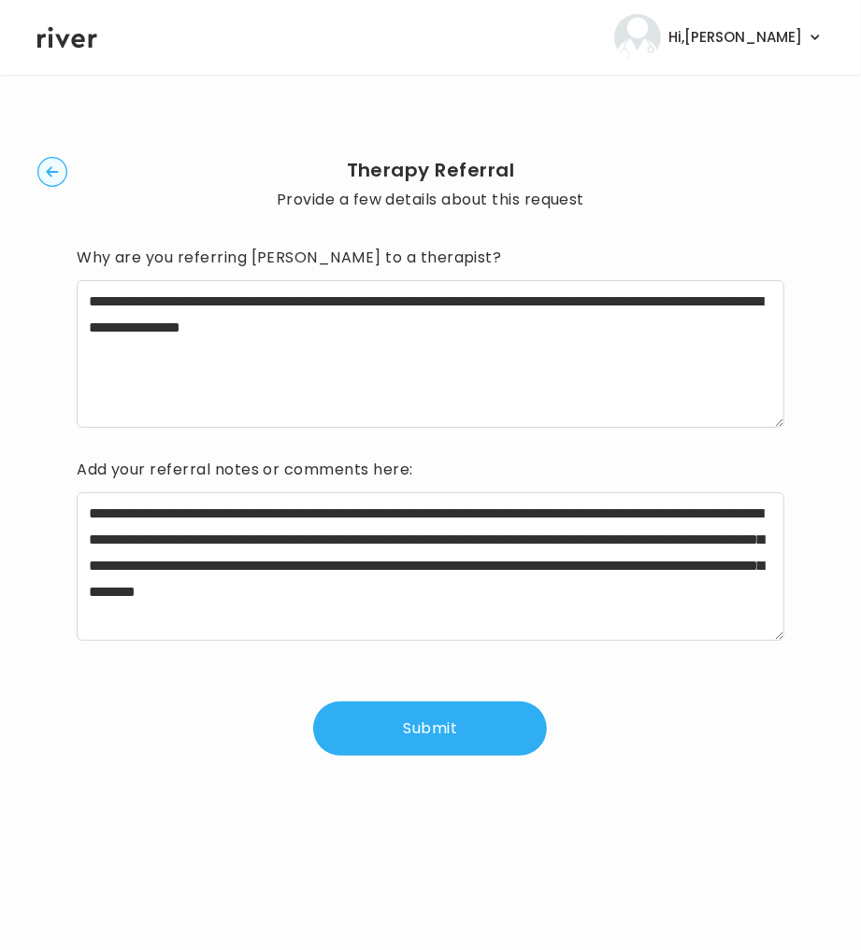
click at [406, 724] on button "Submit" at bounding box center [430, 729] width 234 height 54
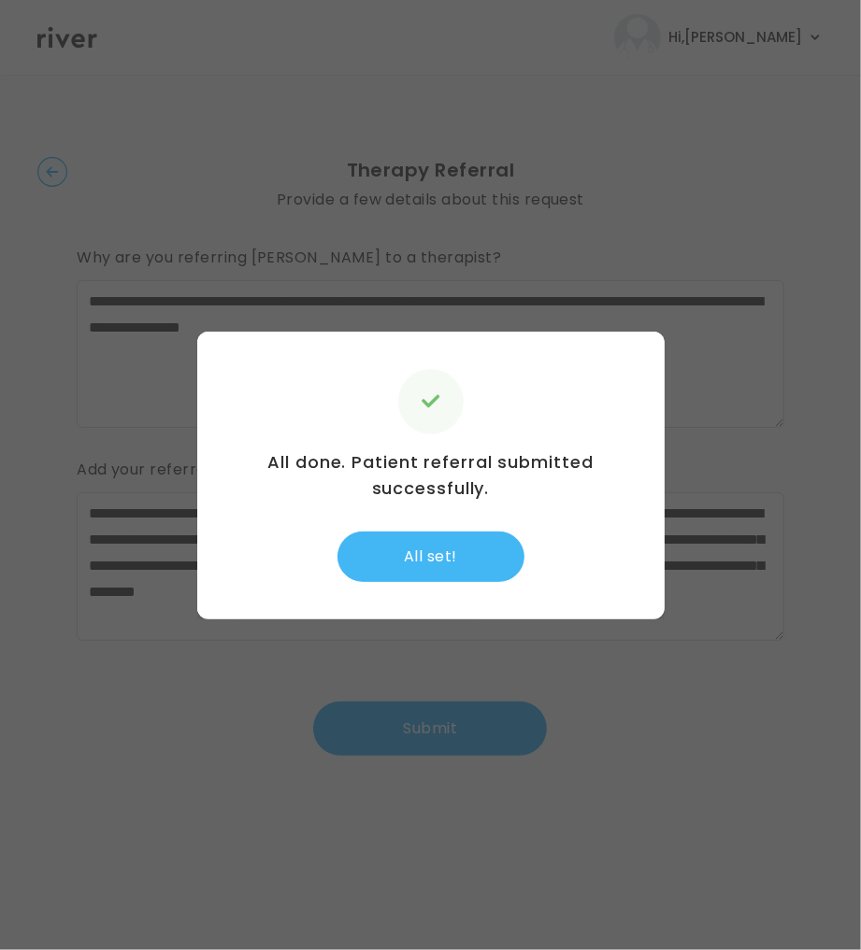
drag, startPoint x: 467, startPoint y: 562, endPoint x: 477, endPoint y: 579, distance: 20.5
click at [467, 562] on button "All set!" at bounding box center [430, 557] width 187 height 50
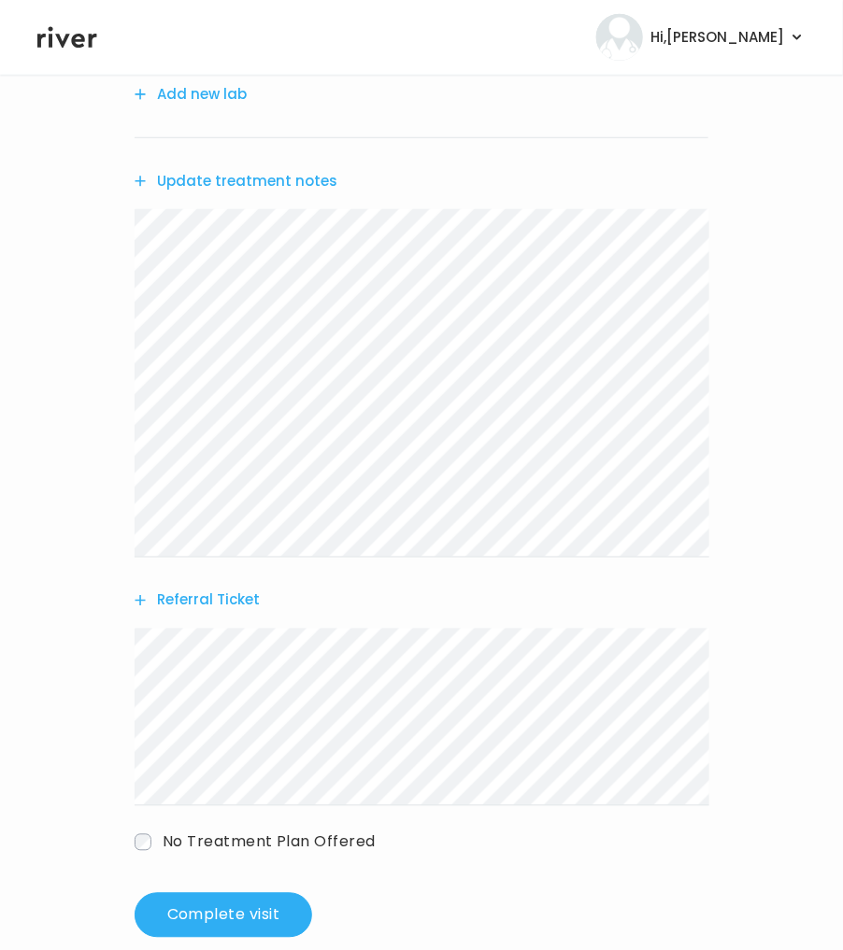
scroll to position [343, 0]
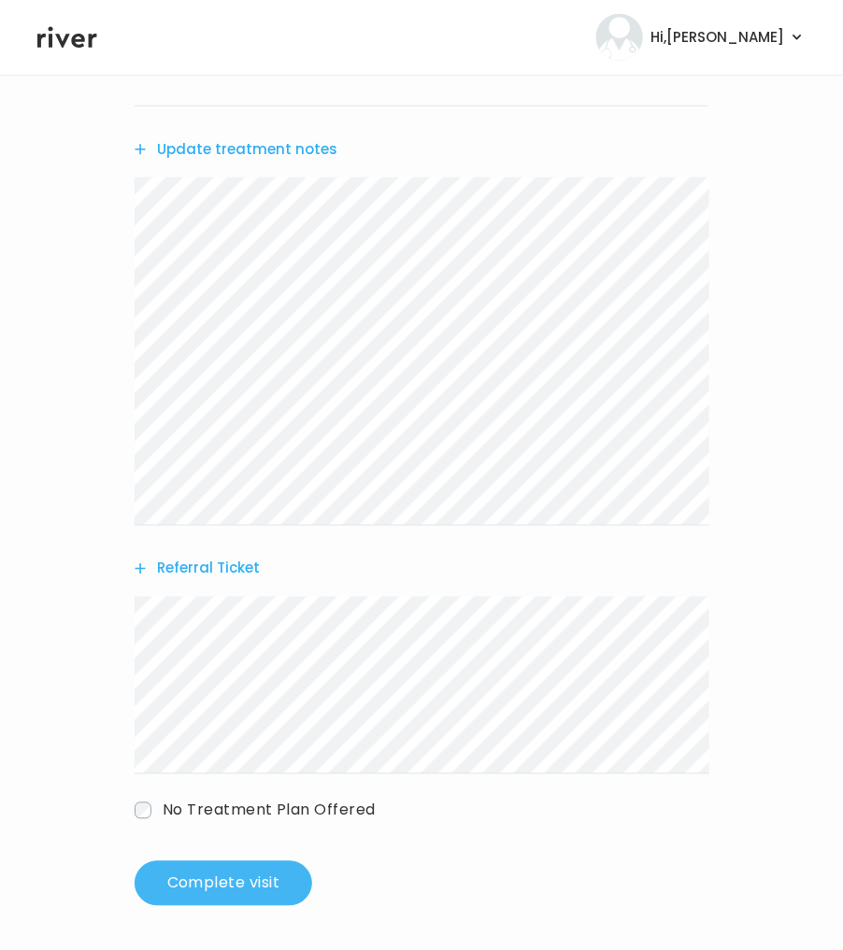
click at [220, 886] on button "Complete visit" at bounding box center [224, 883] width 178 height 45
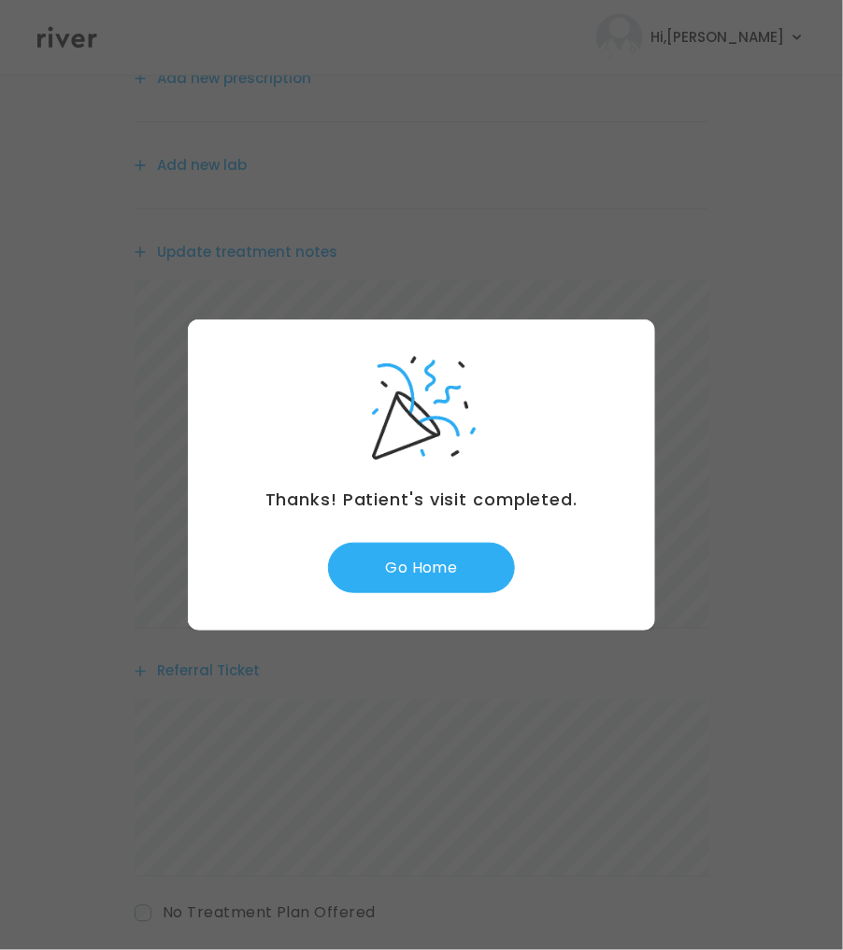
scroll to position [0, 0]
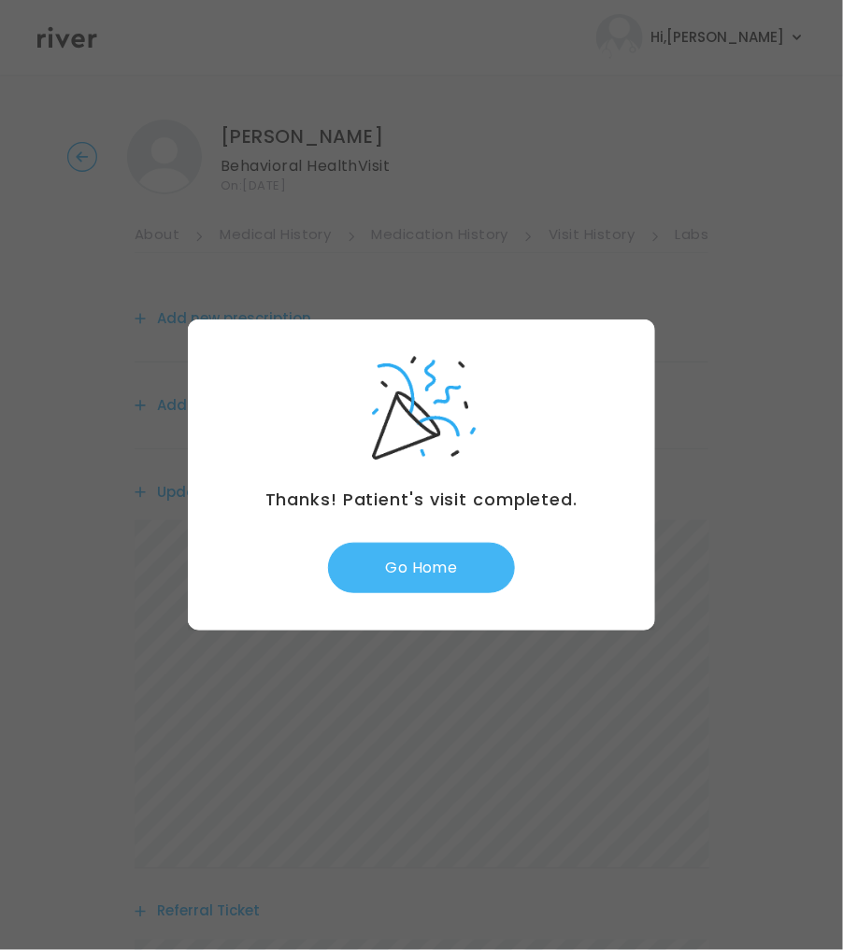
click at [427, 563] on button "Go Home" at bounding box center [421, 568] width 187 height 50
